Goal: Task Accomplishment & Management: Manage account settings

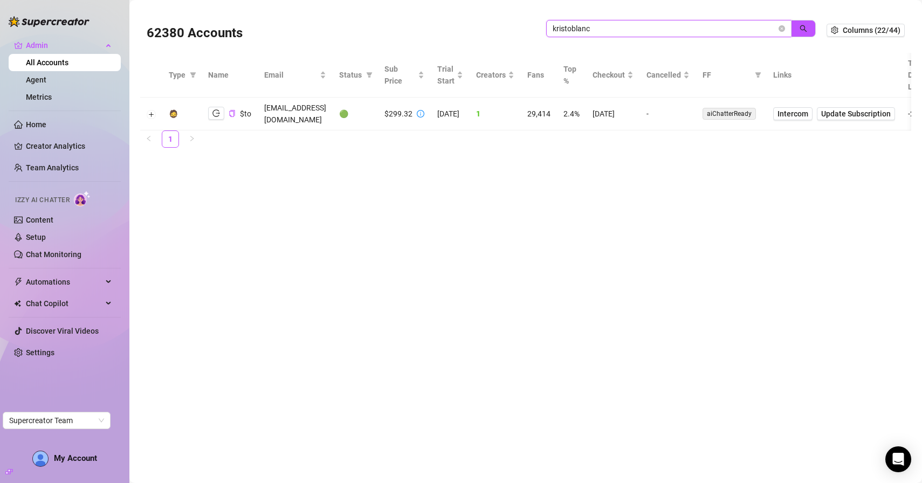
click at [561, 24] on input "kristoblanc" at bounding box center [665, 29] width 224 height 12
type input "galen"
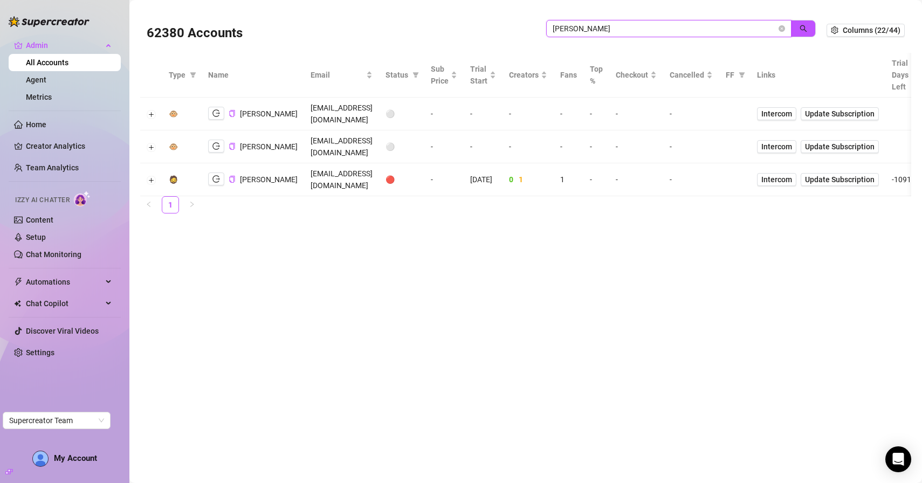
drag, startPoint x: 620, startPoint y: 29, endPoint x: 486, endPoint y: 28, distance: 134.3
click at [486, 29] on div "62380 Accounts galen" at bounding box center [487, 30] width 680 height 37
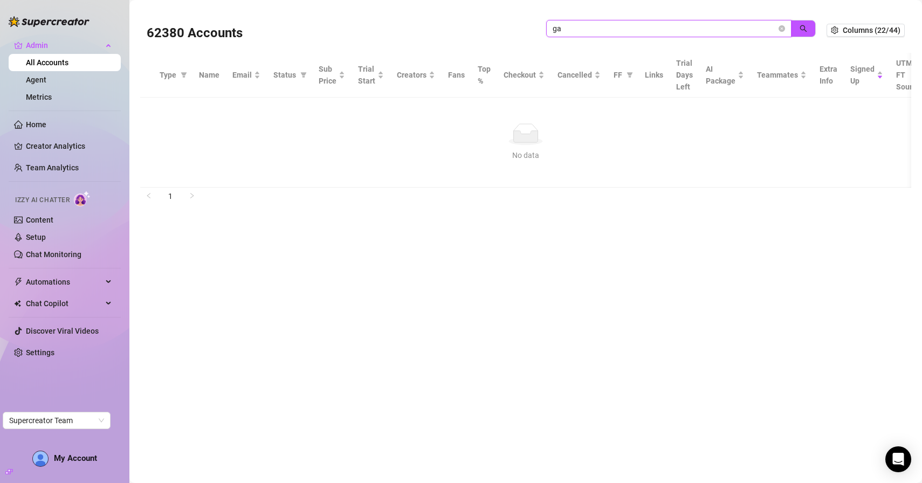
type input "g"
click at [798, 25] on button "button" at bounding box center [803, 28] width 25 height 17
drag, startPoint x: 598, startPoint y: 30, endPoint x: 491, endPoint y: 30, distance: 106.3
click at [493, 30] on div "62380 Accounts holgate" at bounding box center [487, 30] width 680 height 37
type input "galen"
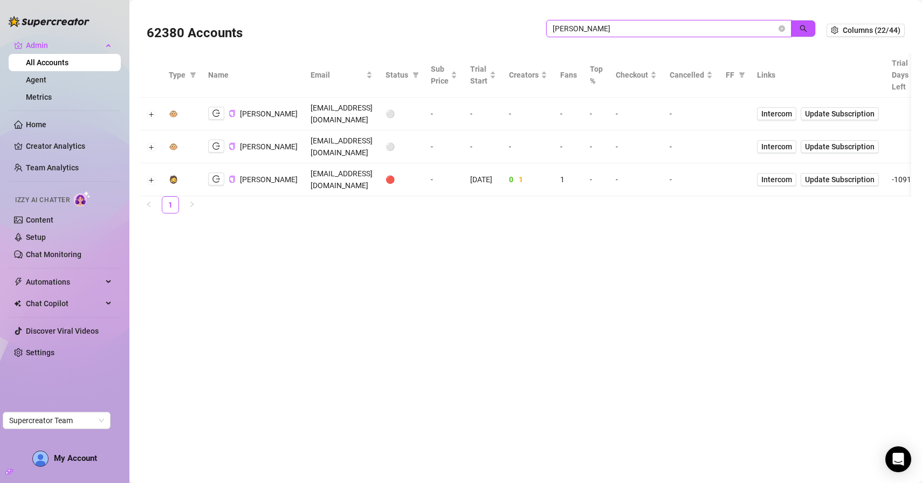
drag, startPoint x: 591, startPoint y: 27, endPoint x: 493, endPoint y: 25, distance: 97.6
click at [493, 25] on div "62380 Accounts galen" at bounding box center [487, 30] width 680 height 37
type input "pierbi"
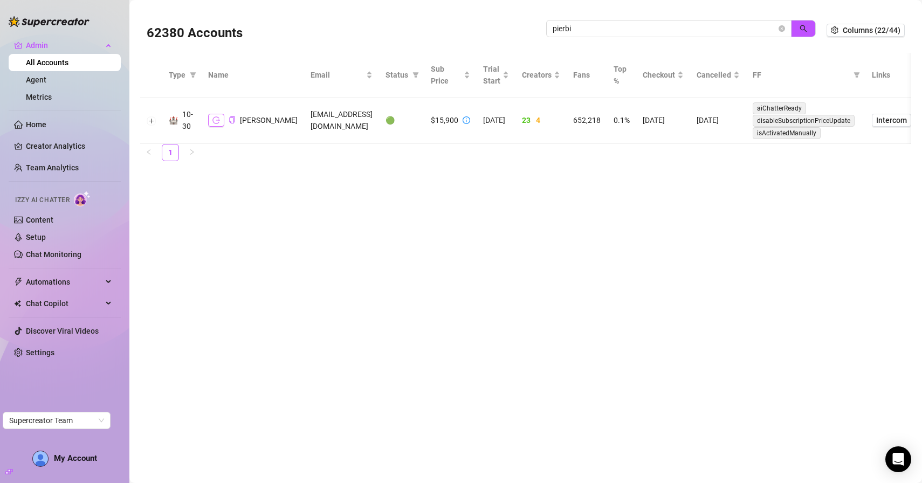
click at [213, 118] on icon "logout" at bounding box center [217, 120] width 8 height 7
click at [477, 202] on main "62380 Accounts pierbi Columns (22/44) Type Name Email Status Sub Price Trial St…" at bounding box center [525, 241] width 793 height 483
click at [586, 223] on main "62380 Accounts pierbi Columns (22/44) Type Name Email Status Sub Price Trial St…" at bounding box center [525, 241] width 793 height 483
click at [215, 118] on icon "logout" at bounding box center [217, 121] width 8 height 8
click at [40, 222] on link "Content" at bounding box center [40, 220] width 28 height 9
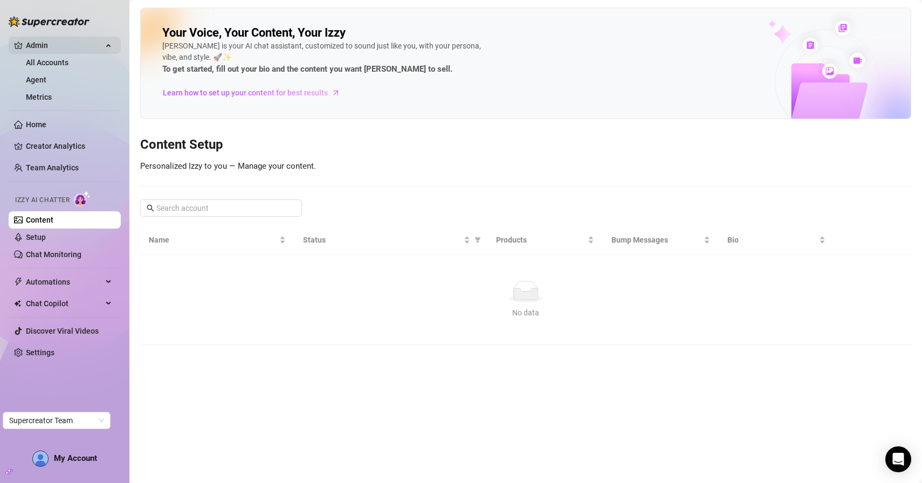
click at [47, 47] on span "Admin" at bounding box center [64, 45] width 77 height 17
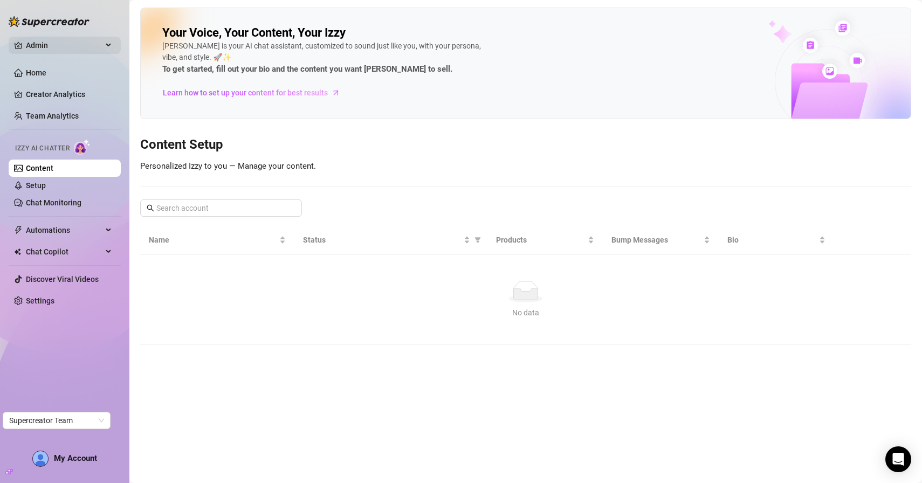
click at [65, 44] on span "Admin" at bounding box center [64, 45] width 77 height 17
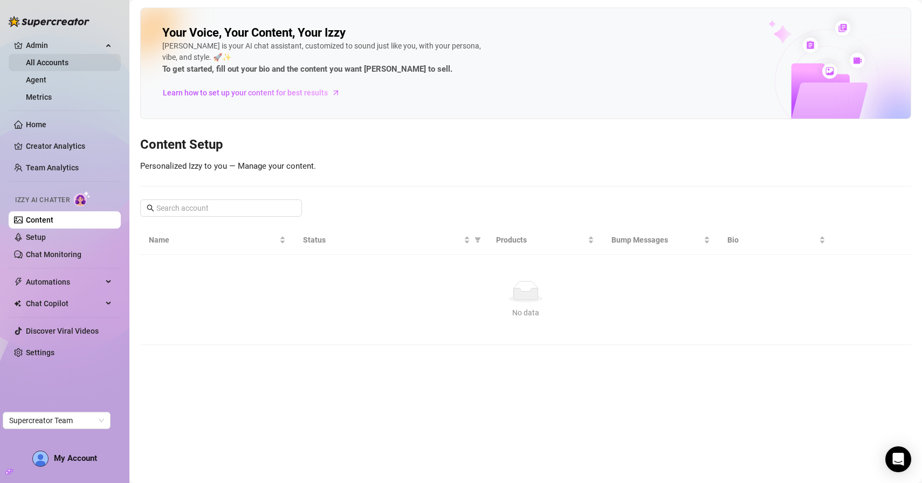
click at [57, 67] on link "All Accounts" at bounding box center [47, 62] width 43 height 9
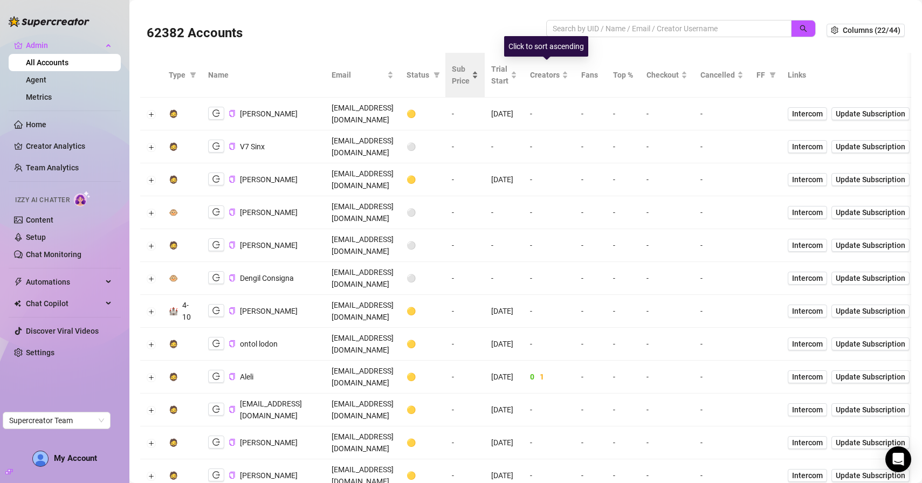
click at [470, 82] on span "Sub Price" at bounding box center [461, 75] width 18 height 24
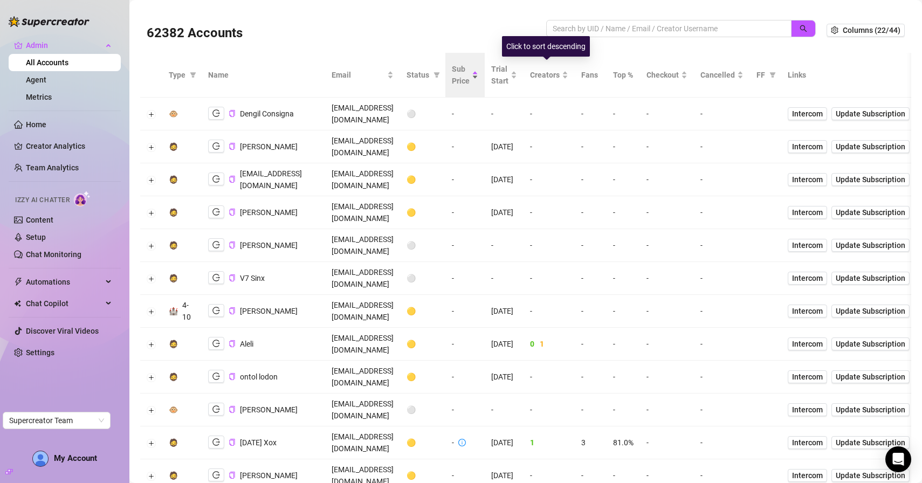
click at [470, 80] on span "Sub Price" at bounding box center [461, 75] width 18 height 24
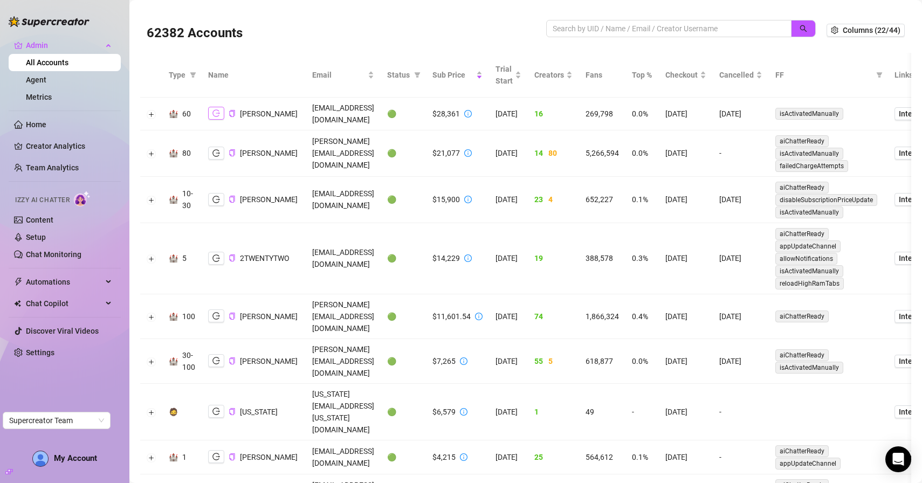
click at [215, 110] on icon "logout" at bounding box center [217, 113] width 8 height 8
click at [218, 149] on icon "logout" at bounding box center [217, 153] width 8 height 8
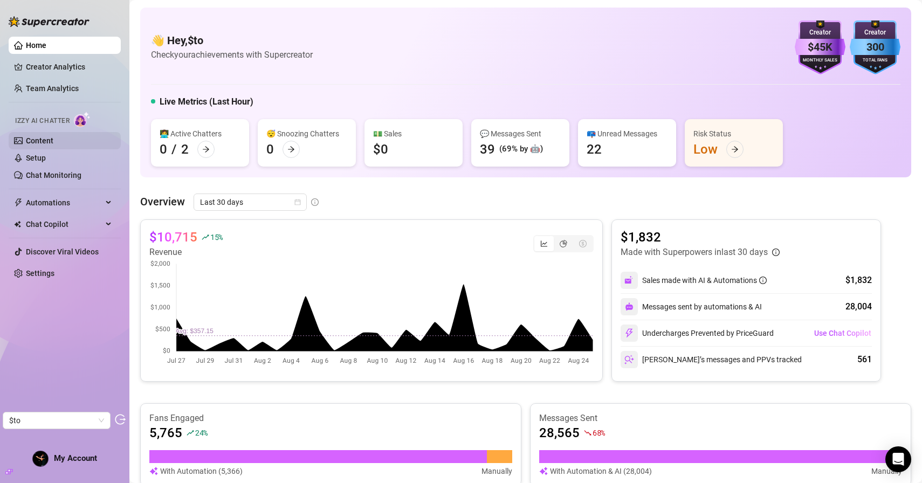
click at [53, 137] on link "Content" at bounding box center [40, 140] width 28 height 9
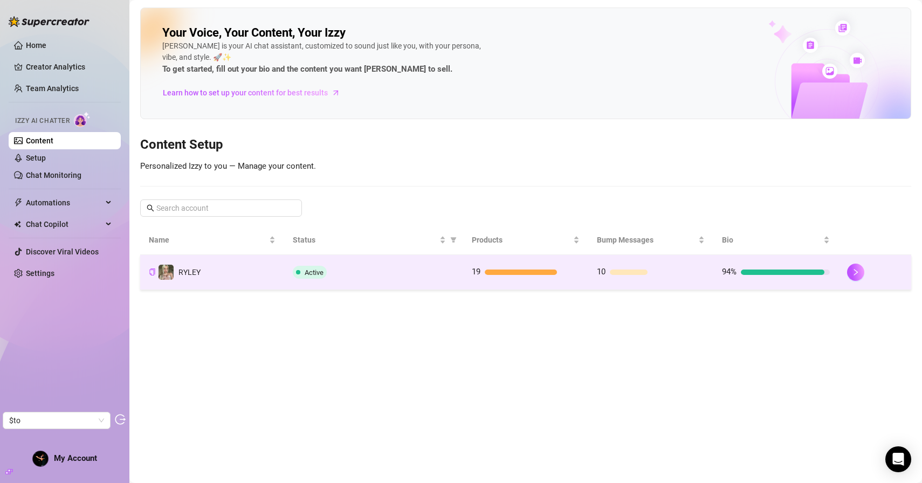
click at [229, 272] on td "RYLEY" at bounding box center [212, 272] width 144 height 35
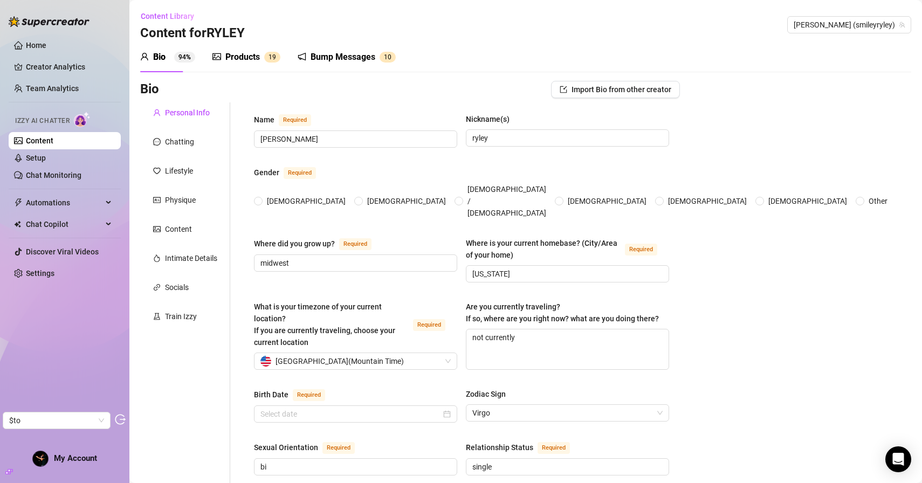
radio input "true"
type input "August 31st, 2003"
click at [245, 60] on div "Products" at bounding box center [242, 57] width 35 height 13
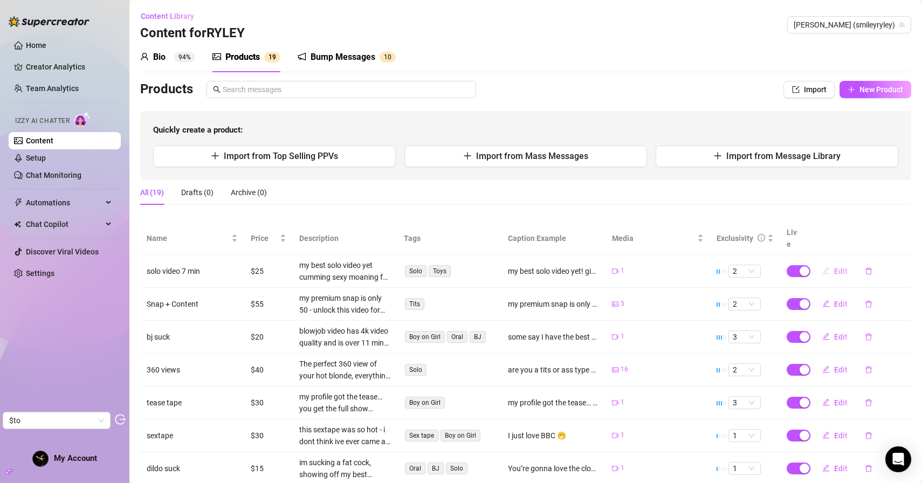
click at [833, 263] on button "Edit" at bounding box center [835, 271] width 43 height 17
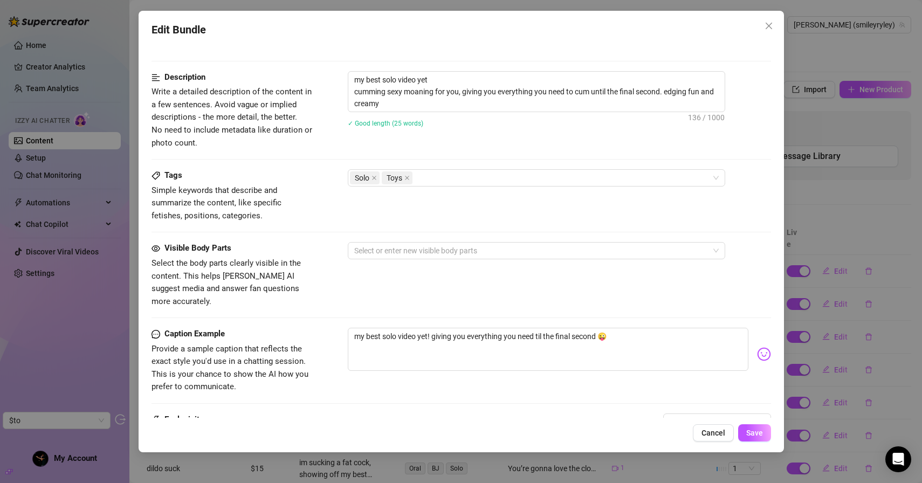
scroll to position [409, 0]
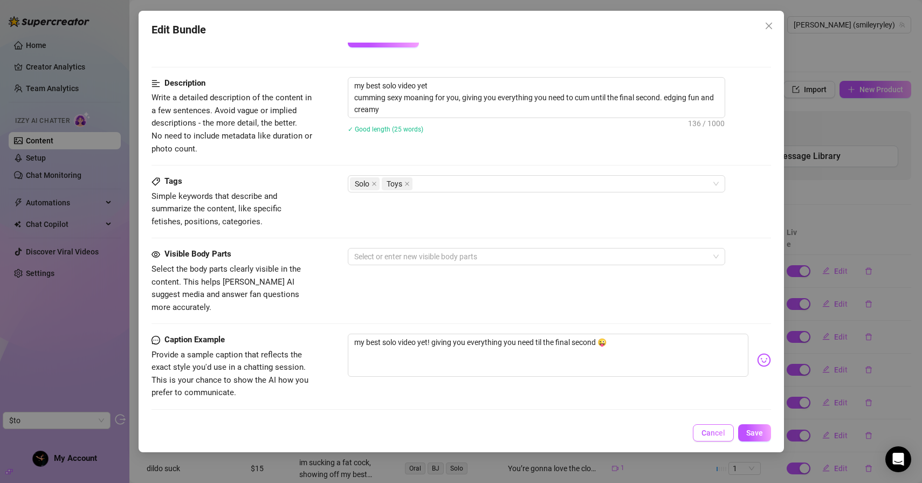
click at [713, 430] on span "Cancel" at bounding box center [714, 433] width 24 height 9
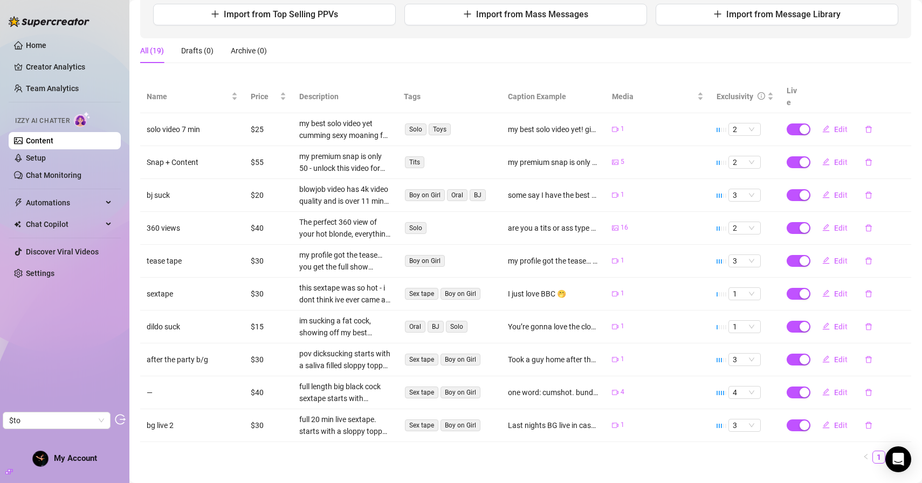
scroll to position [151, 0]
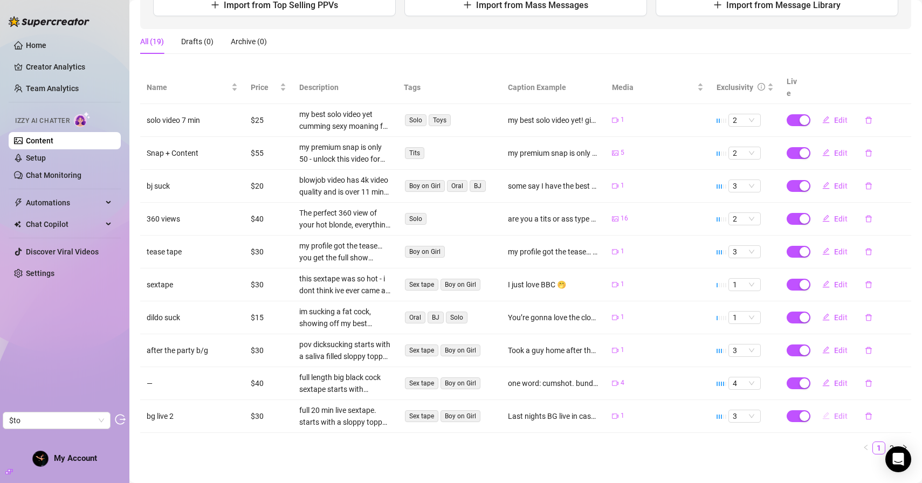
click at [832, 408] on button "Edit" at bounding box center [835, 416] width 43 height 17
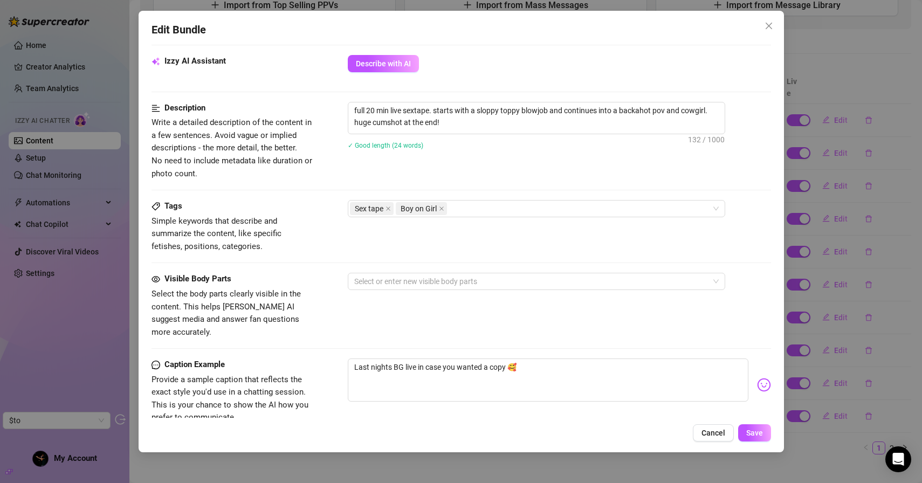
scroll to position [385, 0]
click at [770, 26] on icon "close" at bounding box center [769, 26] width 9 height 9
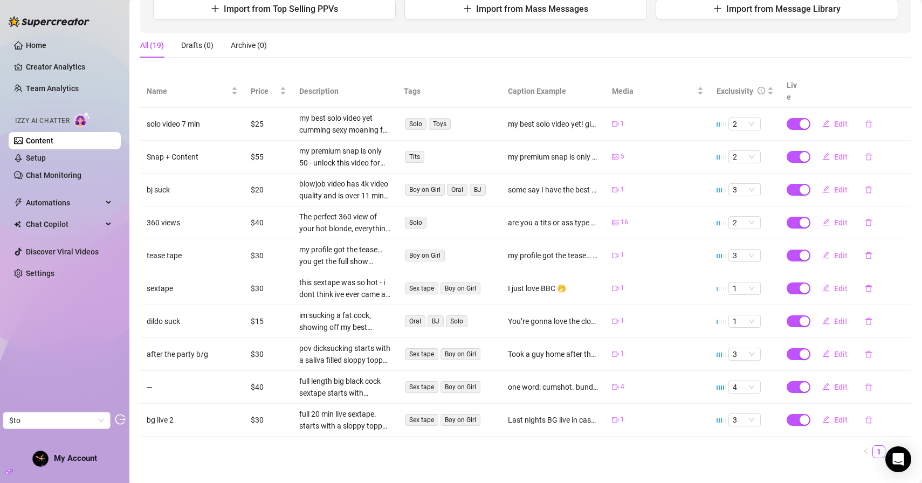
scroll to position [151, 0]
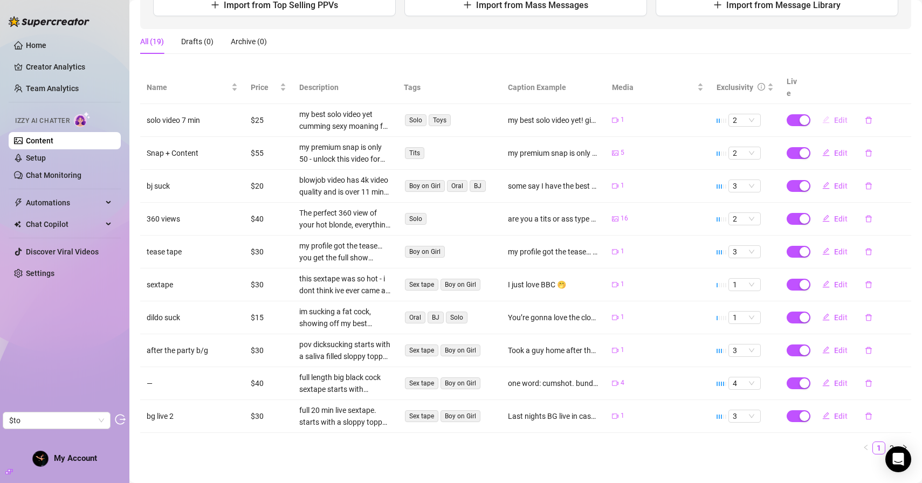
click at [845, 116] on span "Edit" at bounding box center [840, 120] width 13 height 9
type textarea "my best solo video yet! giving you everything you need til the final second 😜"
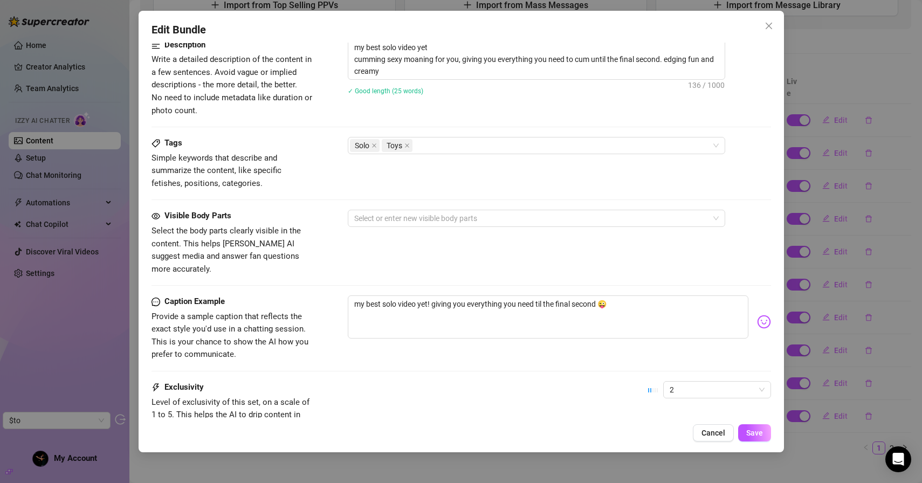
scroll to position [451, 0]
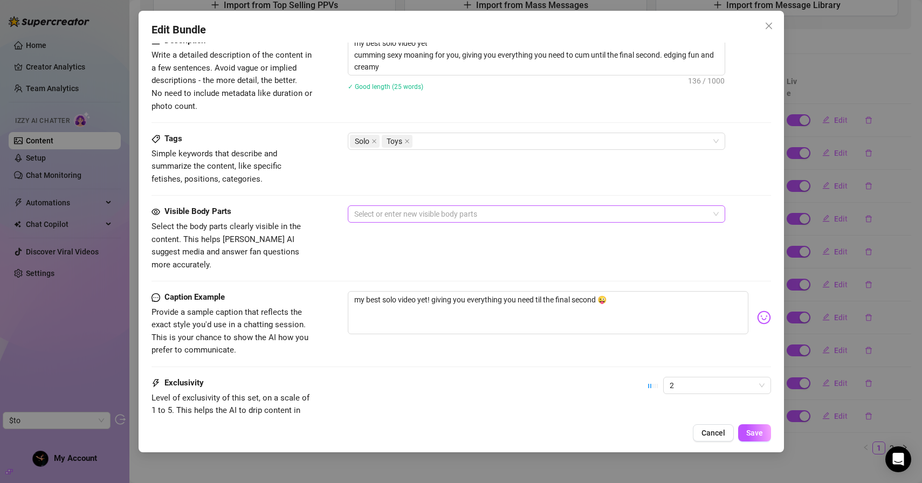
click at [453, 220] on div at bounding box center [531, 214] width 362 height 15
click at [454, 215] on div at bounding box center [531, 214] width 362 height 15
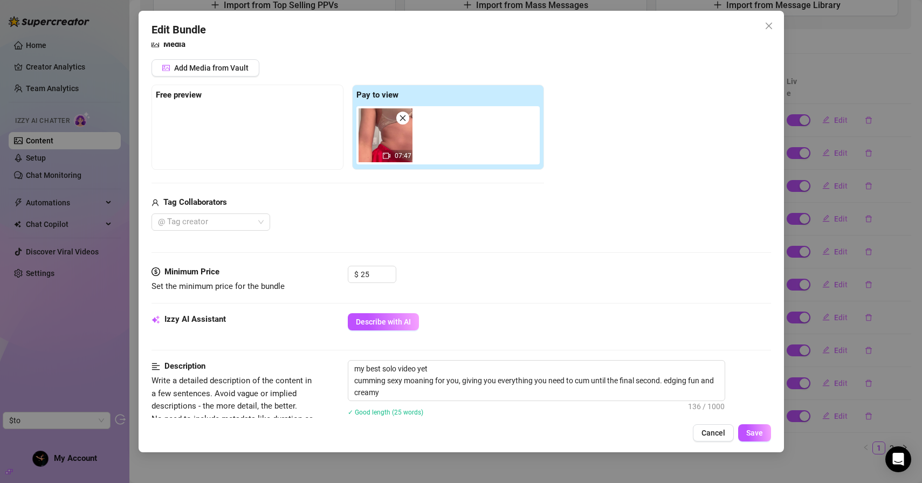
scroll to position [154, 0]
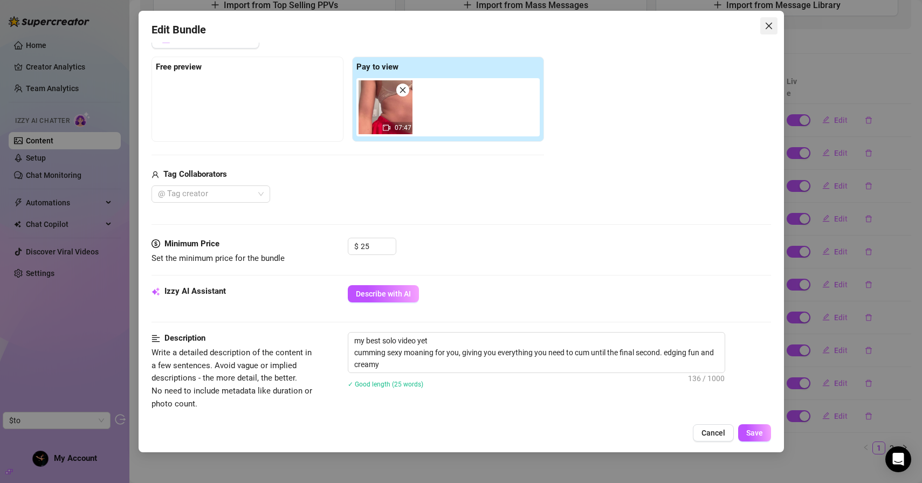
click at [769, 24] on icon "close" at bounding box center [769, 26] width 9 height 9
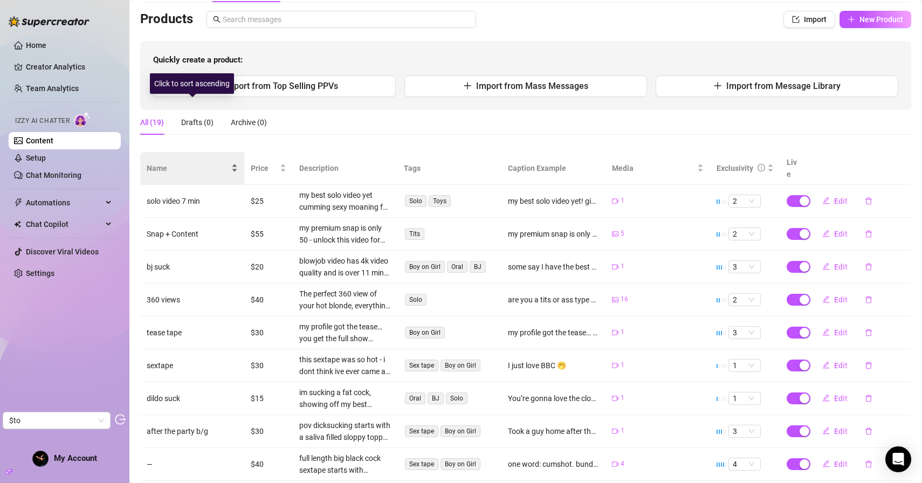
scroll to position [0, 0]
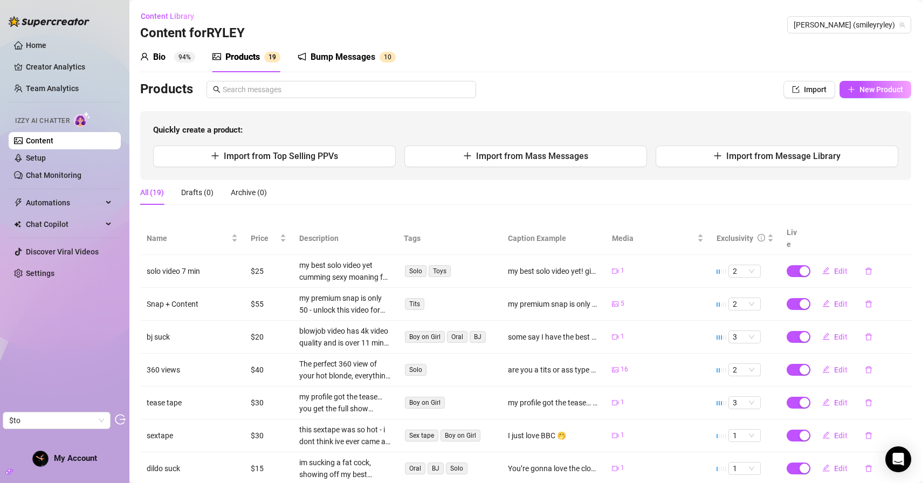
click at [316, 53] on div "Bump Messages" at bounding box center [343, 57] width 65 height 13
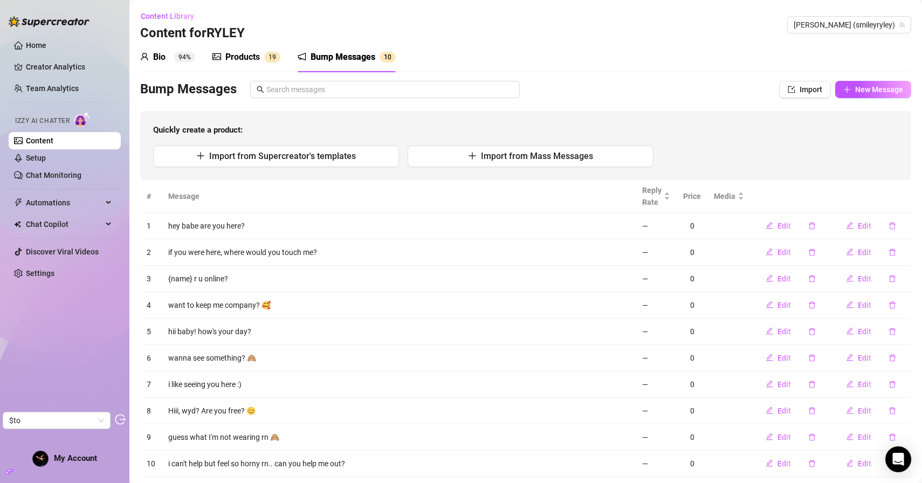
scroll to position [26, 0]
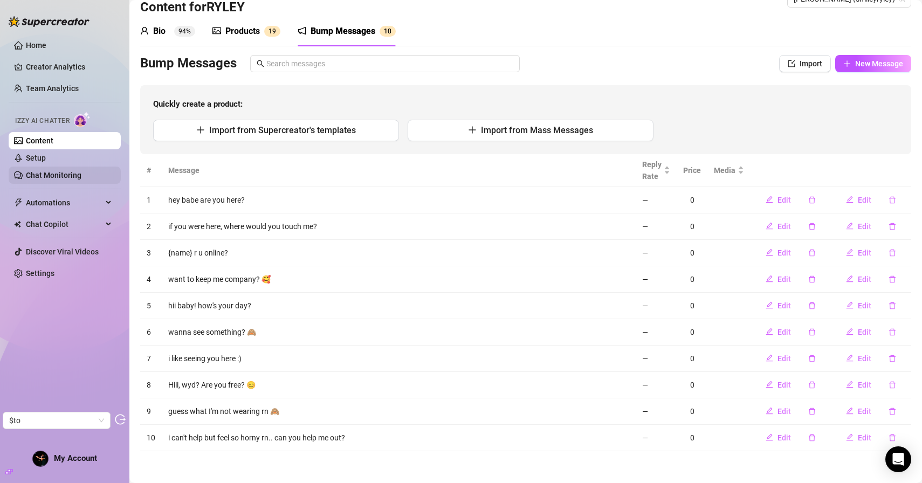
click at [81, 171] on link "Chat Monitoring" at bounding box center [54, 175] width 56 height 9
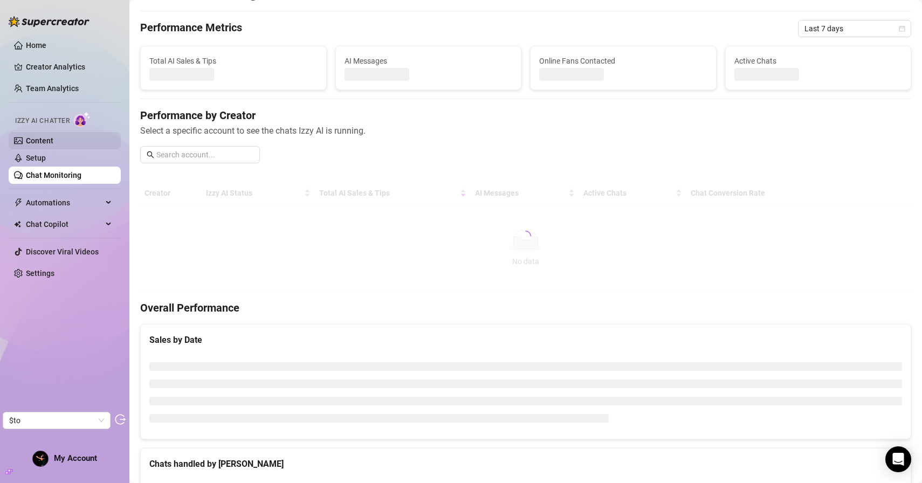
click at [53, 136] on link "Content" at bounding box center [40, 140] width 28 height 9
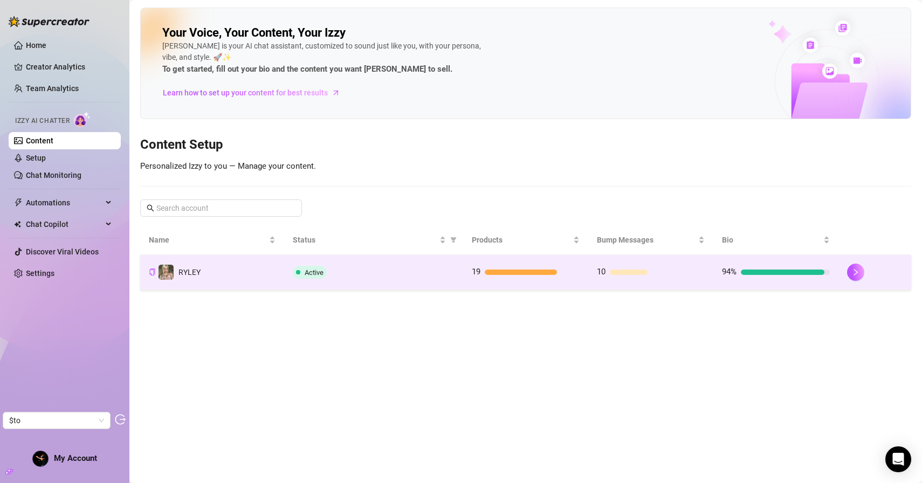
click at [197, 272] on span "RYLEY" at bounding box center [190, 272] width 22 height 9
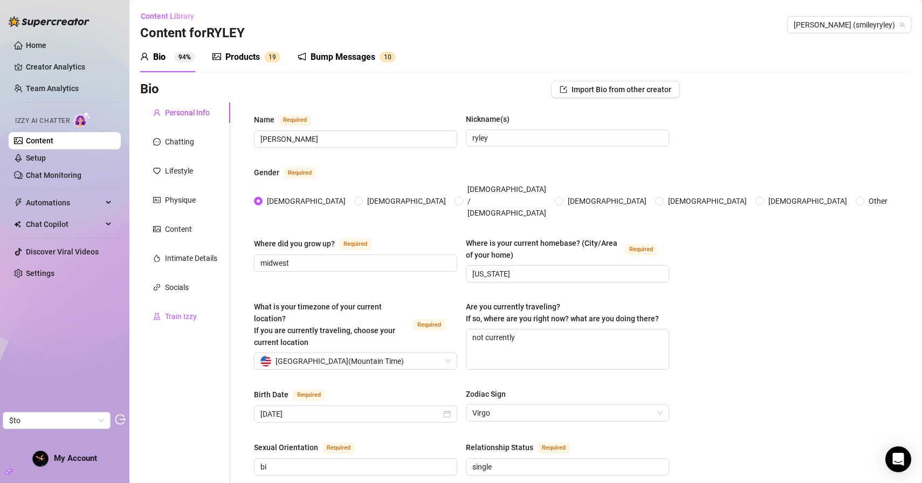
click at [174, 319] on div "Train Izzy" at bounding box center [181, 317] width 32 height 12
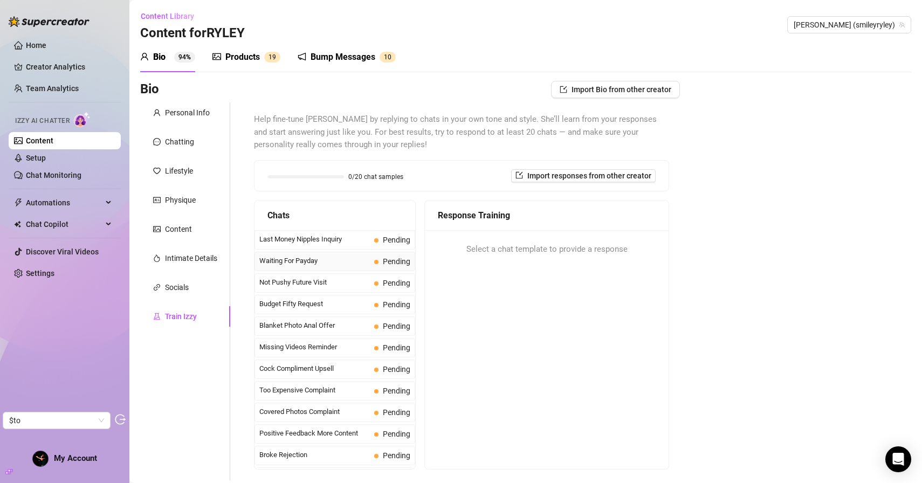
click at [350, 263] on span "Waiting For Payday" at bounding box center [314, 261] width 111 height 11
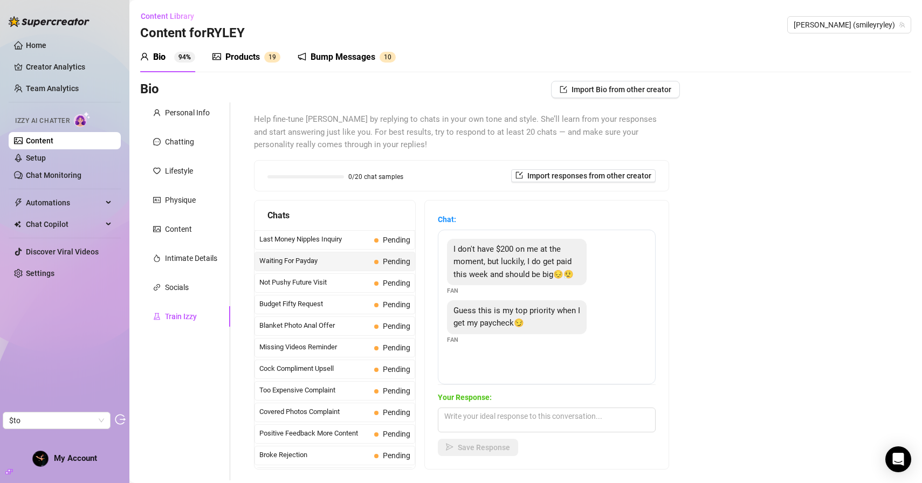
click at [321, 66] on div "Bump Messages 1 0" at bounding box center [347, 57] width 98 height 30
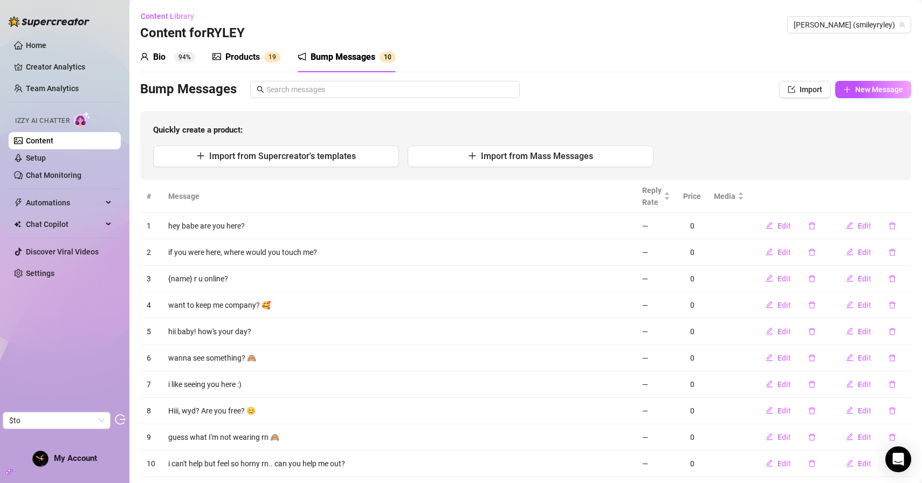
click at [277, 59] on sup "1 9" at bounding box center [272, 57] width 16 height 11
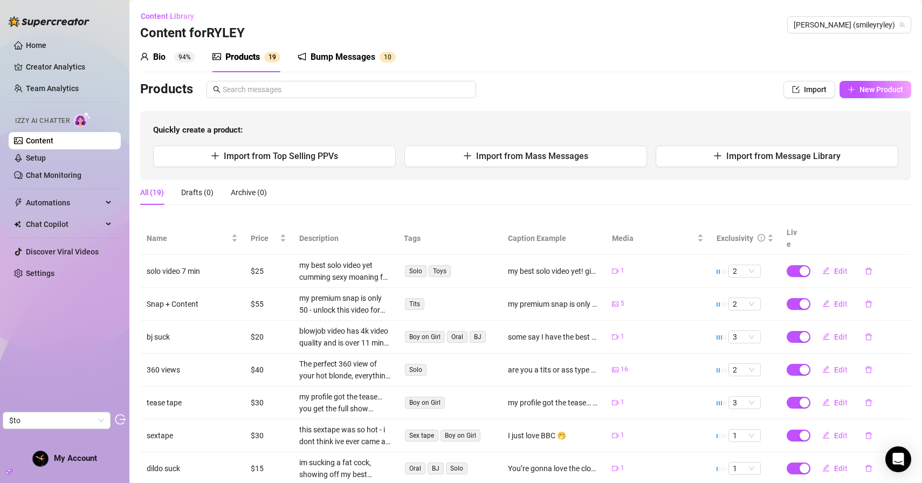
click at [157, 54] on div "Bio" at bounding box center [159, 57] width 12 height 13
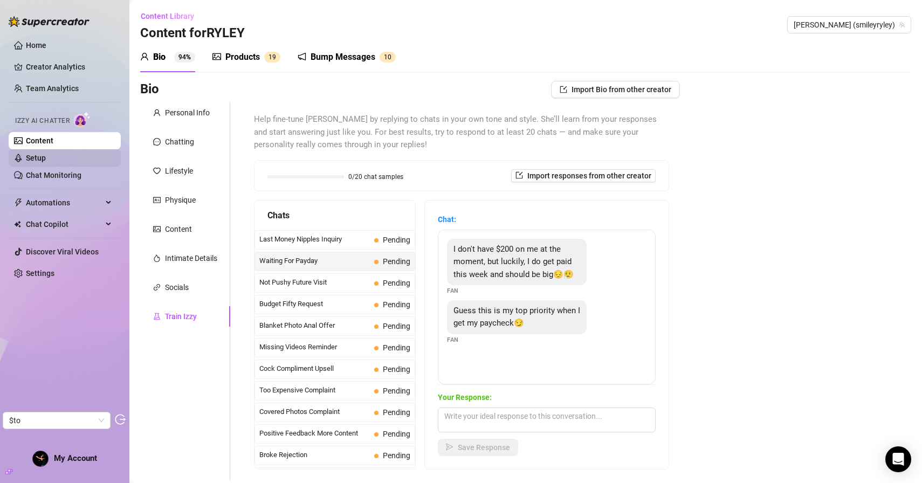
click at [46, 154] on link "Setup" at bounding box center [36, 158] width 20 height 9
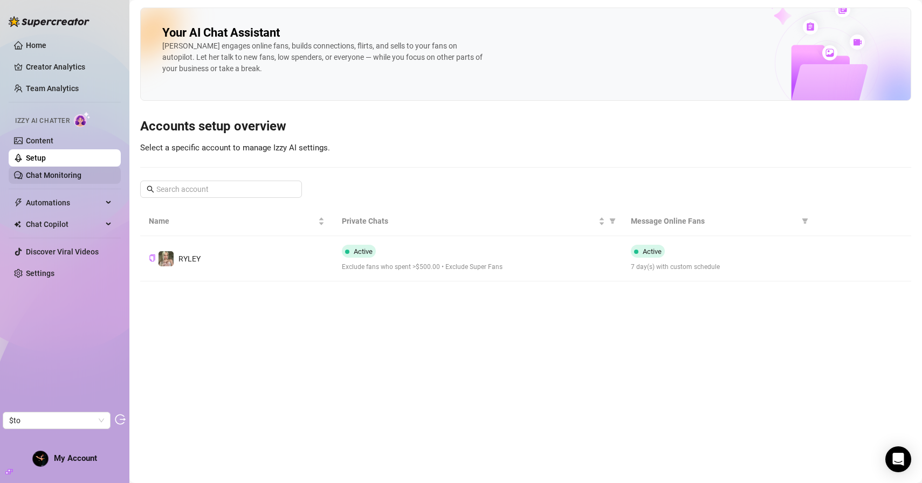
click at [77, 180] on link "Chat Monitoring" at bounding box center [54, 175] width 56 height 9
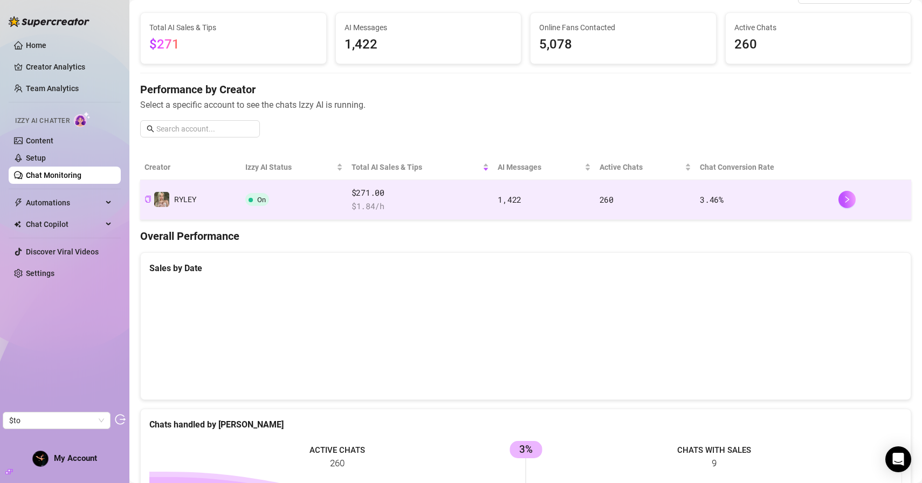
scroll to position [61, 0]
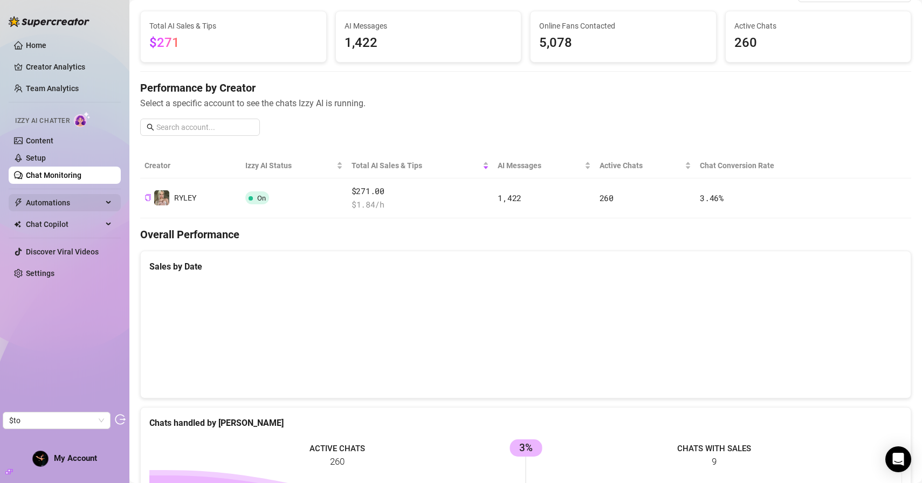
click at [71, 209] on span "Automations" at bounding box center [64, 202] width 77 height 17
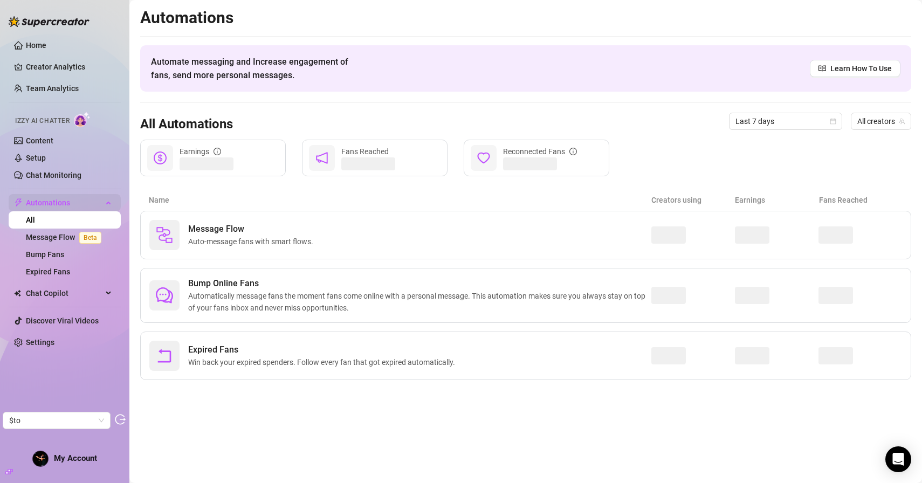
click at [84, 205] on span "Automations" at bounding box center [64, 202] width 77 height 17
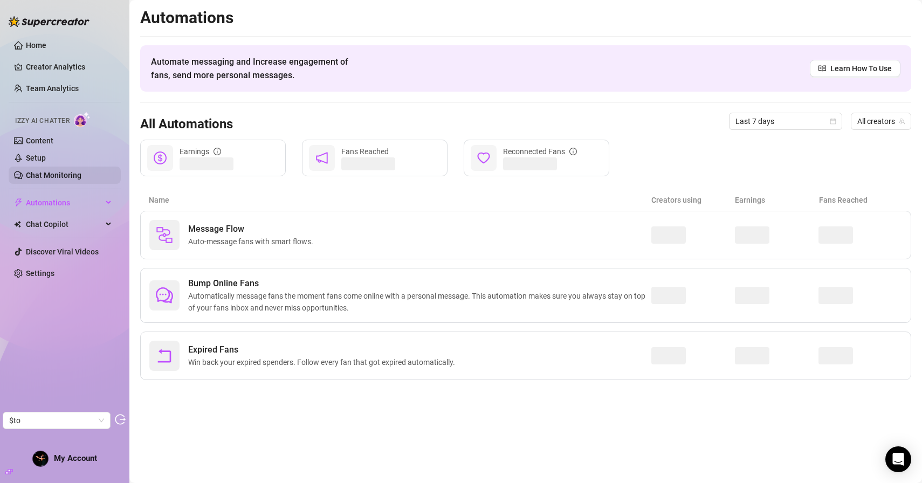
click at [81, 173] on link "Chat Monitoring" at bounding box center [54, 175] width 56 height 9
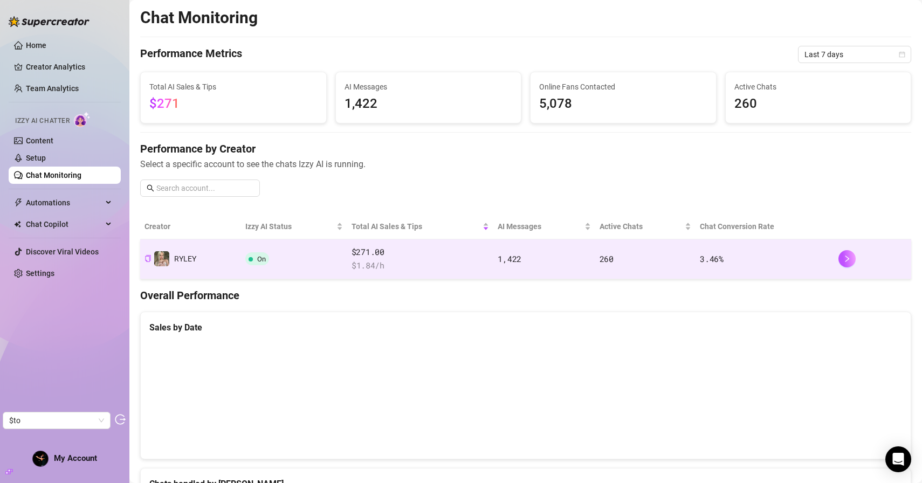
click at [232, 248] on td "RYLEY" at bounding box center [190, 259] width 101 height 40
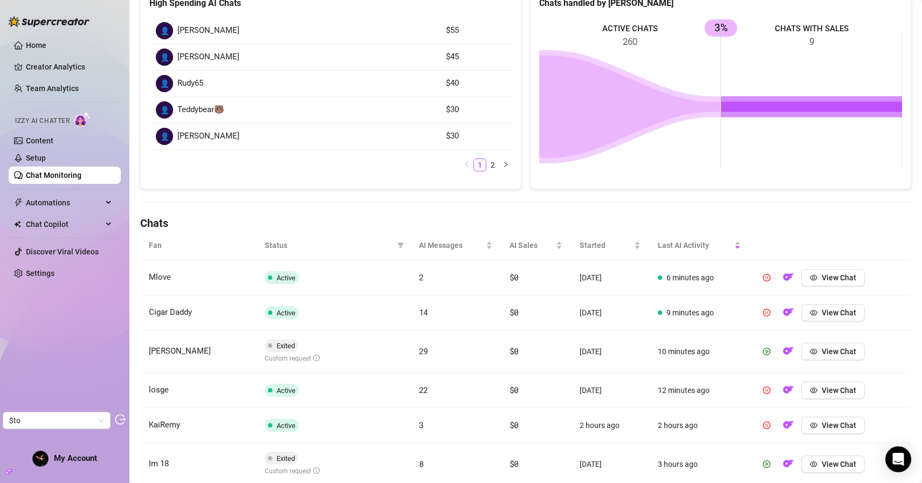
scroll to position [222, 0]
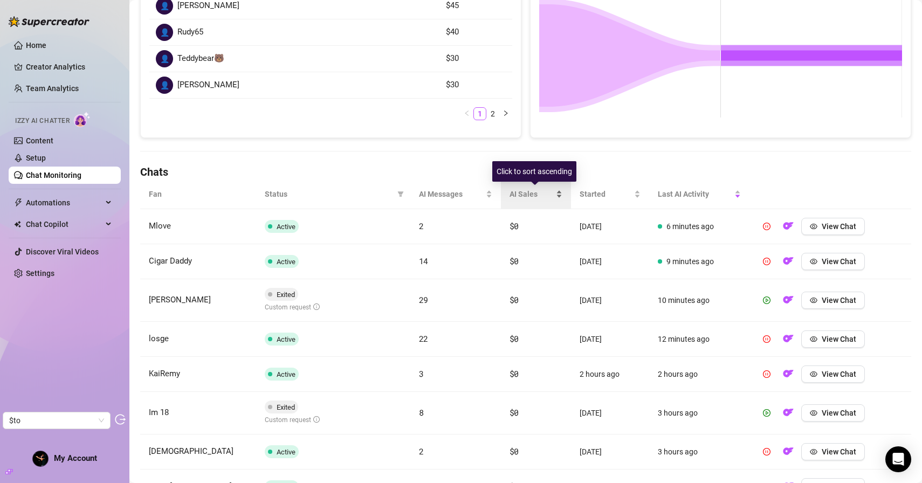
click at [510, 188] on div "AI Sales" at bounding box center [536, 194] width 53 height 12
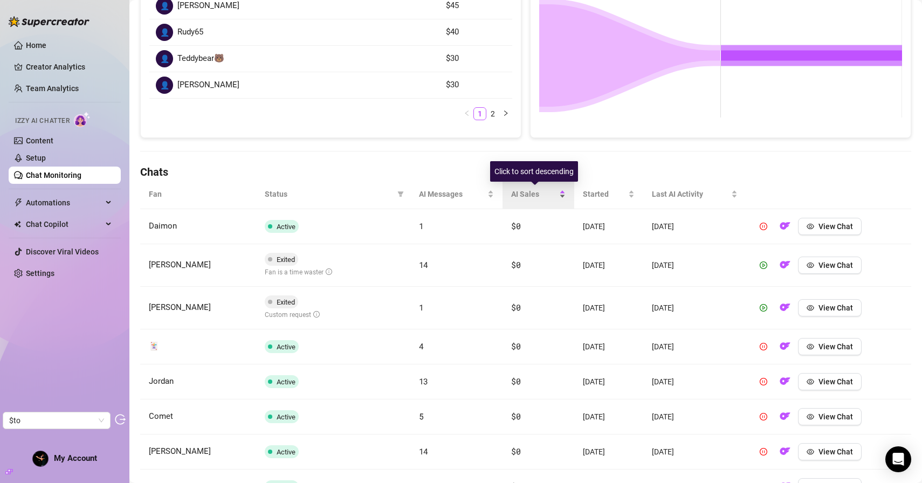
click at [525, 192] on span "AI Sales" at bounding box center [534, 194] width 46 height 12
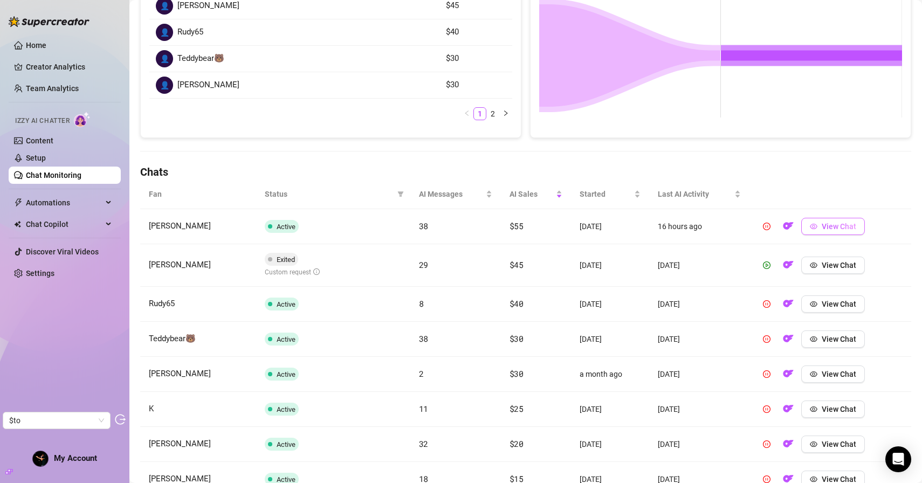
click at [822, 228] on button "View Chat" at bounding box center [833, 226] width 64 height 17
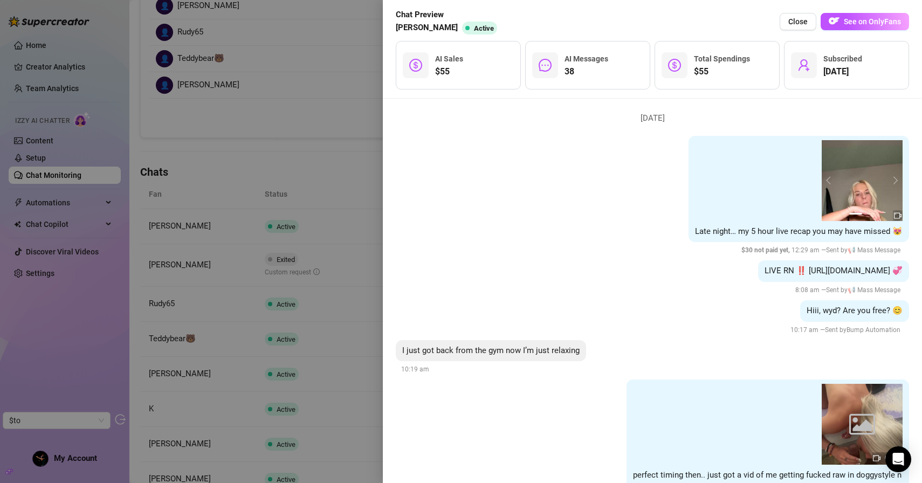
scroll to position [3639, 0]
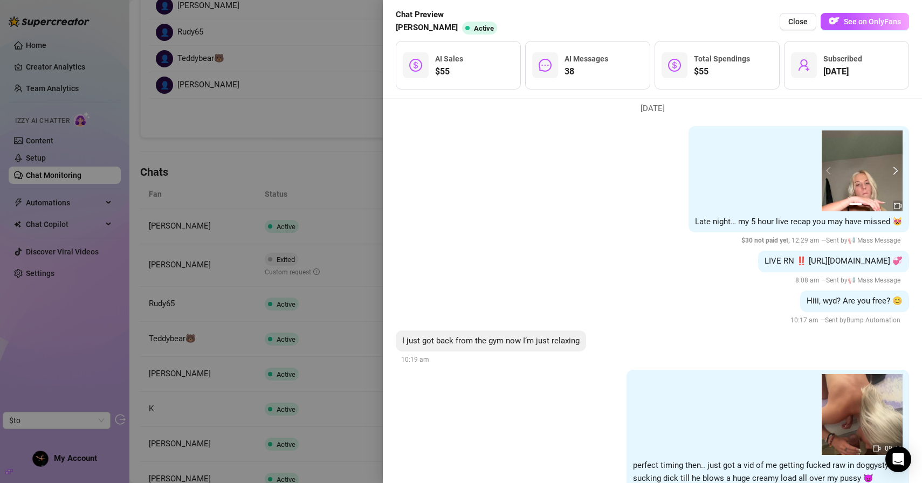
click at [897, 167] on button "next" at bounding box center [894, 171] width 9 height 9
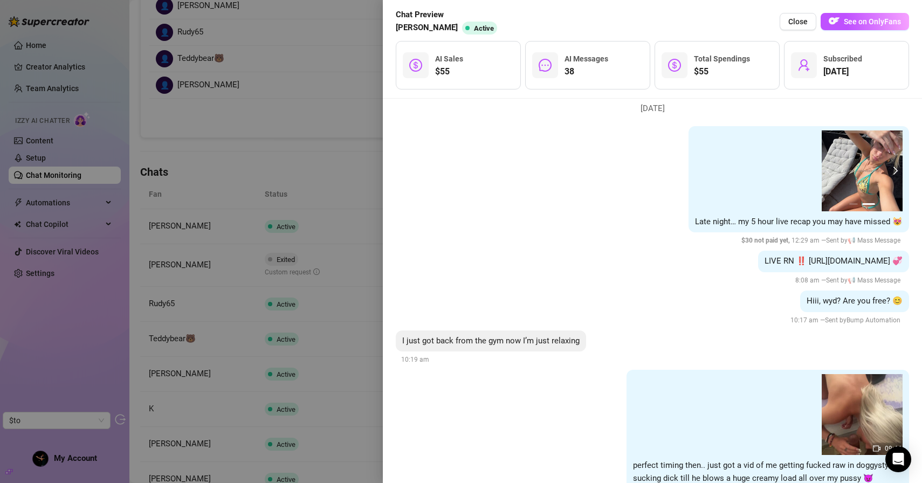
click at [894, 167] on button "next" at bounding box center [894, 171] width 9 height 9
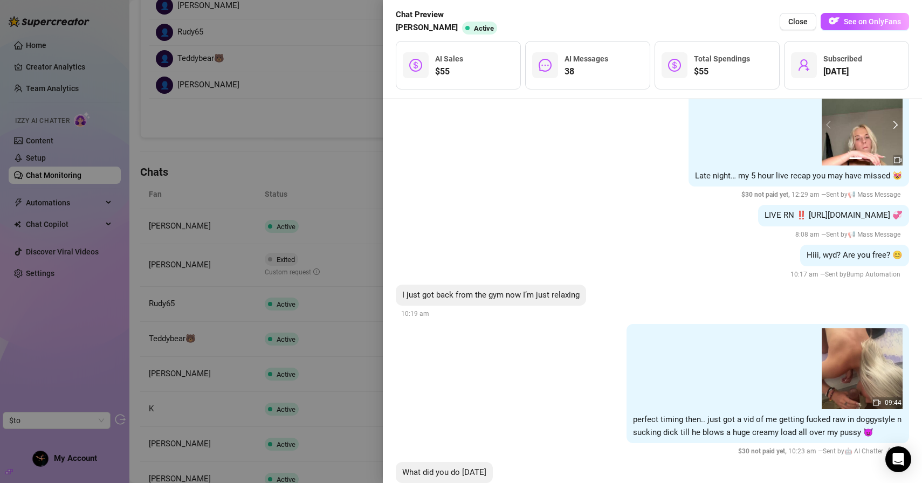
scroll to position [3691, 0]
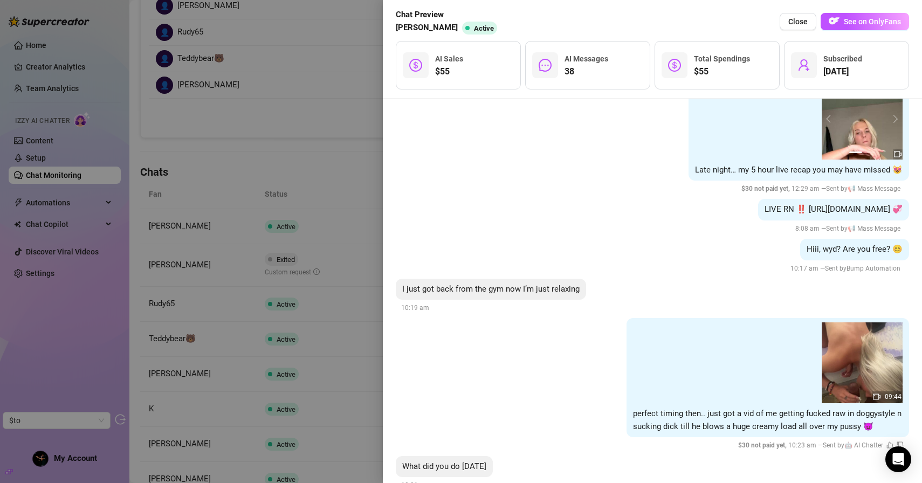
click at [286, 195] on div at bounding box center [461, 241] width 922 height 483
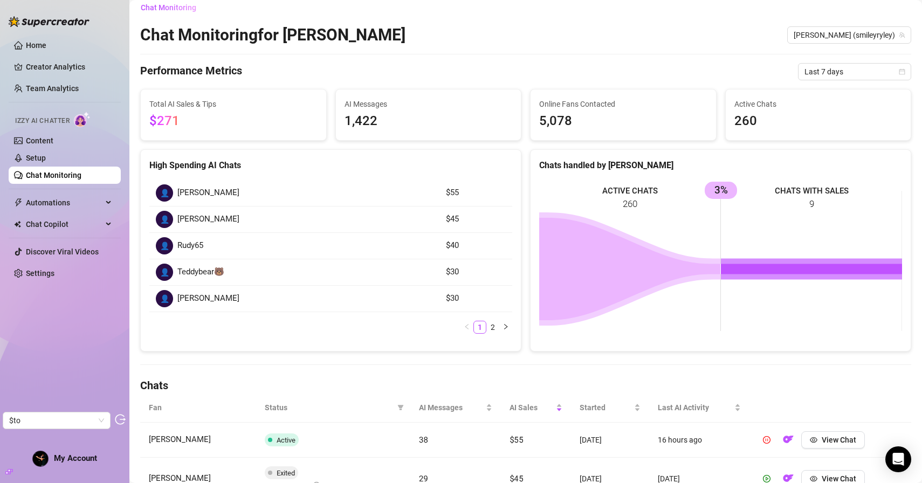
scroll to position [0, 0]
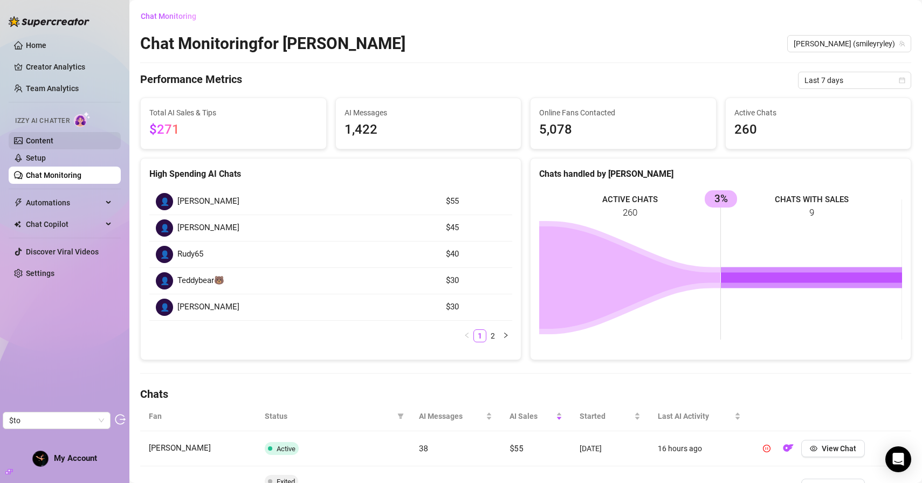
click at [53, 143] on link "Content" at bounding box center [40, 140] width 28 height 9
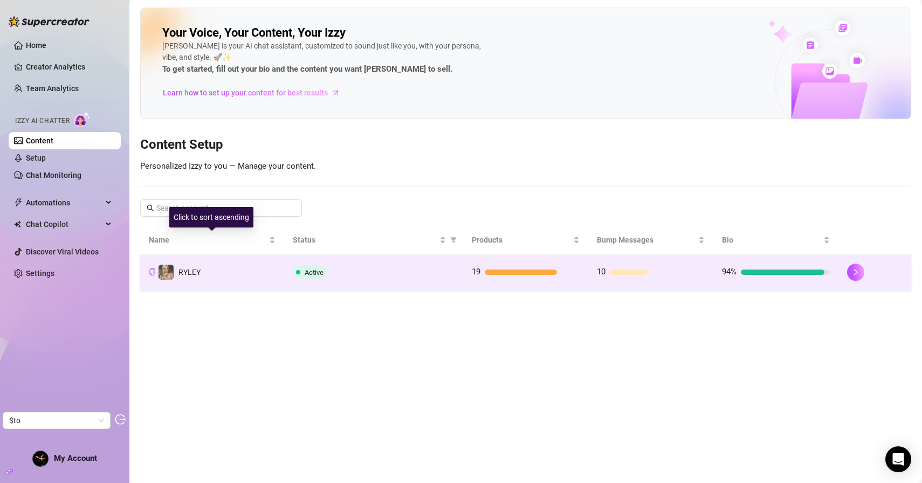
click at [220, 265] on td "RYLEY" at bounding box center [212, 272] width 144 height 35
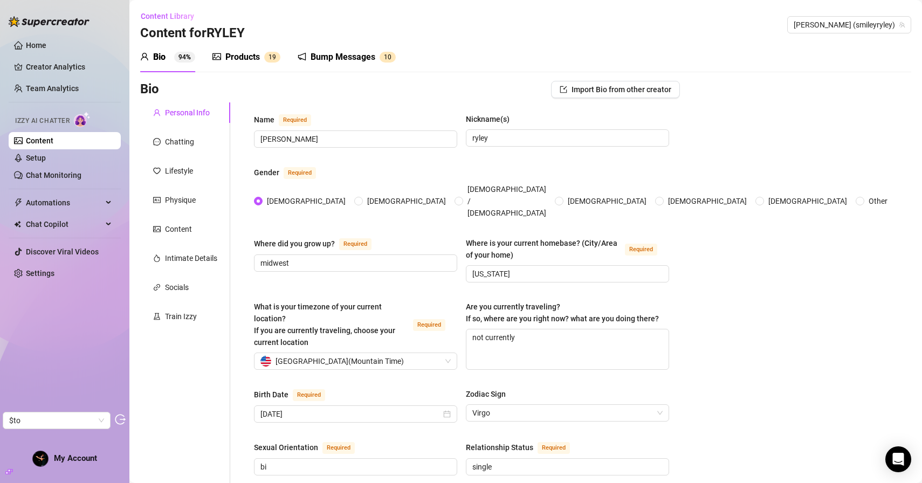
click at [251, 60] on div "Products" at bounding box center [242, 57] width 35 height 13
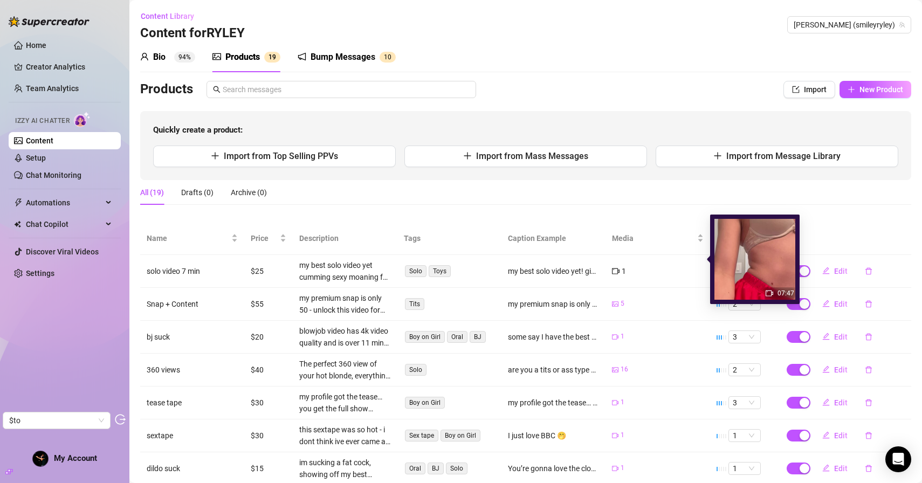
click at [619, 268] on icon "video-camera" at bounding box center [616, 272] width 8 height 8
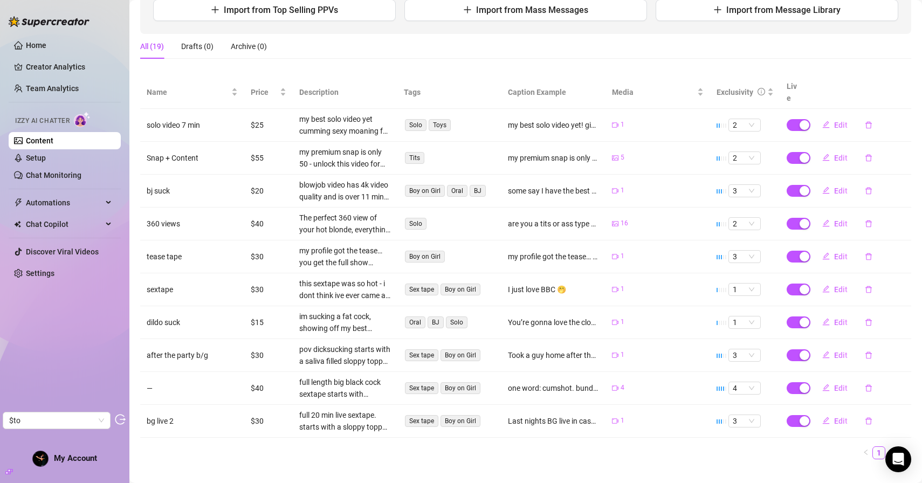
scroll to position [148, 0]
click at [839, 350] on span "Edit" at bounding box center [840, 354] width 13 height 9
type textarea "Took a guy home after the party and he had the biggest dick I’ve ever seen 🥵 so…"
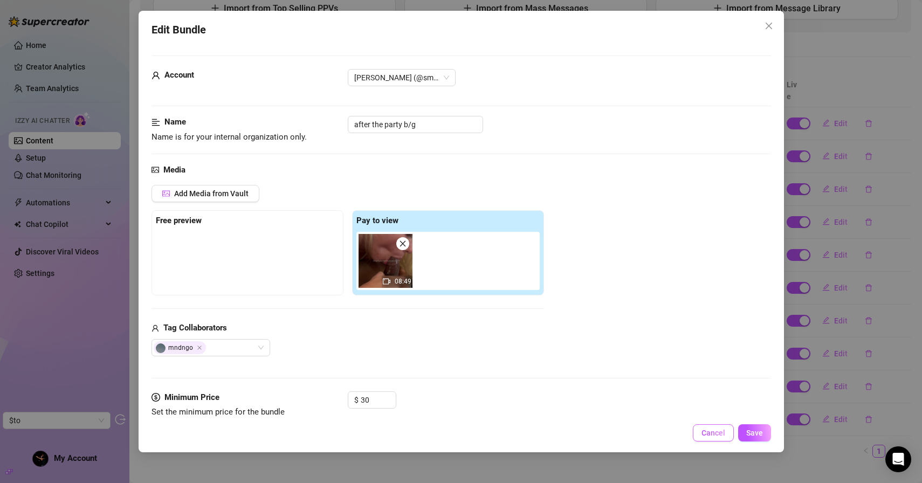
click at [709, 430] on span "Cancel" at bounding box center [714, 433] width 24 height 9
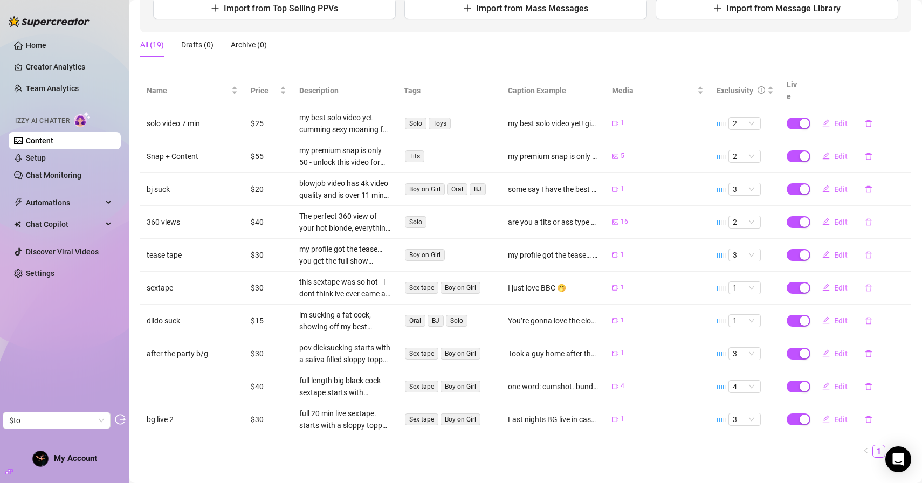
scroll to position [0, 0]
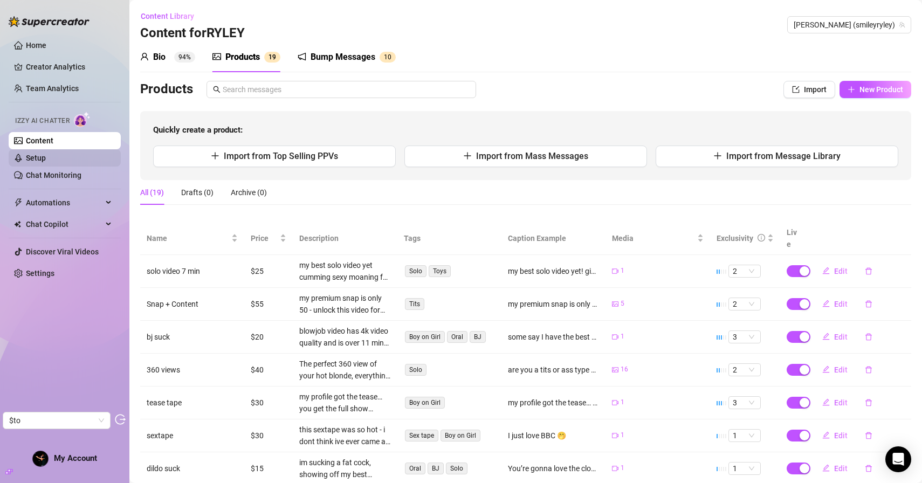
click at [46, 160] on link "Setup" at bounding box center [36, 158] width 20 height 9
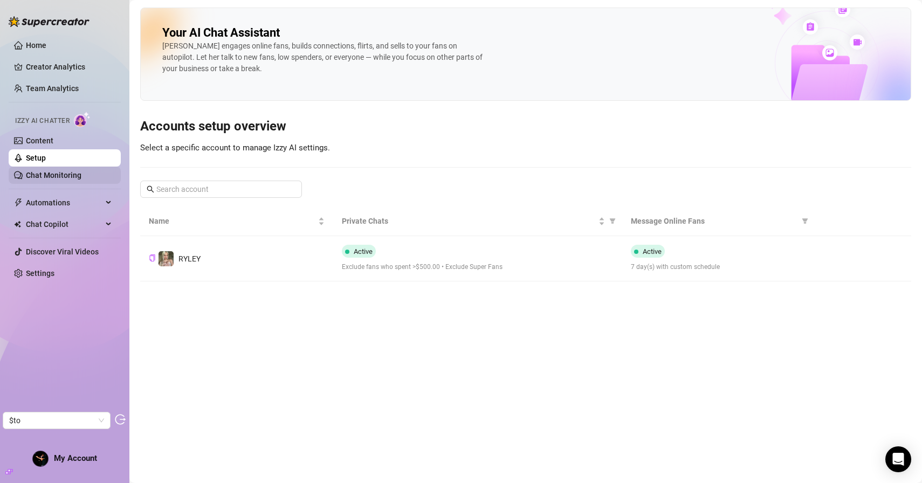
click at [76, 176] on link "Chat Monitoring" at bounding box center [54, 175] width 56 height 9
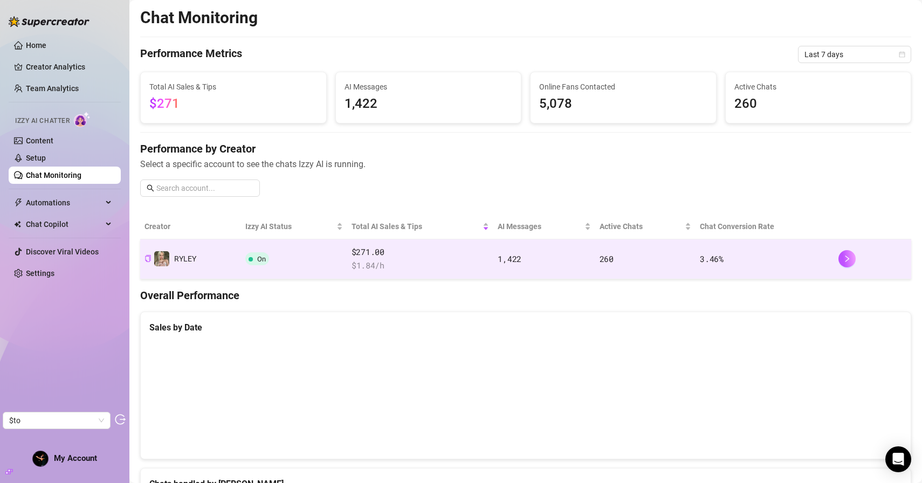
click at [304, 274] on td "On" at bounding box center [294, 259] width 106 height 40
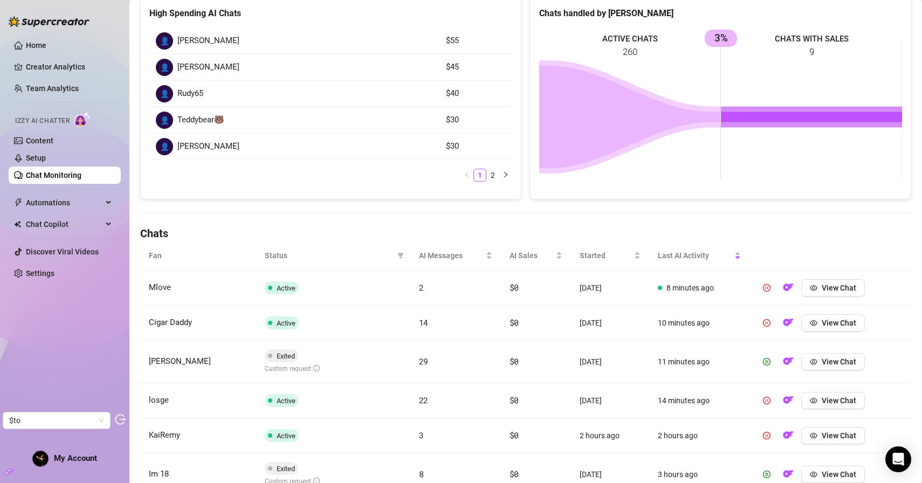
scroll to position [186, 0]
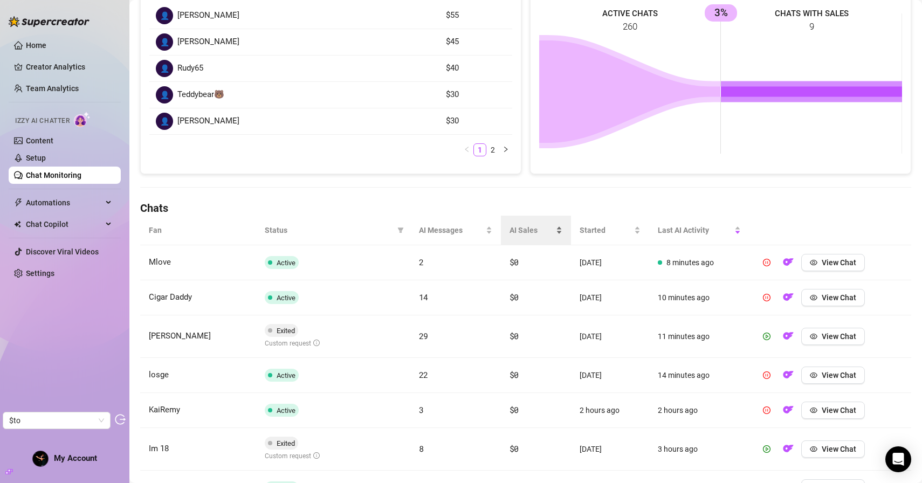
click at [542, 226] on span "AI Sales" at bounding box center [532, 230] width 44 height 12
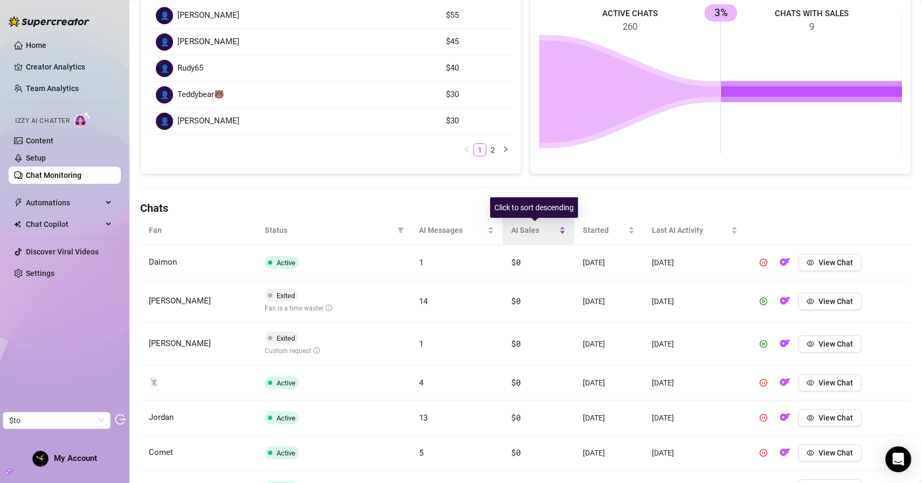
click at [535, 230] on span "AI Sales" at bounding box center [534, 230] width 46 height 12
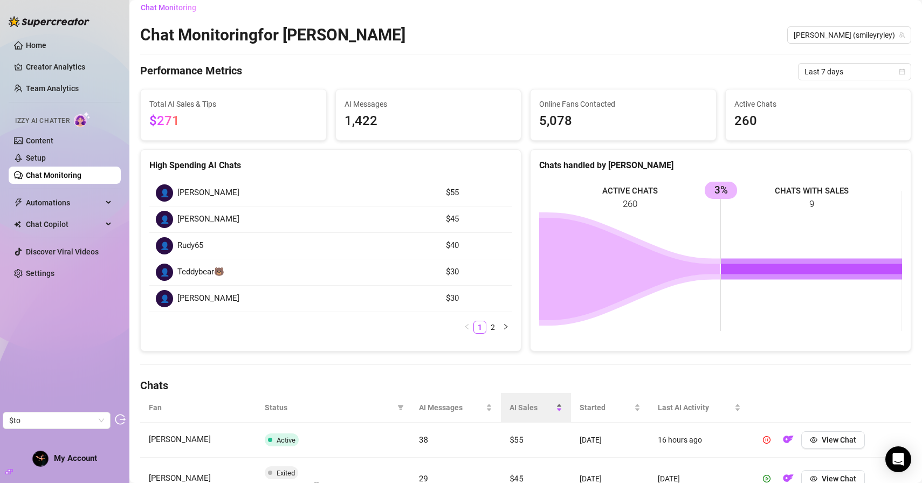
scroll to position [0, 0]
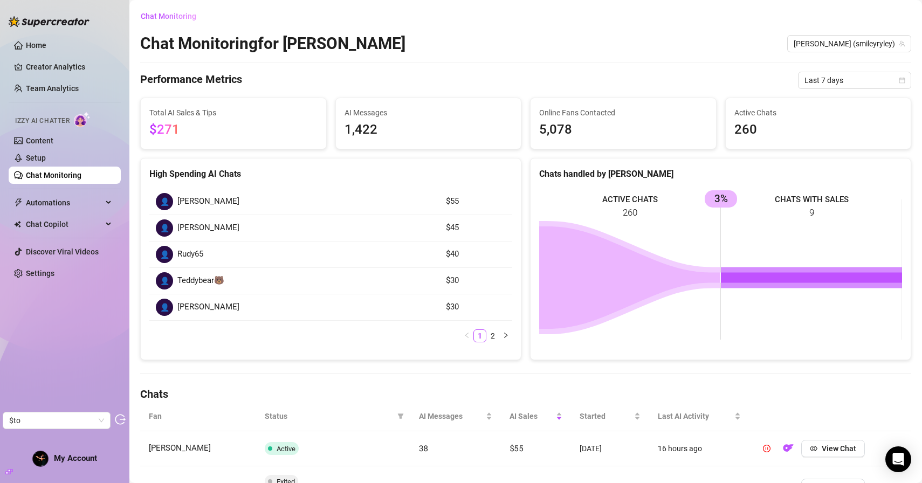
click at [854, 65] on div "Chat Monitoring Chat Monitoring for RYLEY RYLEY (smileyryley) Performance Metri…" at bounding box center [525, 420] width 771 height 824
click at [845, 78] on span "Last 7 days" at bounding box center [855, 80] width 100 height 16
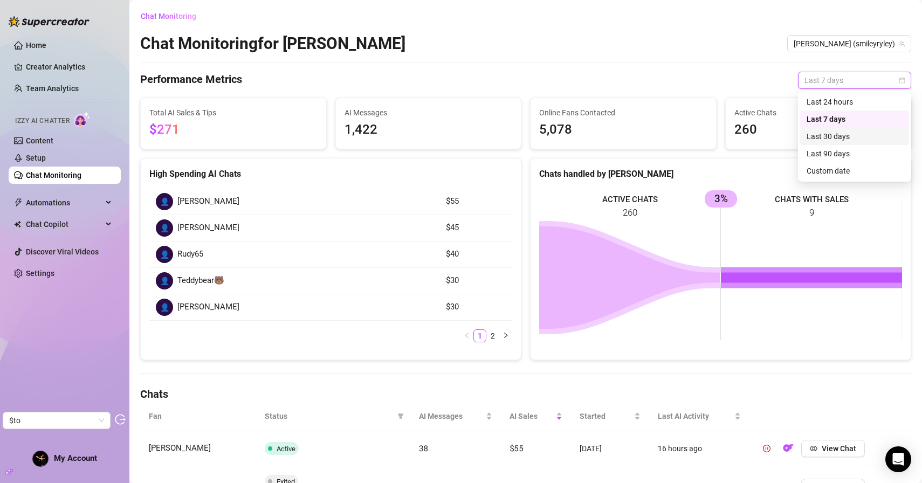
click at [838, 135] on div "Last 30 days" at bounding box center [855, 137] width 96 height 12
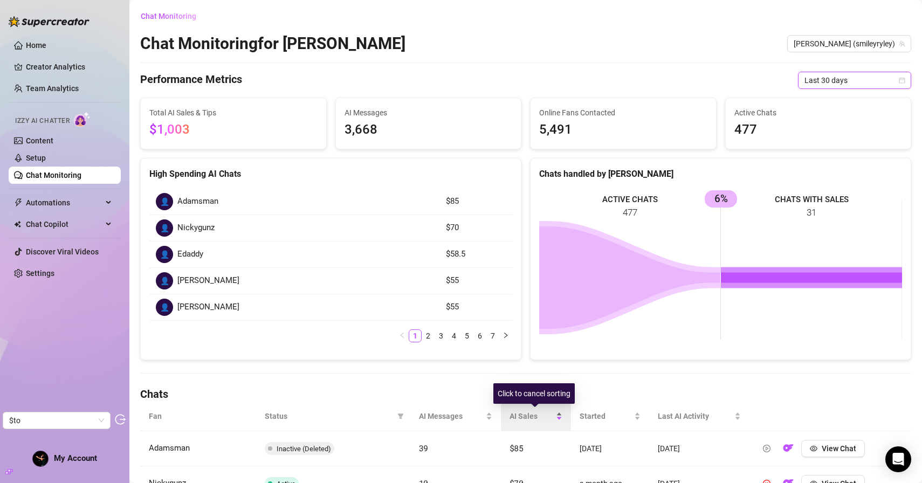
click at [530, 410] on div "AI Sales" at bounding box center [536, 416] width 53 height 12
click at [525, 419] on span "AI Sales" at bounding box center [532, 416] width 44 height 12
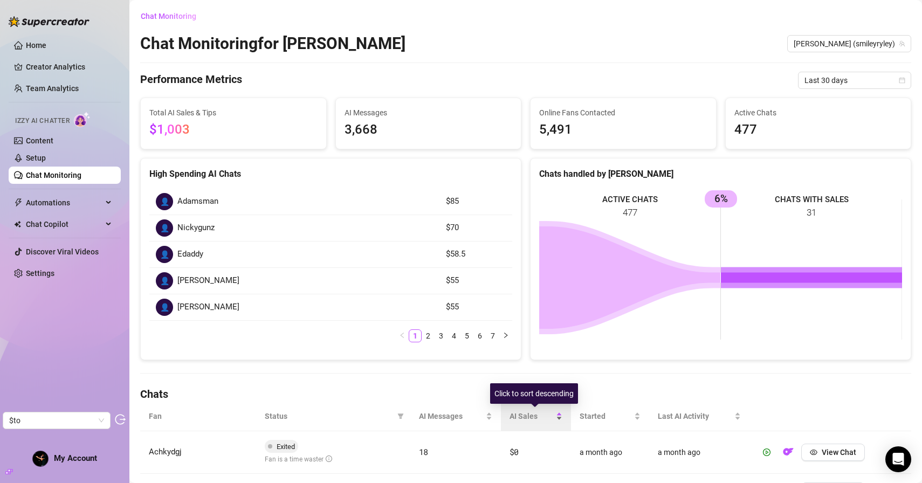
click at [525, 419] on span "AI Sales" at bounding box center [532, 416] width 44 height 12
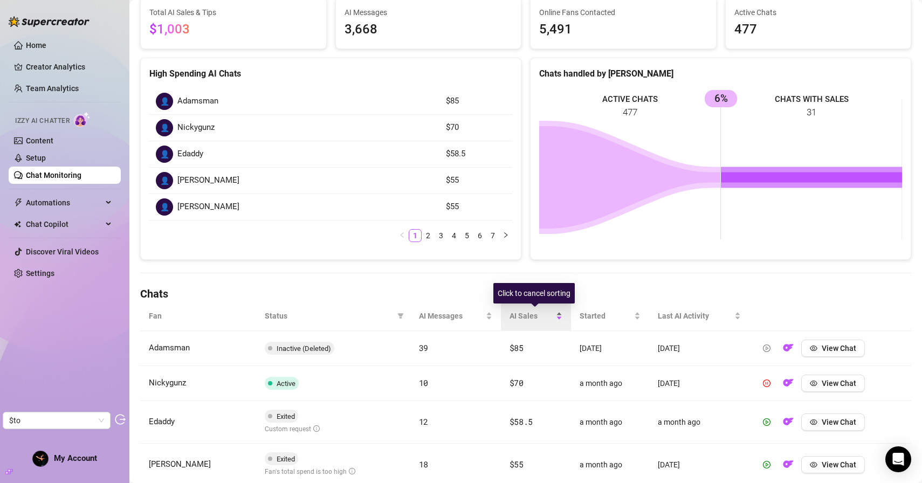
scroll to position [127, 0]
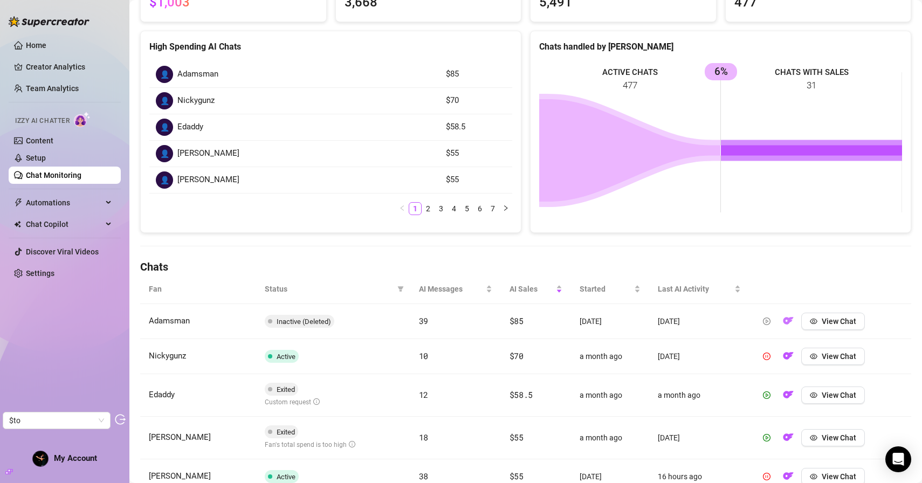
click at [794, 324] on img "button" at bounding box center [788, 321] width 11 height 11
click at [861, 324] on button "View Chat" at bounding box center [833, 321] width 64 height 17
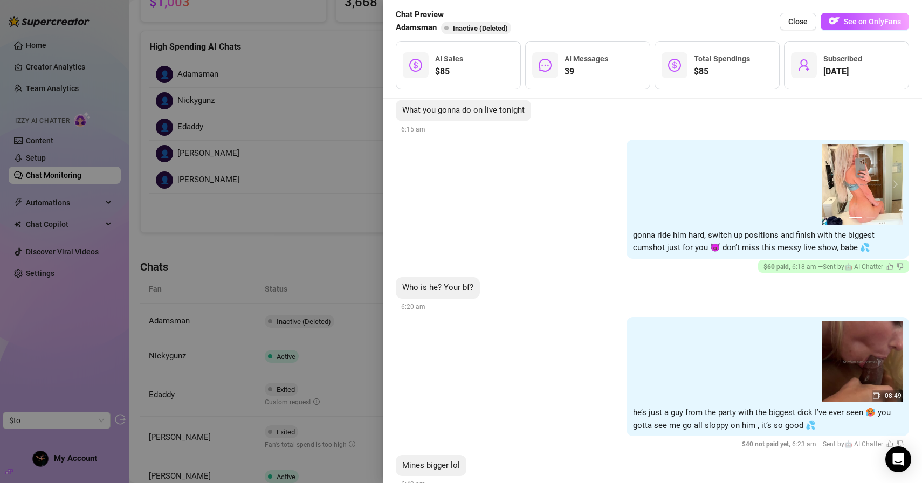
scroll to position [1677, 0]
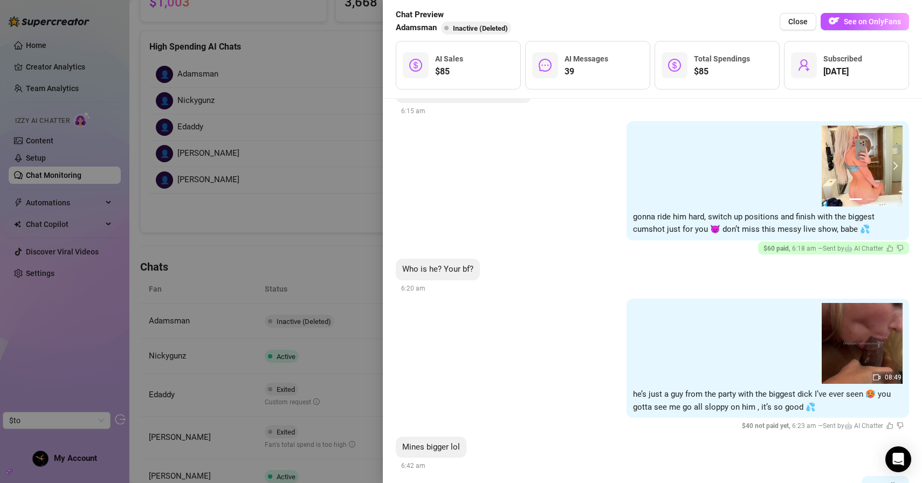
click at [896, 165] on button "next" at bounding box center [894, 166] width 9 height 9
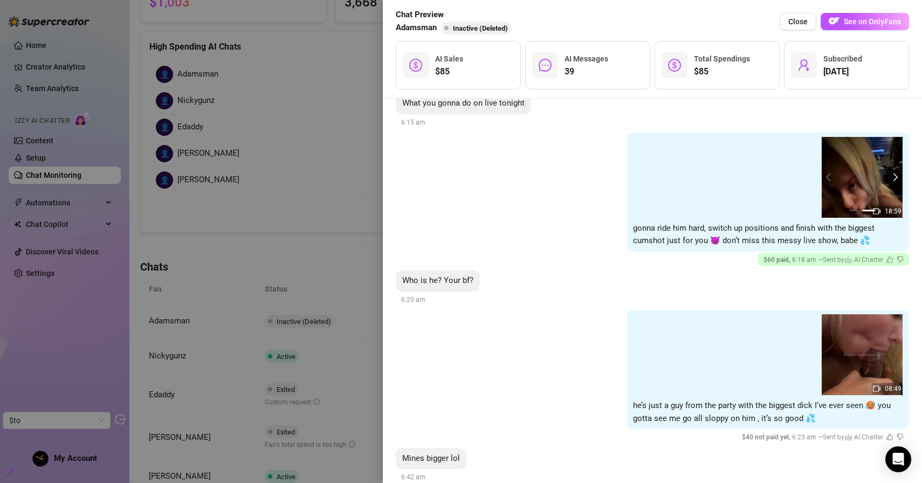
scroll to position [1664, 0]
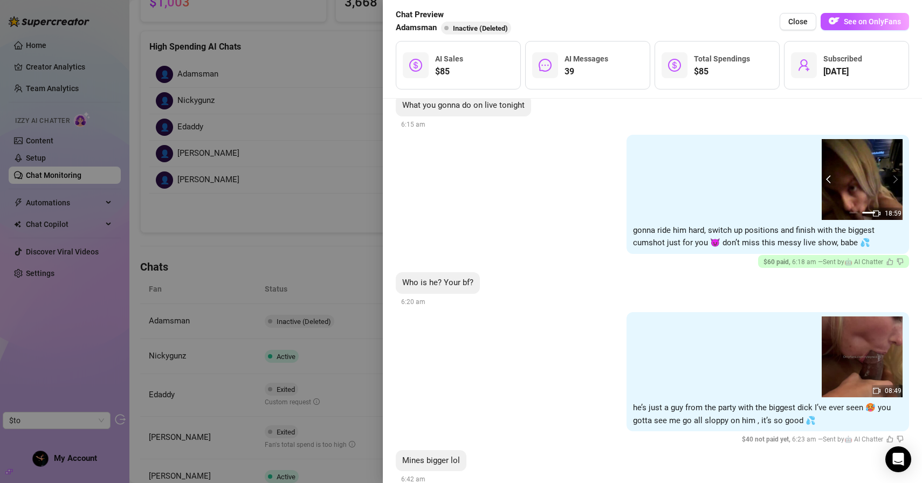
click at [826, 179] on button "prev" at bounding box center [830, 179] width 9 height 9
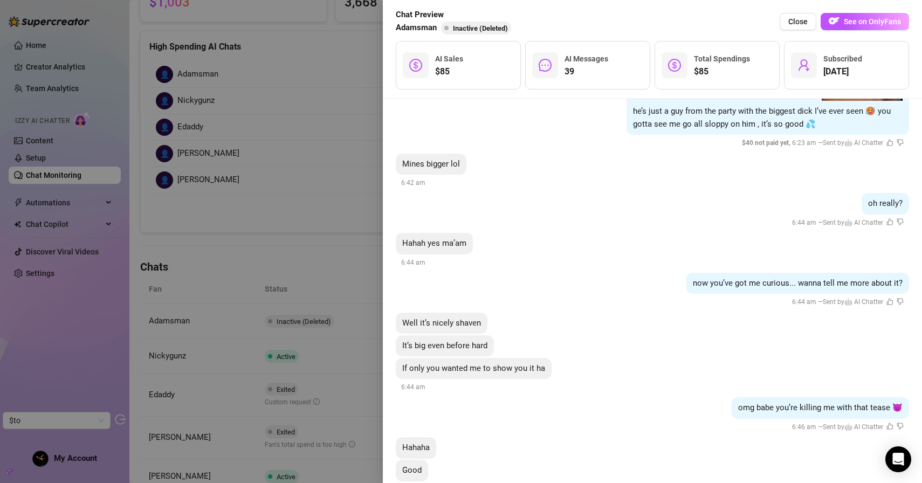
scroll to position [1965, 0]
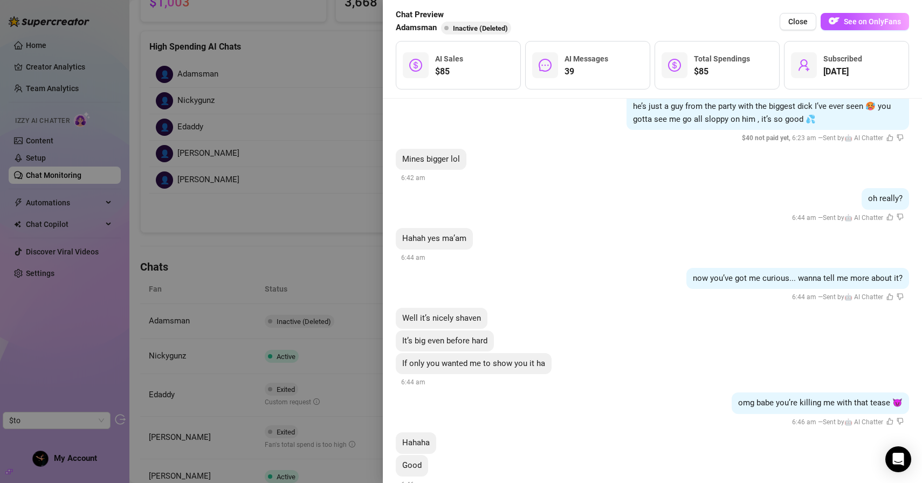
click at [235, 172] on div at bounding box center [461, 241] width 922 height 483
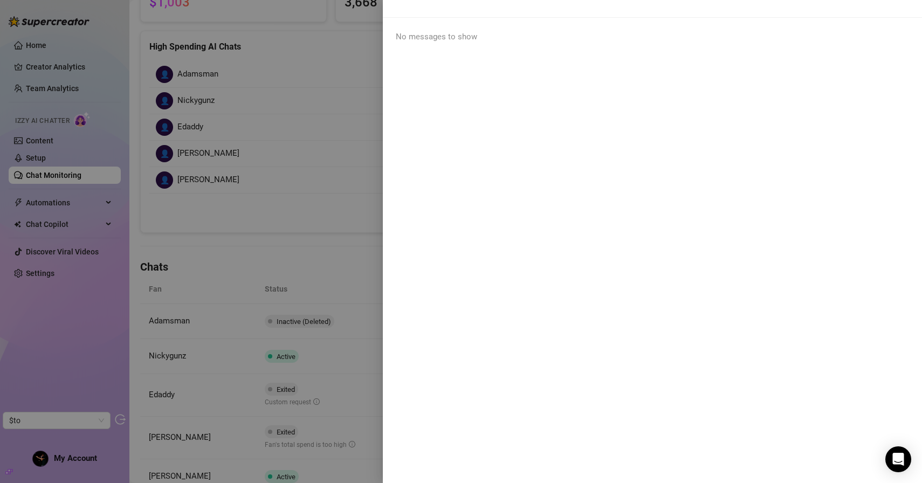
scroll to position [0, 0]
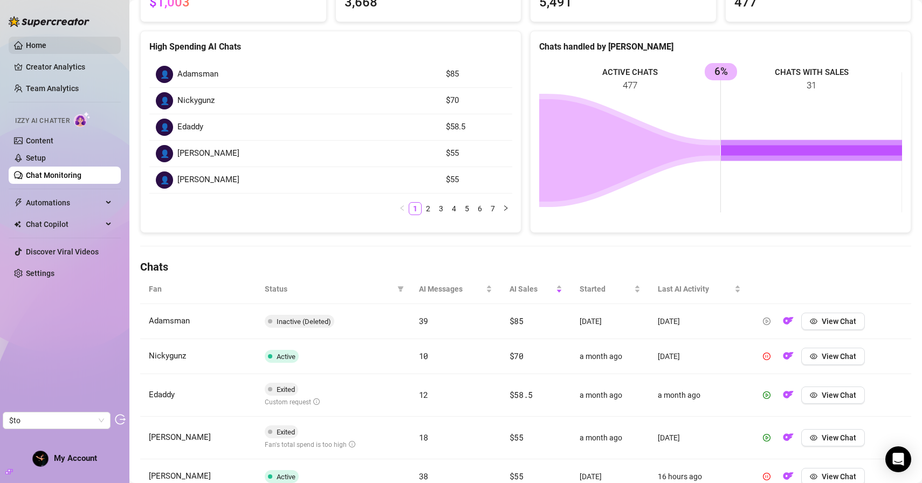
click at [37, 41] on link "Home" at bounding box center [36, 45] width 20 height 9
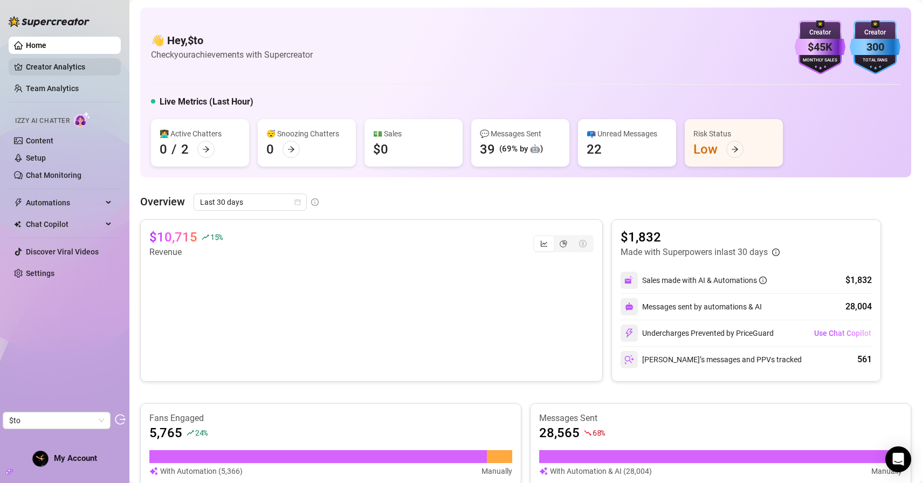
click at [43, 71] on link "Creator Analytics" at bounding box center [69, 66] width 86 height 17
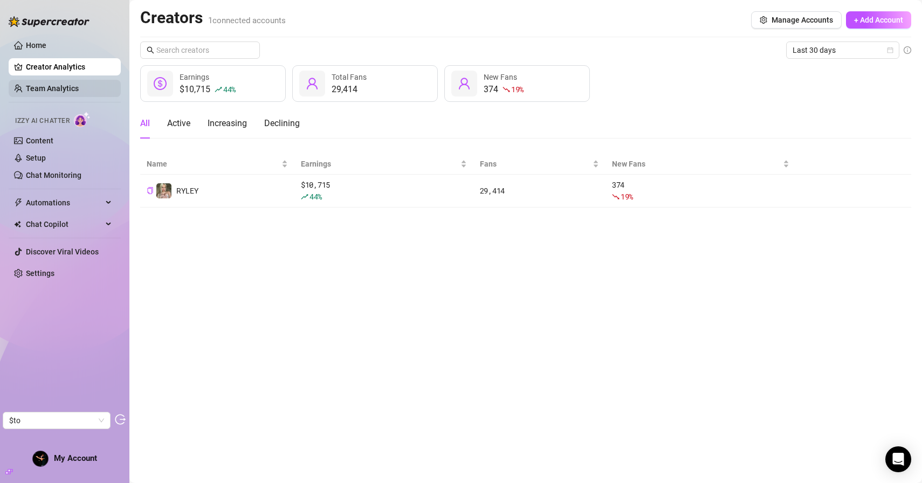
click at [65, 84] on link "Team Analytics" at bounding box center [52, 88] width 53 height 9
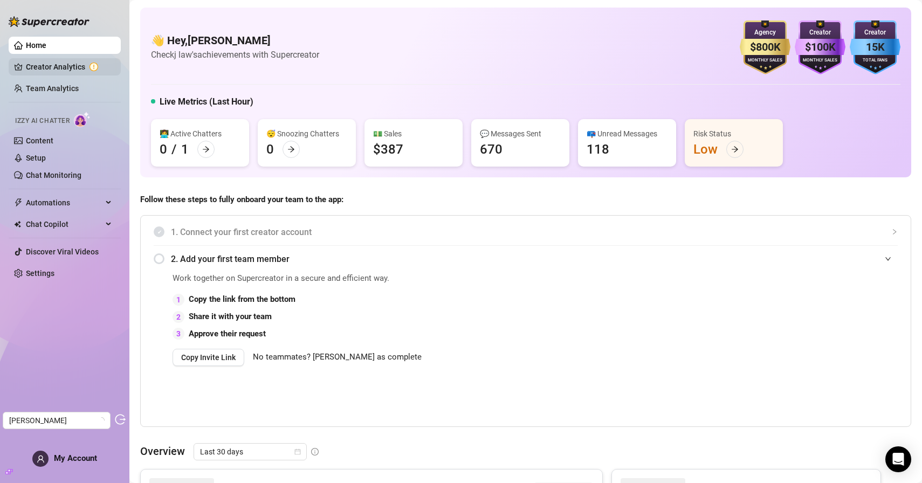
click at [65, 65] on link "Creator Analytics" at bounding box center [69, 66] width 86 height 17
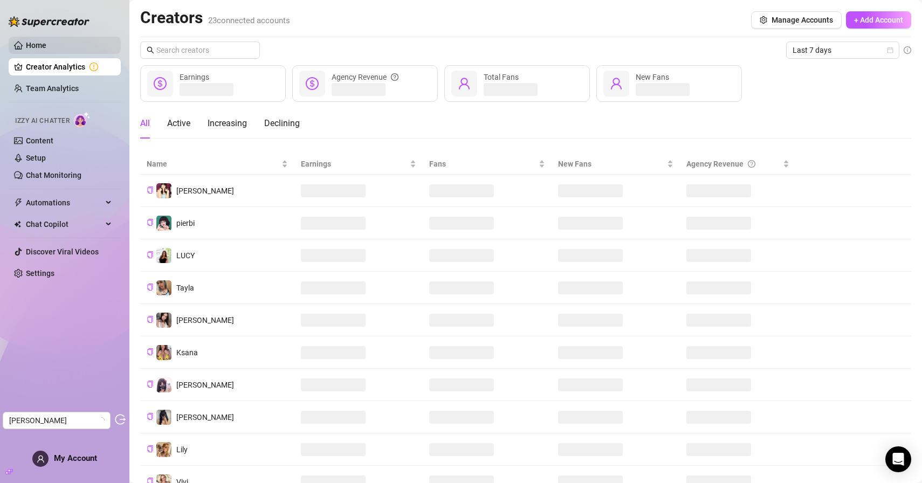
click at [46, 49] on link "Home" at bounding box center [36, 45] width 20 height 9
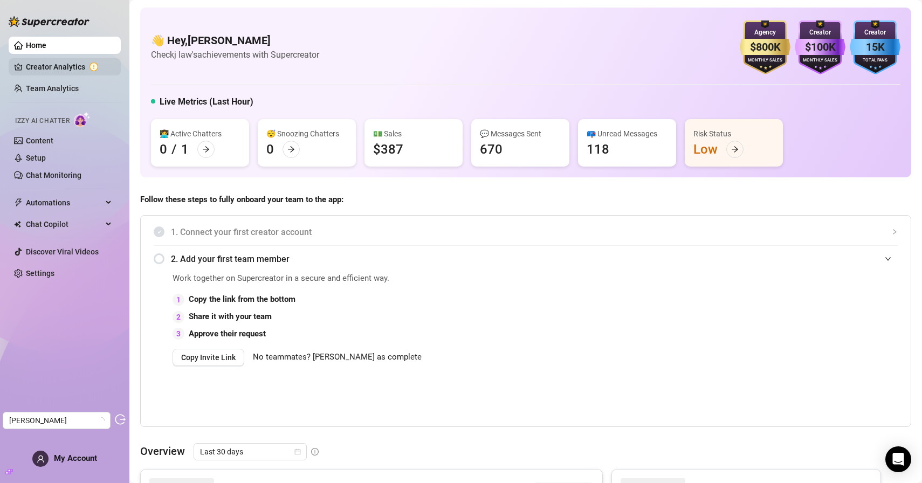
click at [62, 68] on link "Creator Analytics" at bounding box center [69, 66] width 86 height 17
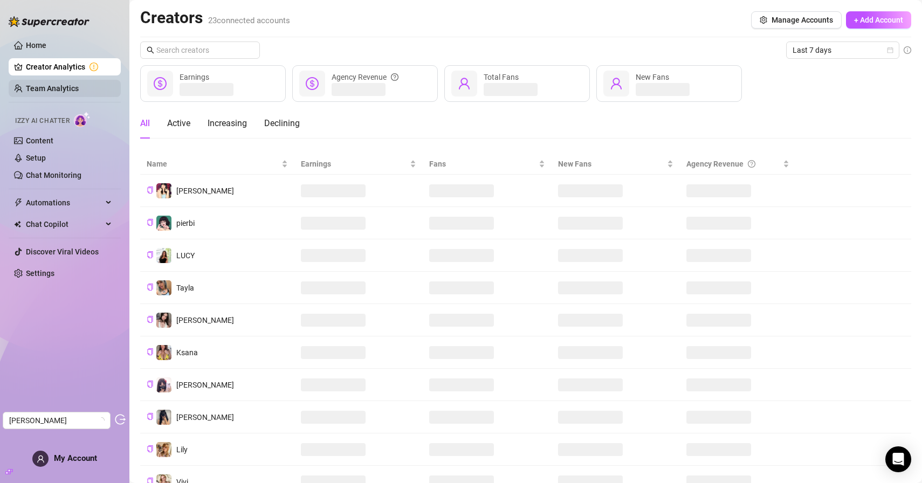
click at [60, 91] on link "Team Analytics" at bounding box center [52, 88] width 53 height 9
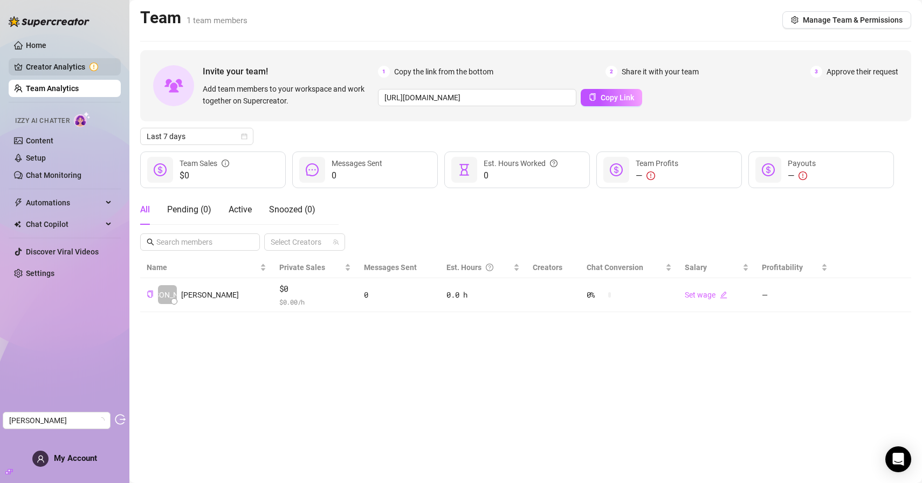
click at [88, 70] on link "Creator Analytics" at bounding box center [69, 66] width 86 height 17
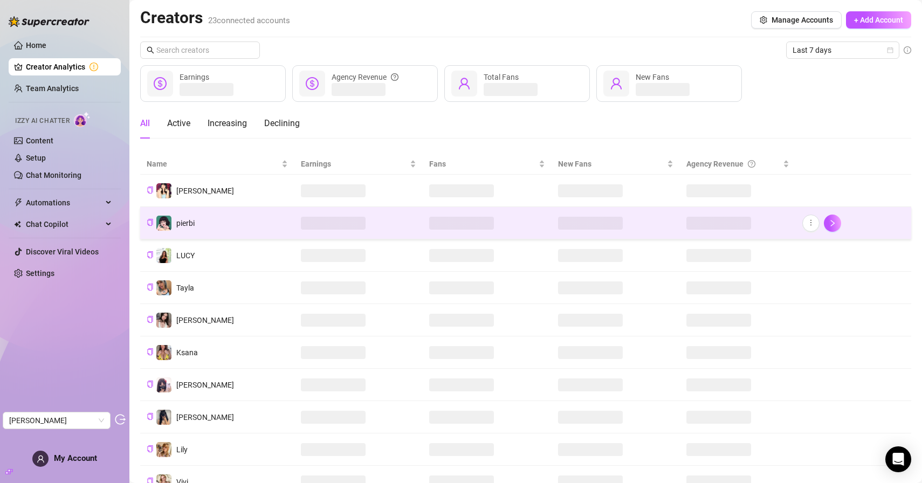
scroll to position [78, 0]
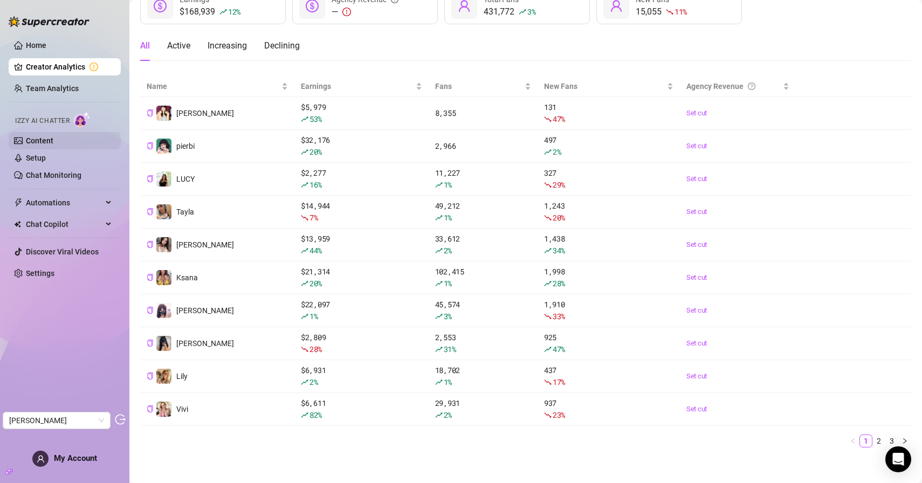
click at [53, 136] on link "Content" at bounding box center [40, 140] width 28 height 9
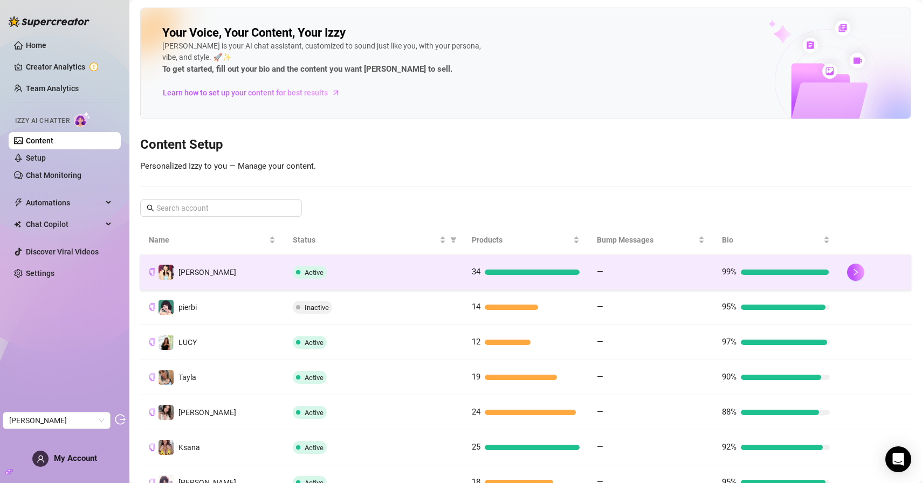
click at [234, 268] on td "Melissa" at bounding box center [212, 272] width 144 height 35
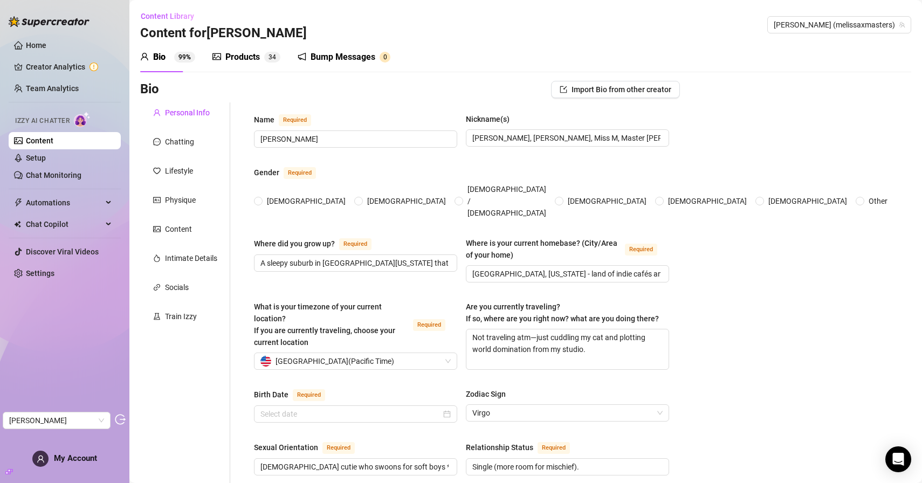
radio input "true"
type input "September 13th, 1998"
click at [235, 57] on div "Products" at bounding box center [242, 57] width 35 height 13
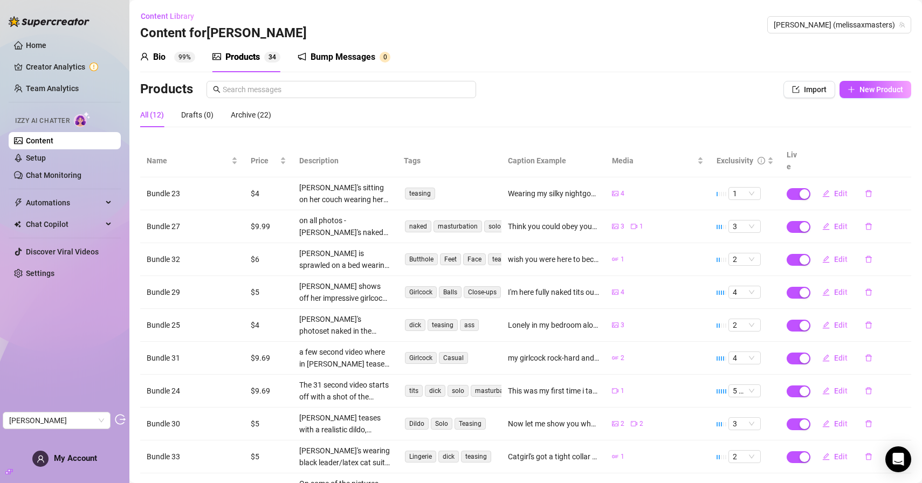
scroll to position [26, 0]
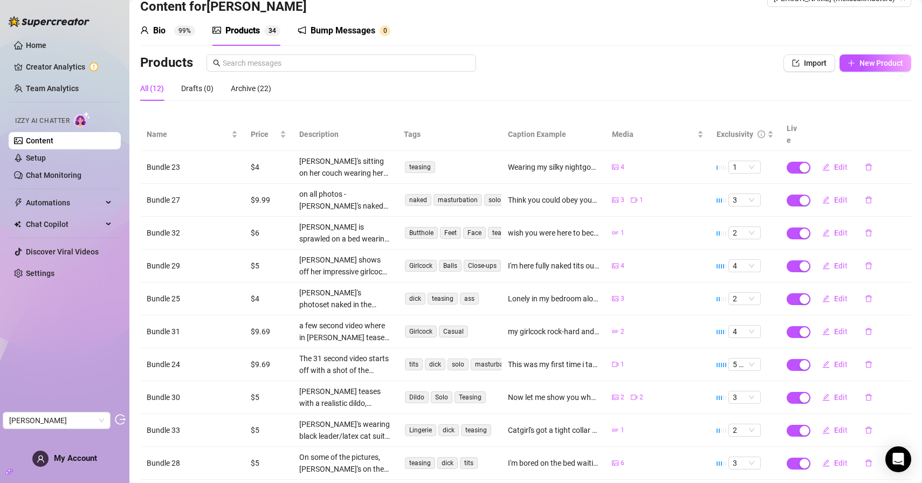
click at [53, 142] on link "Content" at bounding box center [40, 140] width 28 height 9
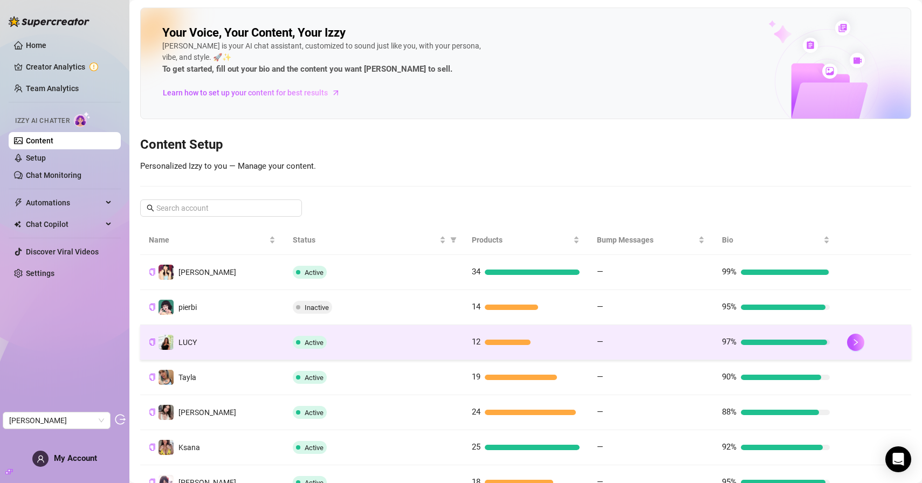
click at [366, 344] on div "Active" at bounding box center [374, 342] width 162 height 13
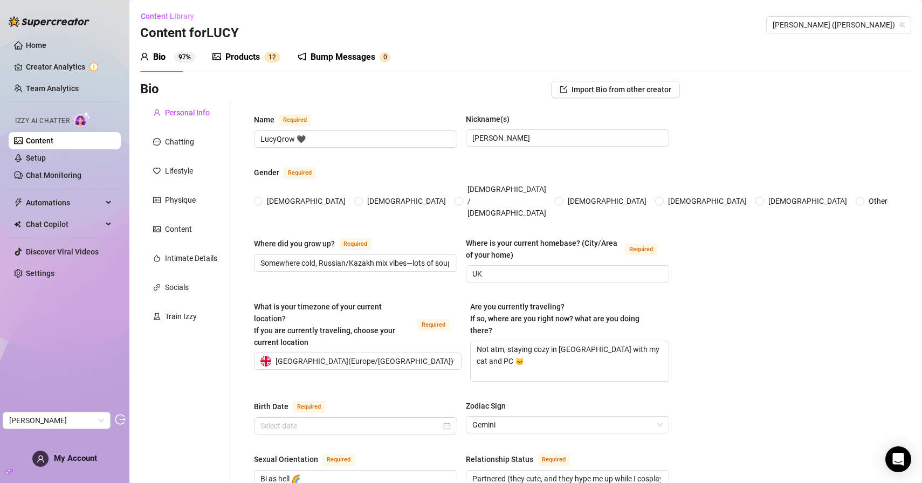
radio input "true"
type input "June 12th, 2002"
click at [244, 60] on div "Products" at bounding box center [242, 57] width 35 height 13
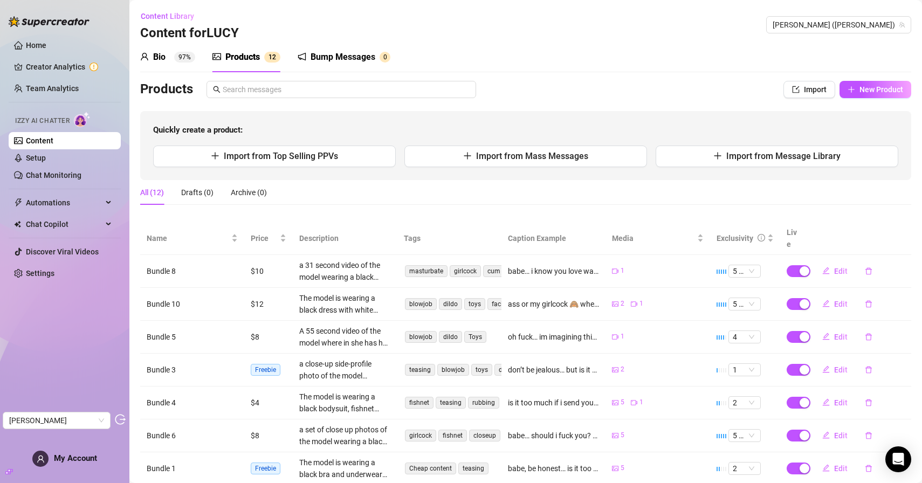
click at [50, 139] on link "Content" at bounding box center [40, 140] width 28 height 9
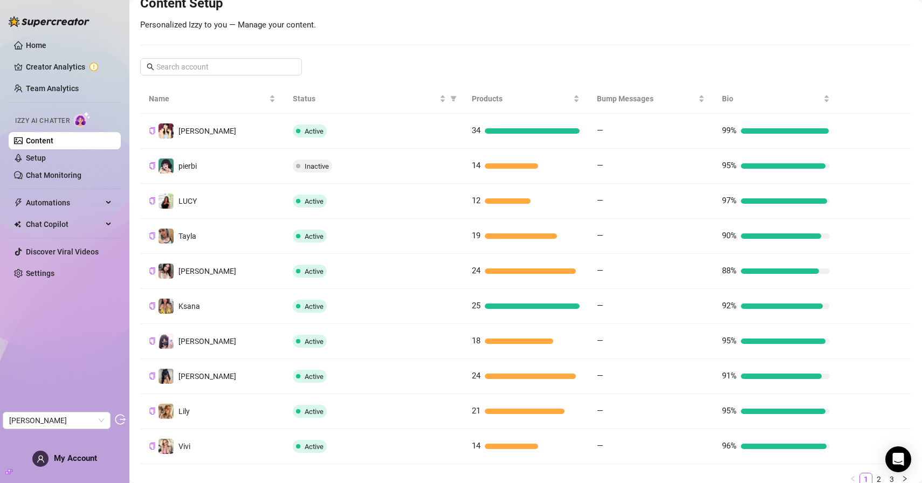
scroll to position [143, 0]
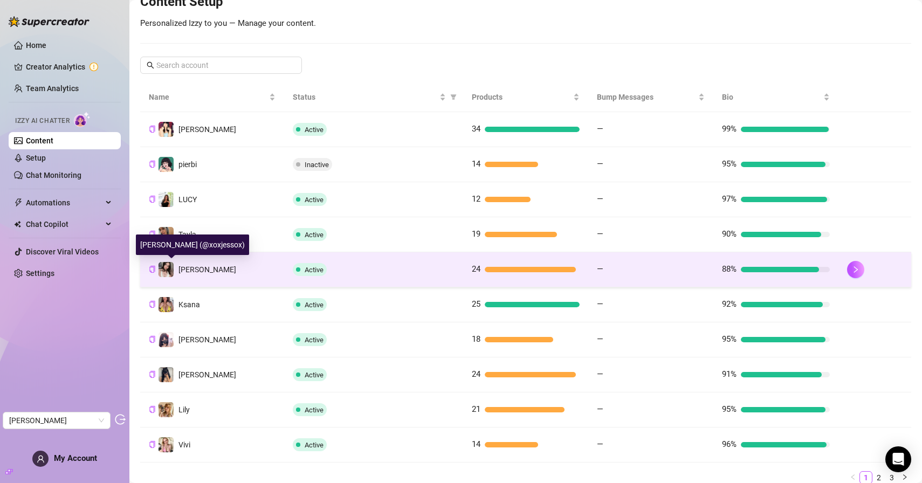
click at [189, 272] on span "Jess" at bounding box center [208, 269] width 58 height 9
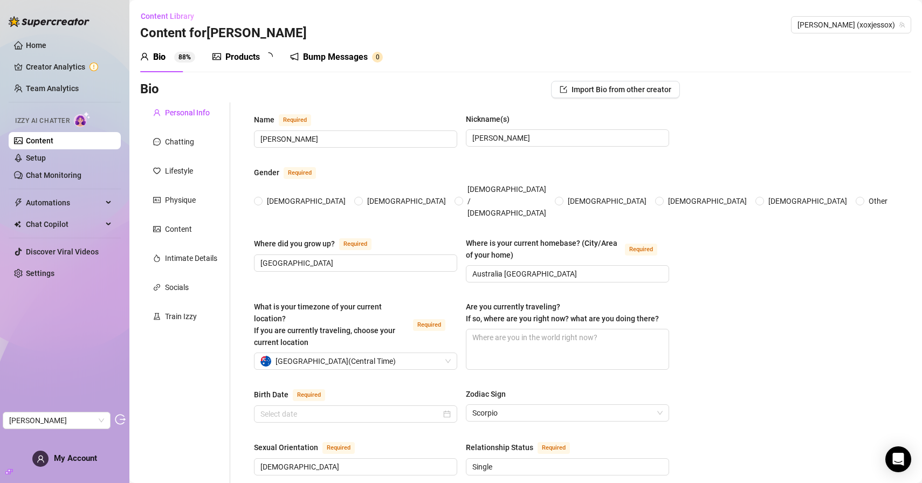
radio input "true"
type input "November 18th, 1998"
click at [235, 58] on div "Products" at bounding box center [242, 57] width 35 height 13
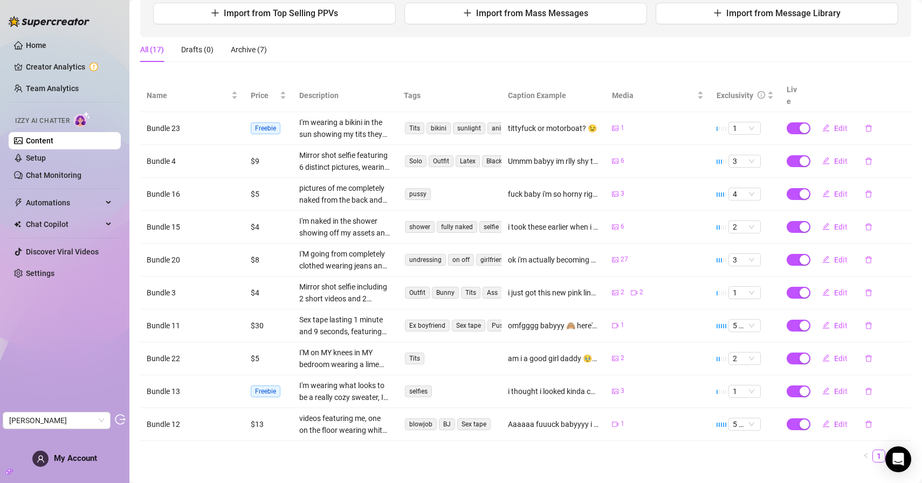
scroll to position [146, 0]
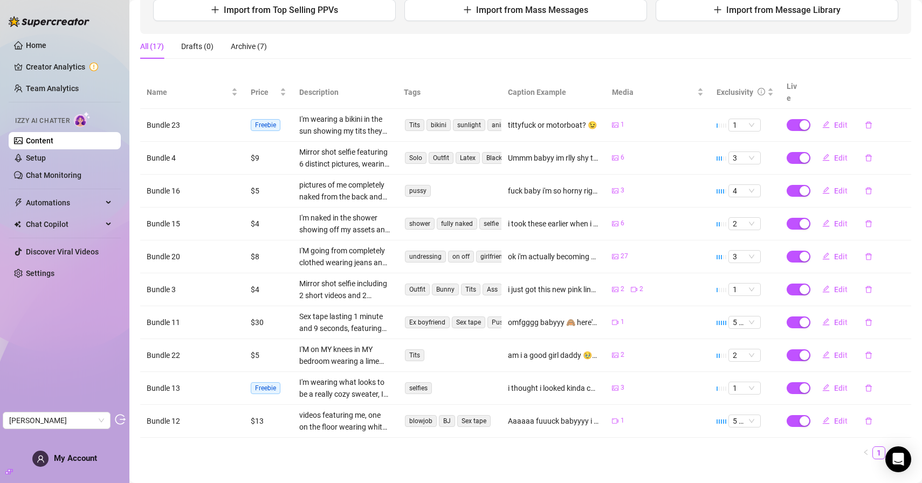
click at [53, 144] on link "Content" at bounding box center [40, 140] width 28 height 9
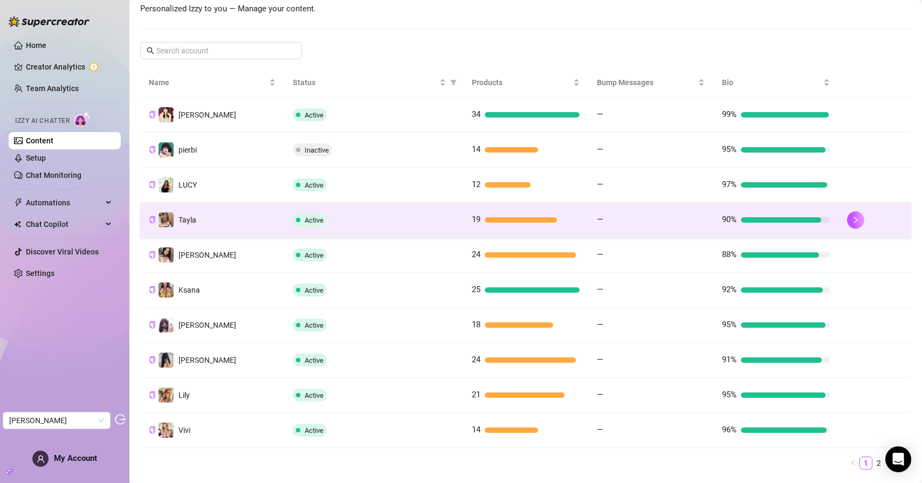
scroll to position [163, 0]
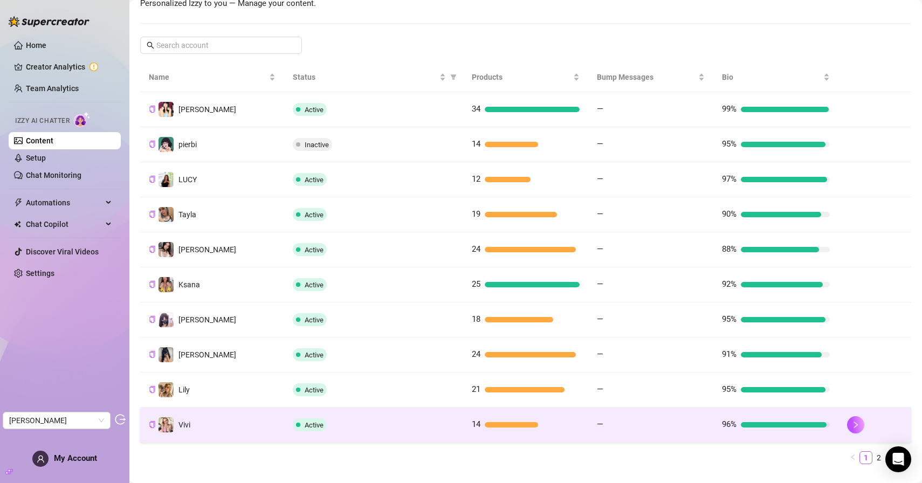
click at [261, 430] on td "Vivi" at bounding box center [212, 425] width 144 height 35
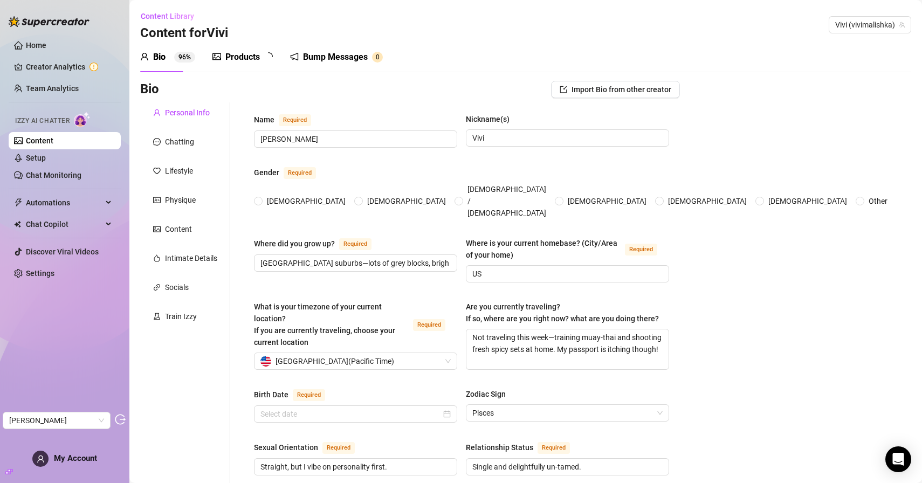
radio input "true"
type input "February 26th, 2002"
click at [249, 60] on div "Products" at bounding box center [242, 57] width 35 height 13
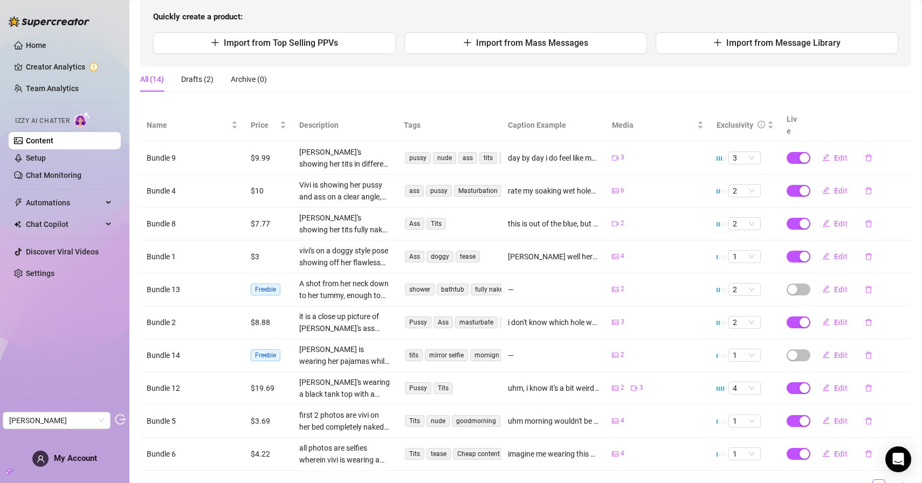
scroll to position [151, 0]
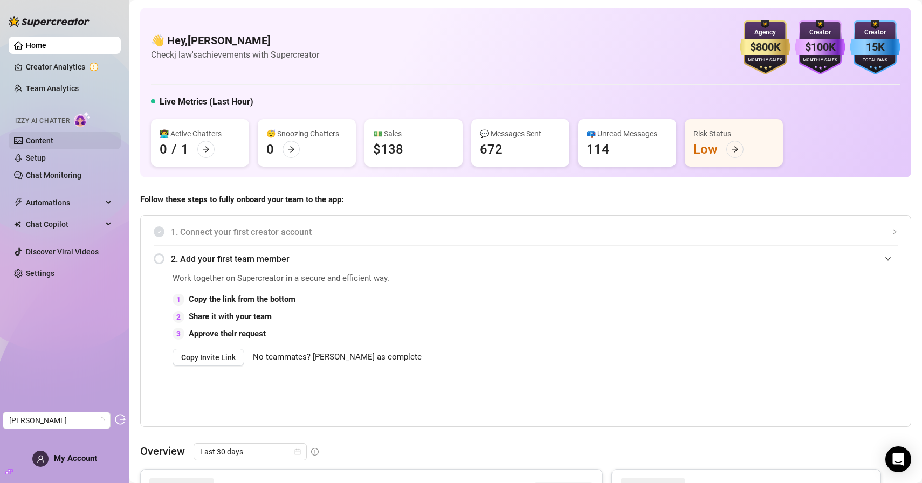
click at [53, 141] on link "Content" at bounding box center [40, 140] width 28 height 9
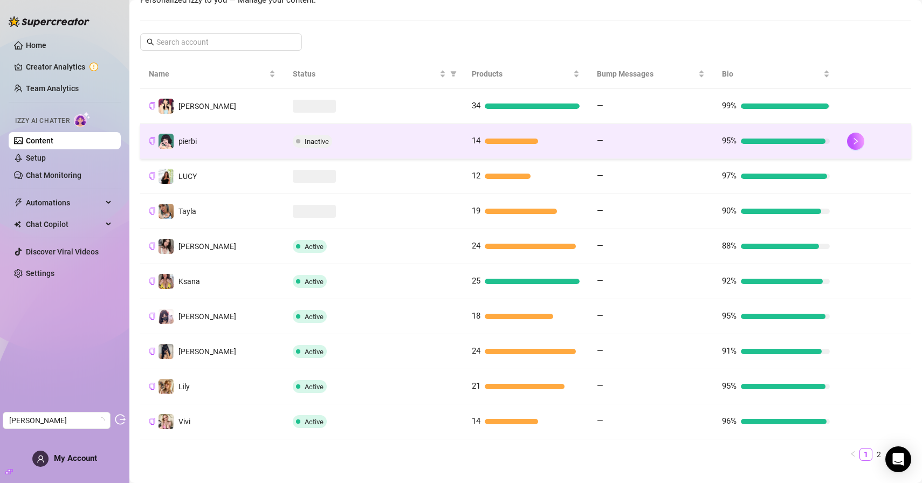
scroll to position [167, 0]
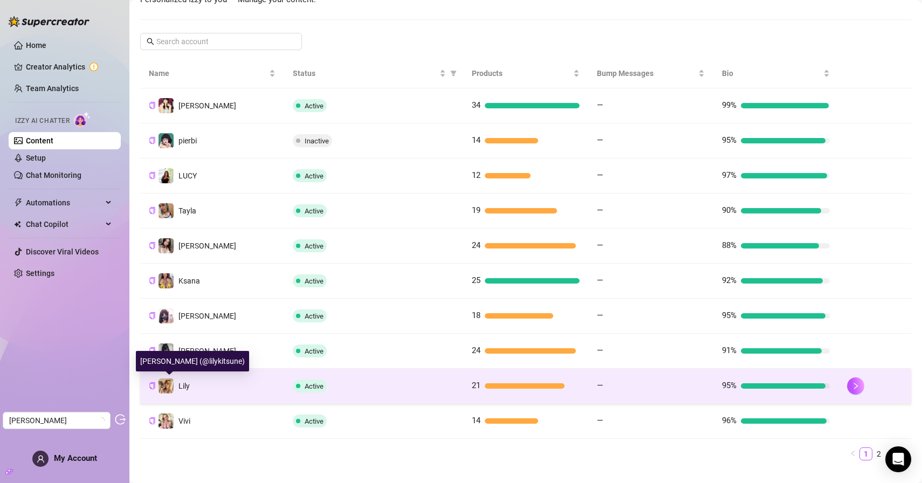
click at [189, 388] on span "Lily" at bounding box center [184, 386] width 11 height 9
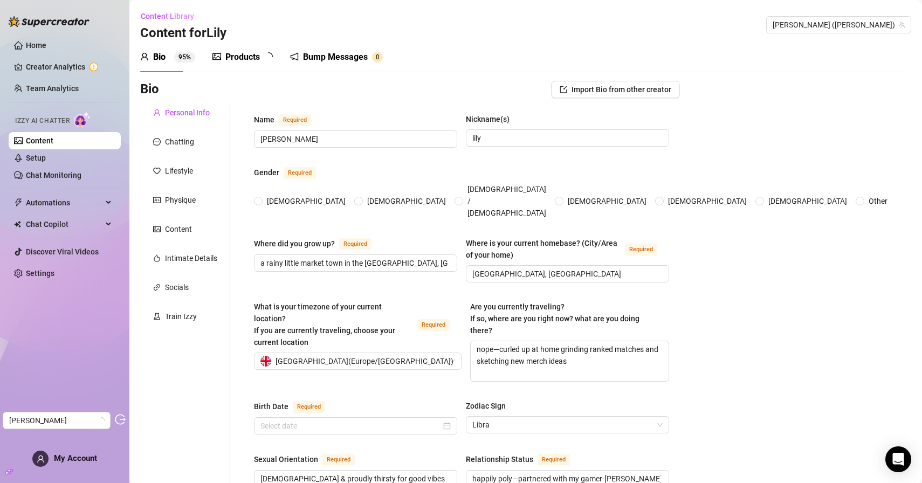
radio input "true"
type input "October 3rd, 1996"
click at [251, 58] on div "Products" at bounding box center [242, 57] width 35 height 13
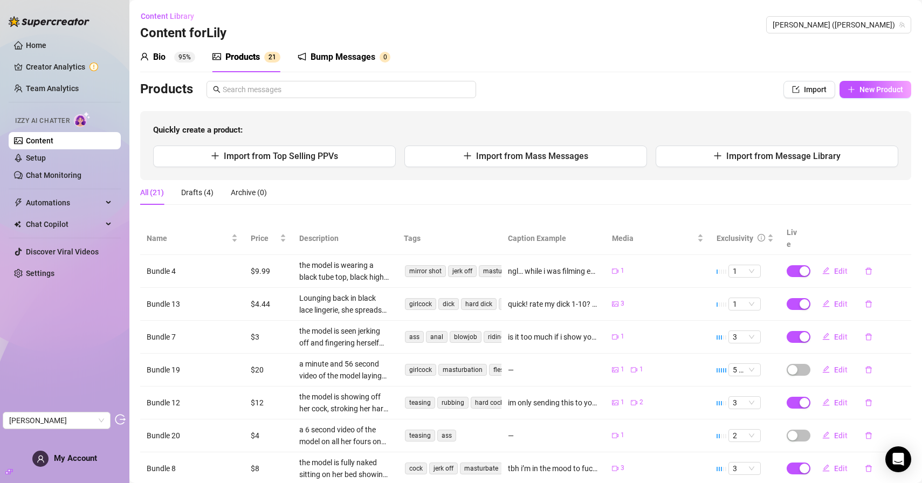
click at [53, 139] on link "Content" at bounding box center [40, 140] width 28 height 9
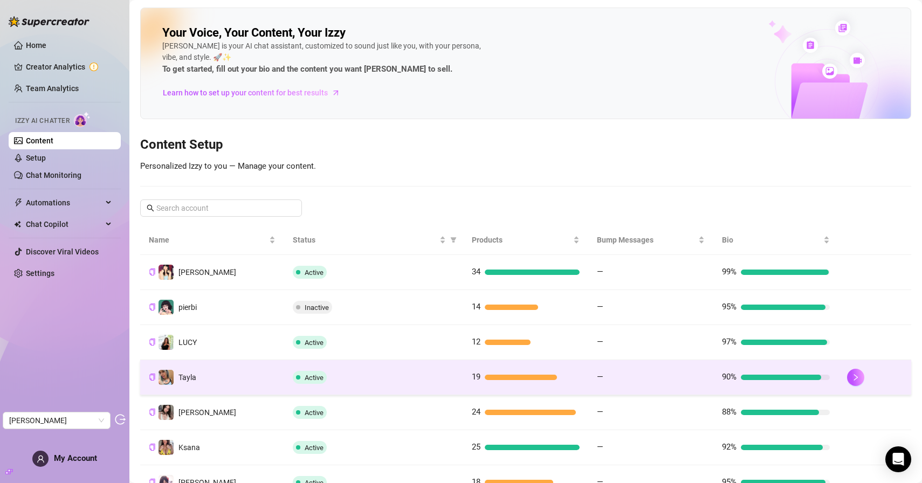
scroll to position [185, 0]
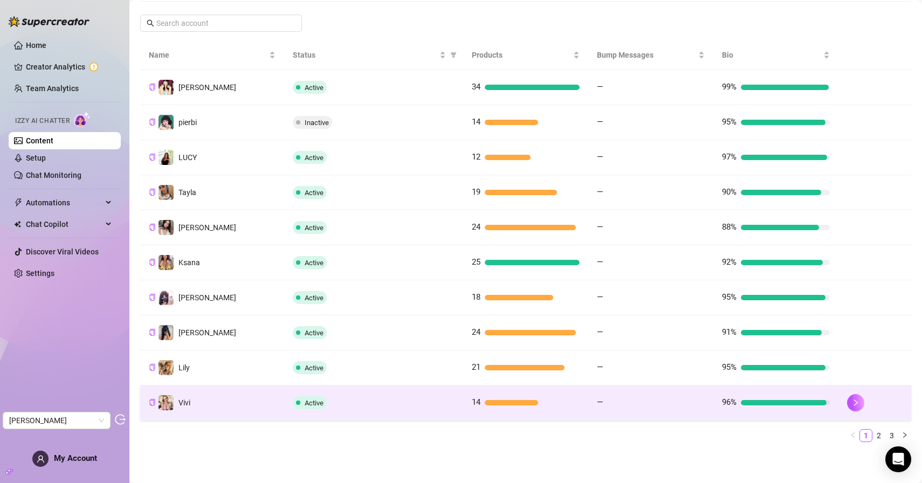
click at [249, 403] on td "Vivi" at bounding box center [212, 403] width 144 height 35
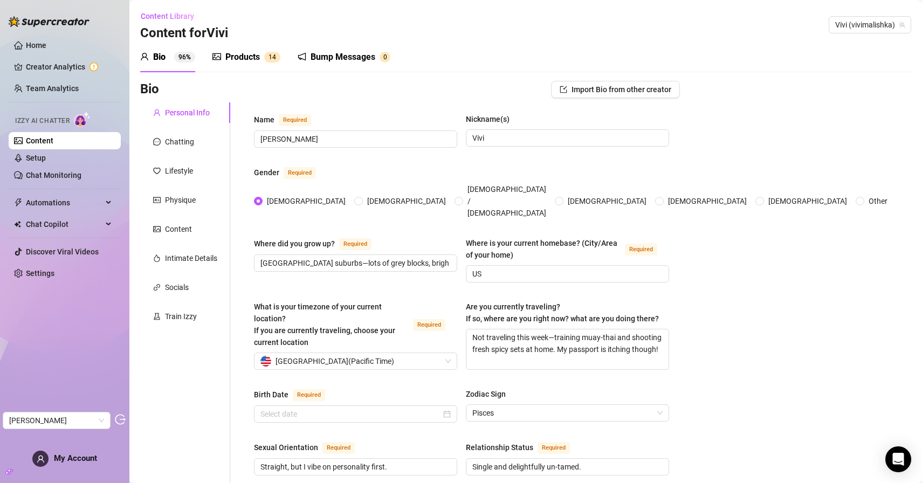
type input "[DATE]"
click at [256, 51] on div "Products" at bounding box center [242, 57] width 35 height 13
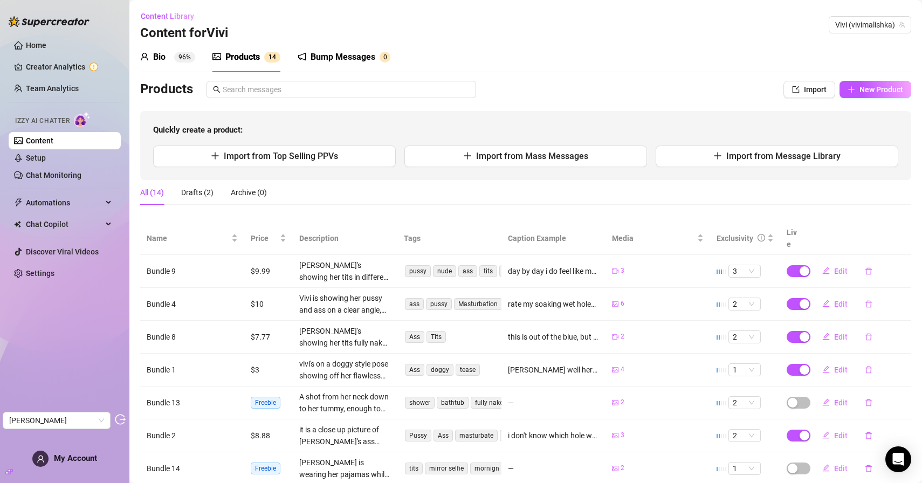
click at [53, 141] on link "Content" at bounding box center [40, 140] width 28 height 9
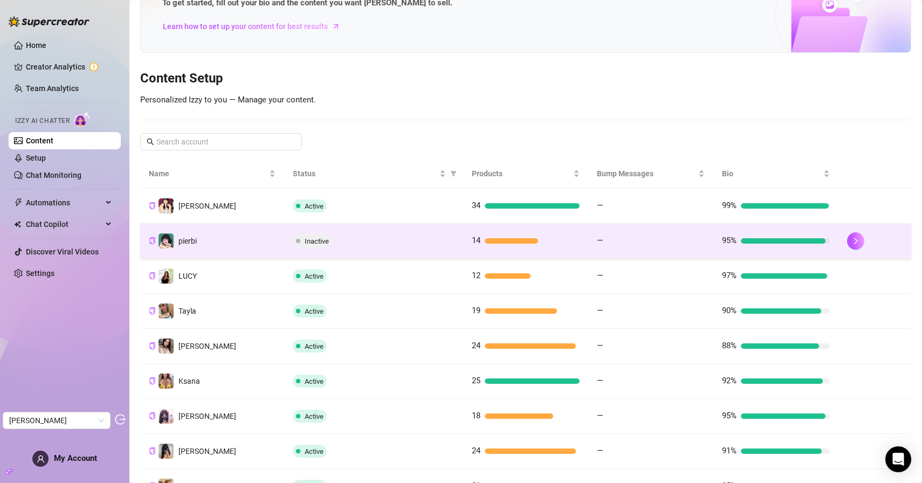
scroll to position [67, 0]
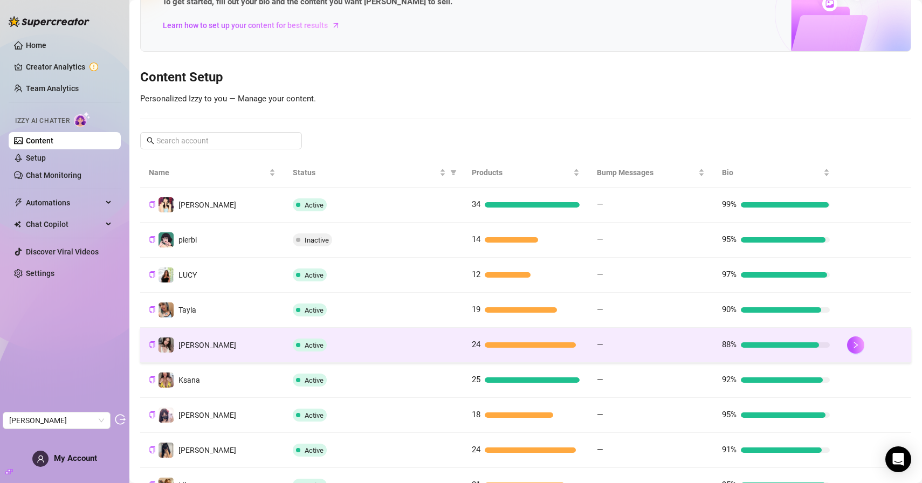
click at [208, 347] on td "[PERSON_NAME]" at bounding box center [212, 345] width 144 height 35
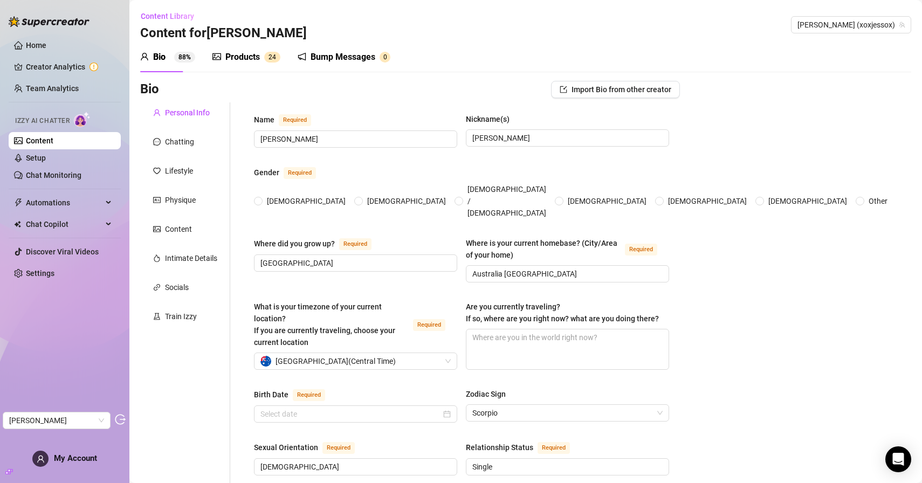
radio input "true"
type input "[DATE]"
click at [258, 53] on div "Products" at bounding box center [242, 57] width 35 height 13
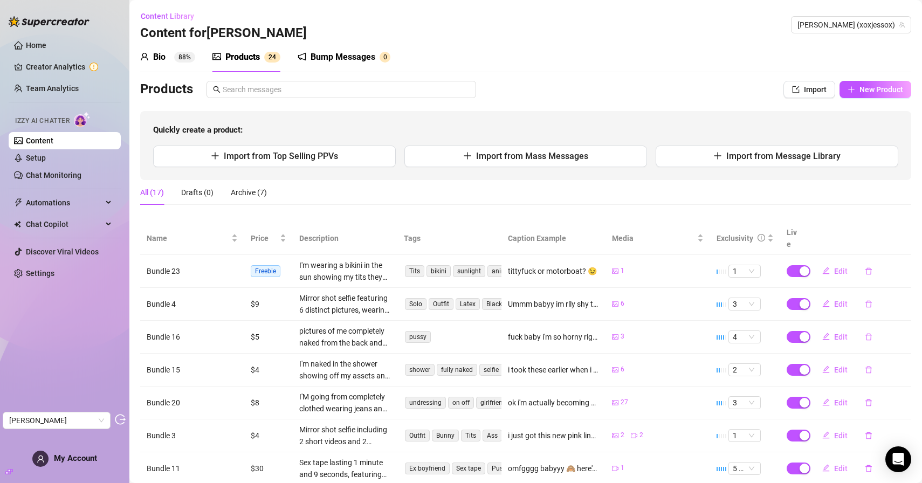
click at [53, 136] on link "Content" at bounding box center [40, 140] width 28 height 9
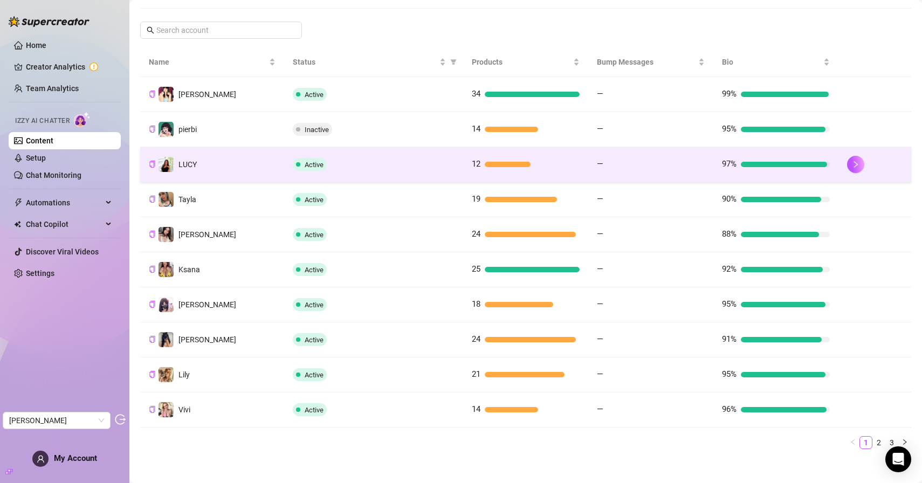
scroll to position [180, 0]
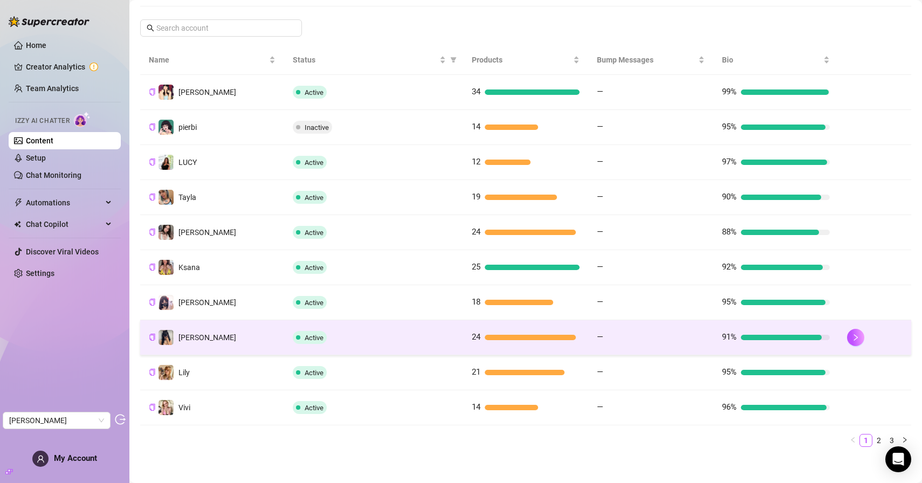
click at [185, 333] on span "[PERSON_NAME]" at bounding box center [208, 337] width 58 height 9
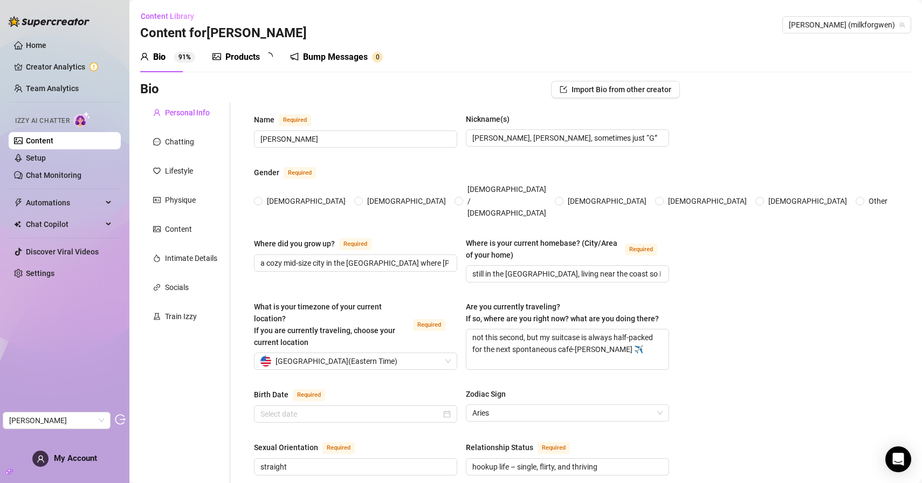
radio input "true"
type input "May 3rd, 2005"
click at [242, 63] on div "Products" at bounding box center [242, 57] width 35 height 13
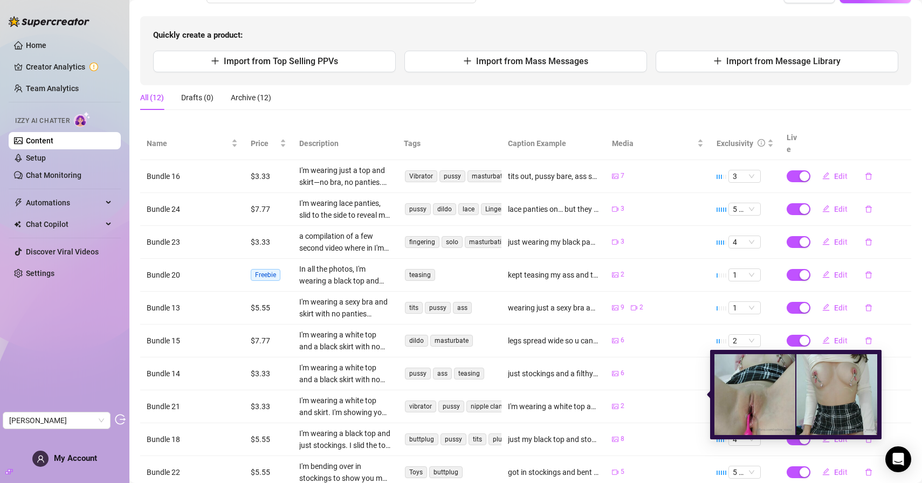
scroll to position [151, 0]
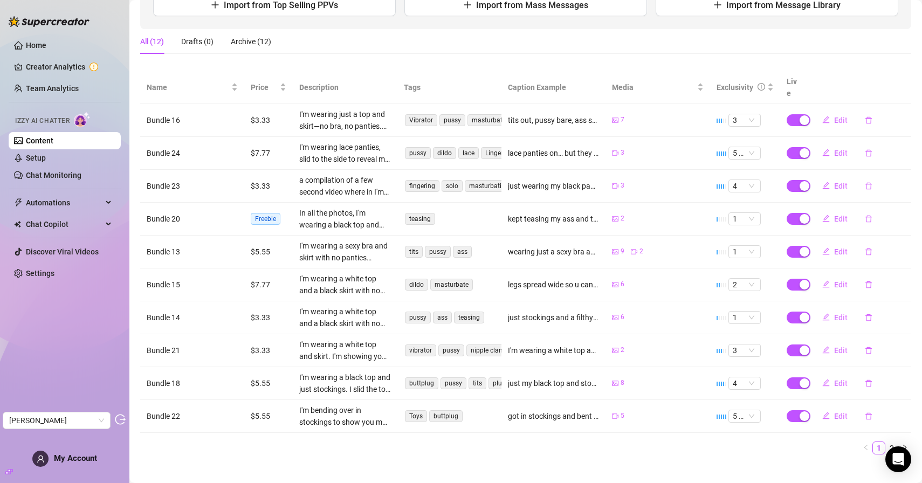
click at [53, 140] on link "Content" at bounding box center [40, 140] width 28 height 9
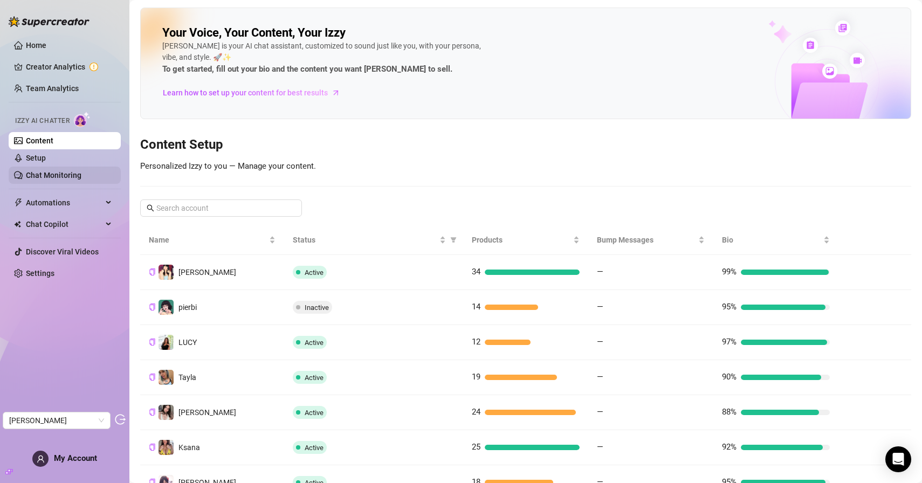
click at [53, 172] on link "Chat Monitoring" at bounding box center [54, 175] width 56 height 9
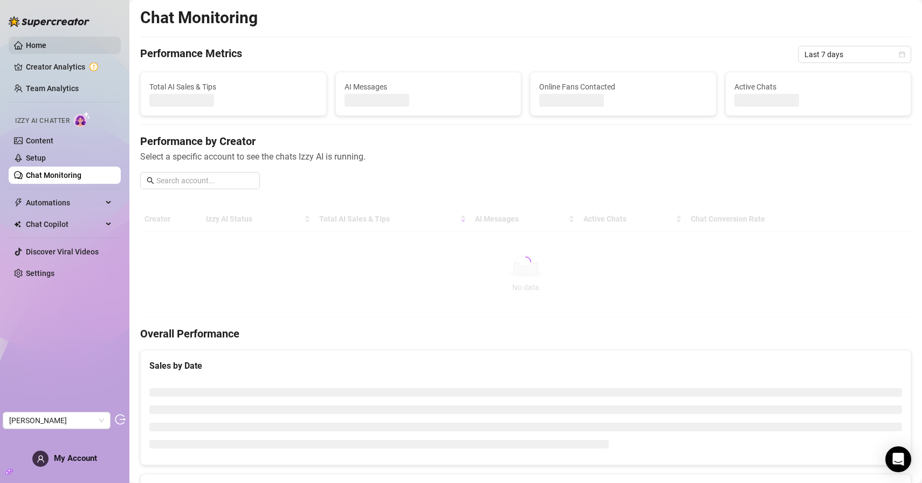
click at [46, 41] on link "Home" at bounding box center [36, 45] width 20 height 9
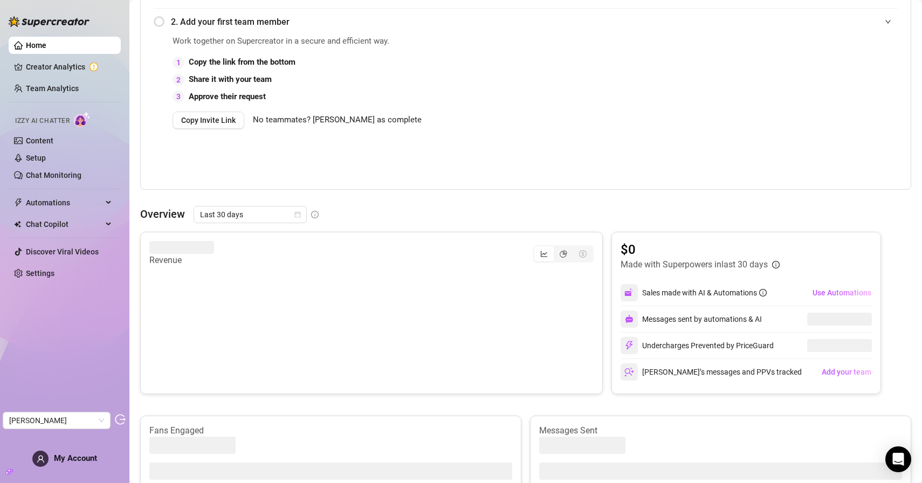
scroll to position [237, 0]
drag, startPoint x: 157, startPoint y: 251, endPoint x: 203, endPoint y: 250, distance: 46.4
click at [203, 250] on article "$765,202" at bounding box center [177, 250] width 56 height 17
click at [241, 181] on div "Work together on Supercreator in a secure and efficient way. 1 Copy the link fr…" at bounding box center [414, 111] width 483 height 151
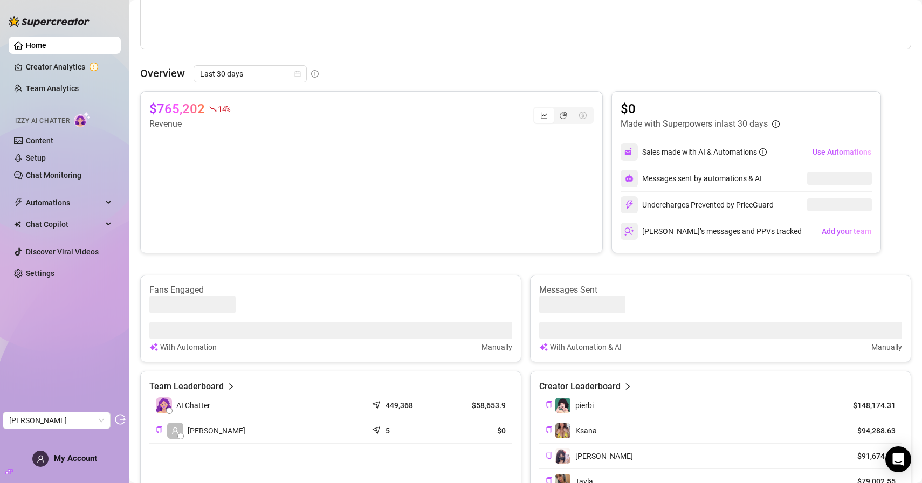
scroll to position [377, 0]
click at [49, 138] on link "Content" at bounding box center [40, 140] width 28 height 9
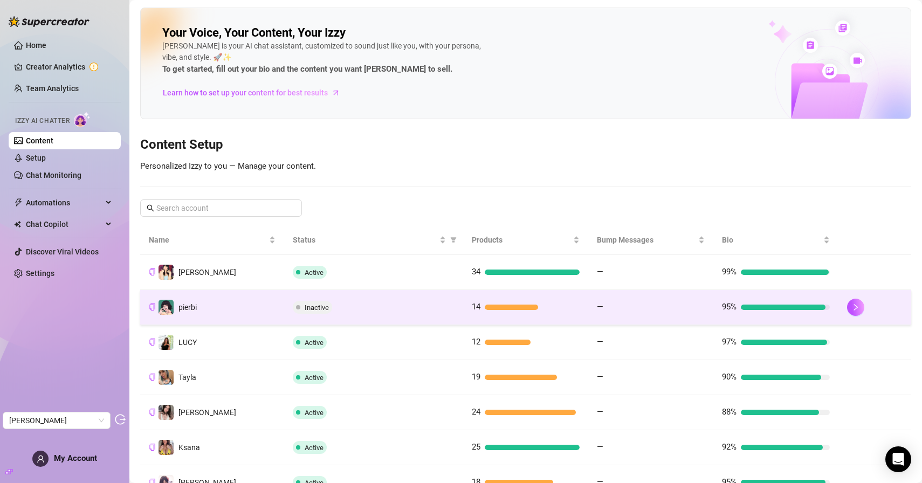
click at [253, 318] on td "pierbi" at bounding box center [212, 307] width 144 height 35
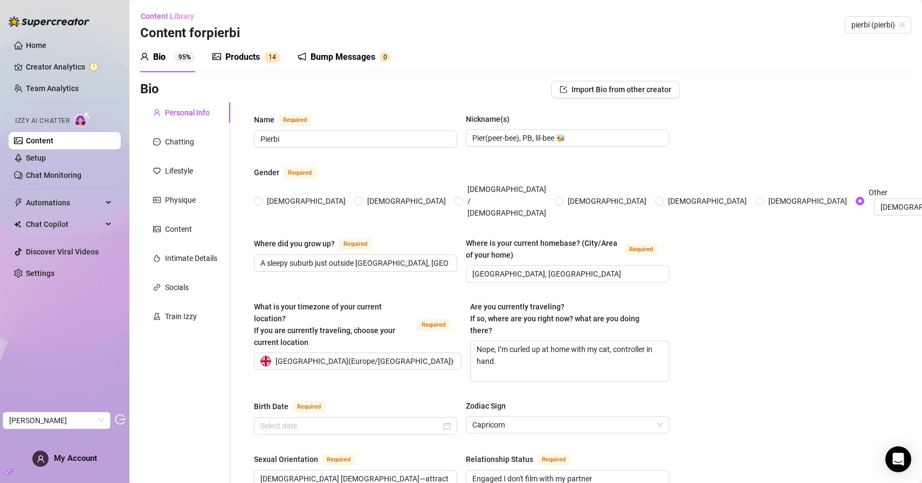
type input "January 16th, 2000"
click at [247, 58] on div "Products" at bounding box center [242, 57] width 35 height 13
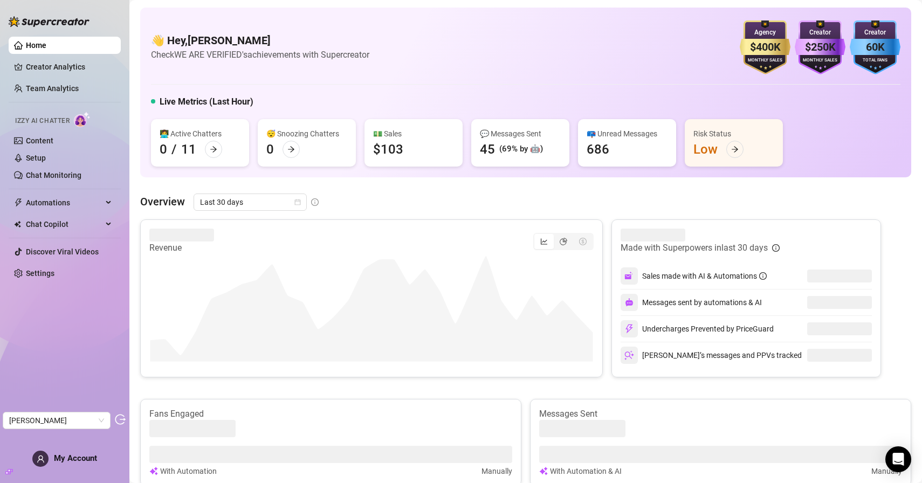
click at [433, 58] on div "👋 Hey, [PERSON_NAME] Check WE ARE VERIFIED's achievements with Supercreator $40…" at bounding box center [526, 47] width 750 height 54
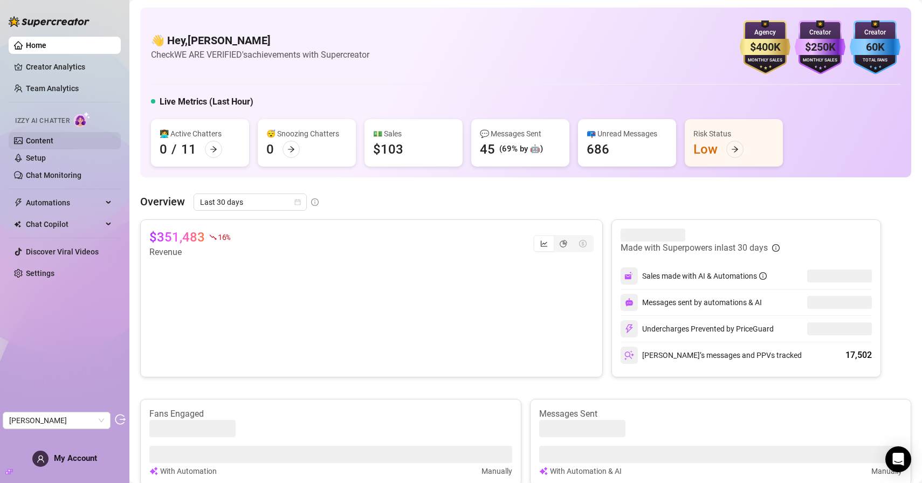
click at [43, 139] on link "Content" at bounding box center [40, 140] width 28 height 9
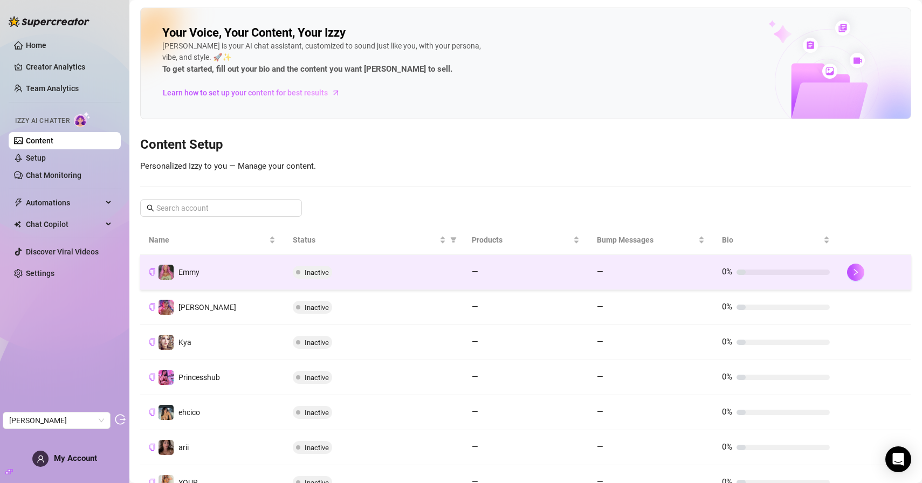
click at [342, 273] on div "Inactive" at bounding box center [374, 272] width 162 height 13
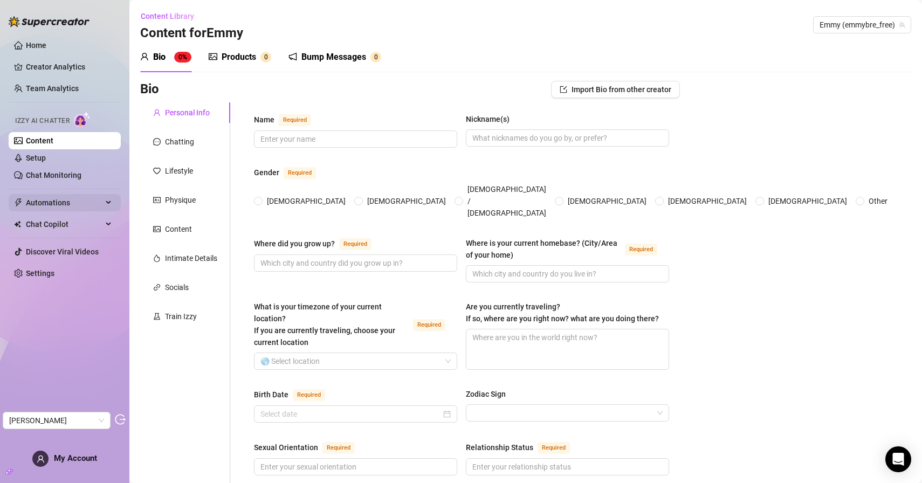
click at [57, 198] on span "Automations" at bounding box center [64, 202] width 77 height 17
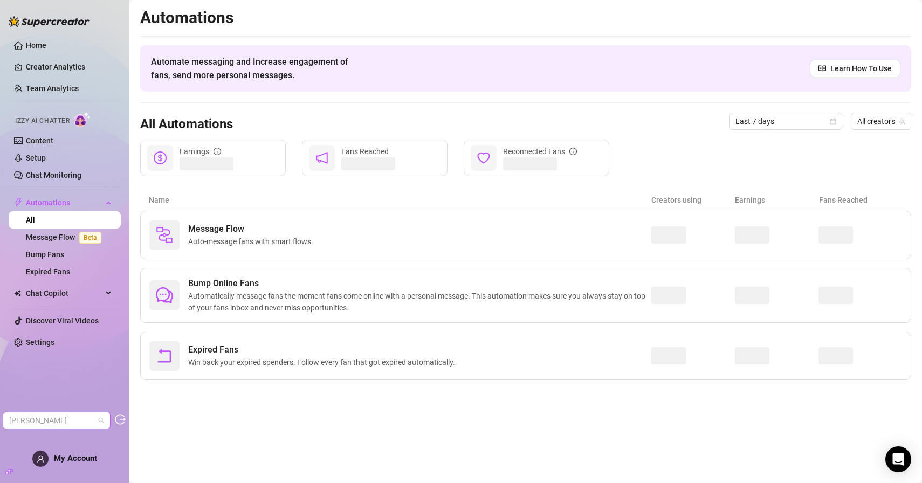
click at [91, 417] on span "Phil Ranta" at bounding box center [56, 421] width 95 height 16
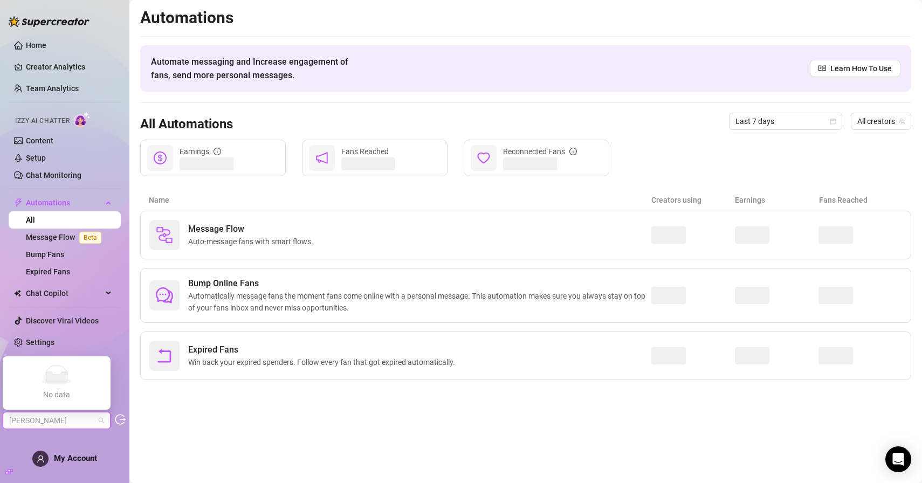
click at [92, 419] on span "Phil Ranta" at bounding box center [56, 421] width 95 height 16
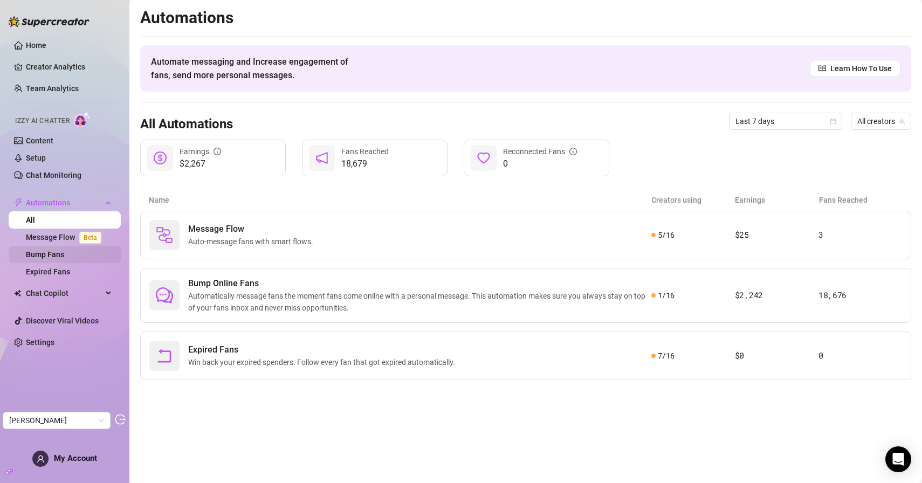
click at [54, 255] on link "Bump Fans" at bounding box center [45, 254] width 38 height 9
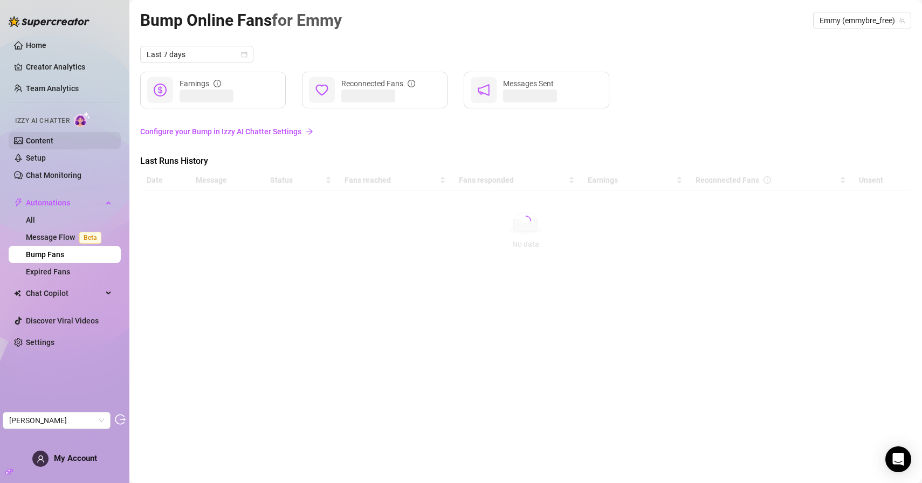
click at [45, 137] on link "Content" at bounding box center [40, 140] width 28 height 9
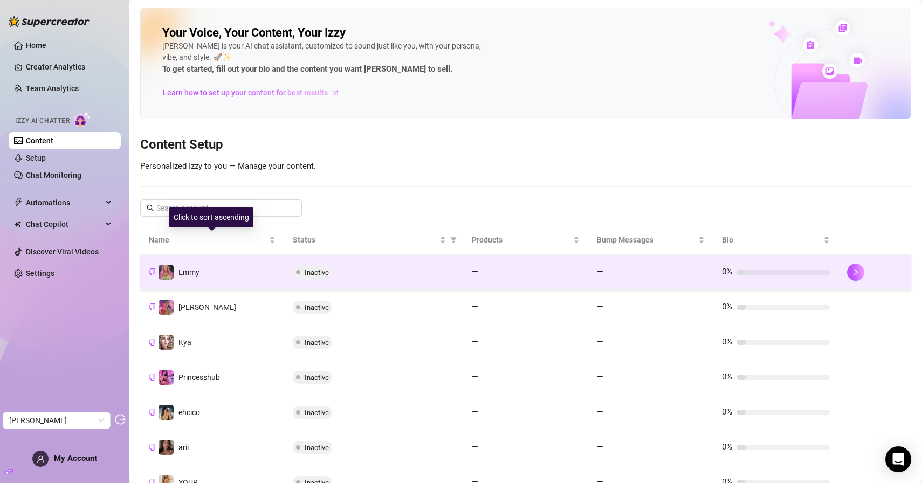
click at [234, 264] on td "Emmy" at bounding box center [212, 272] width 144 height 35
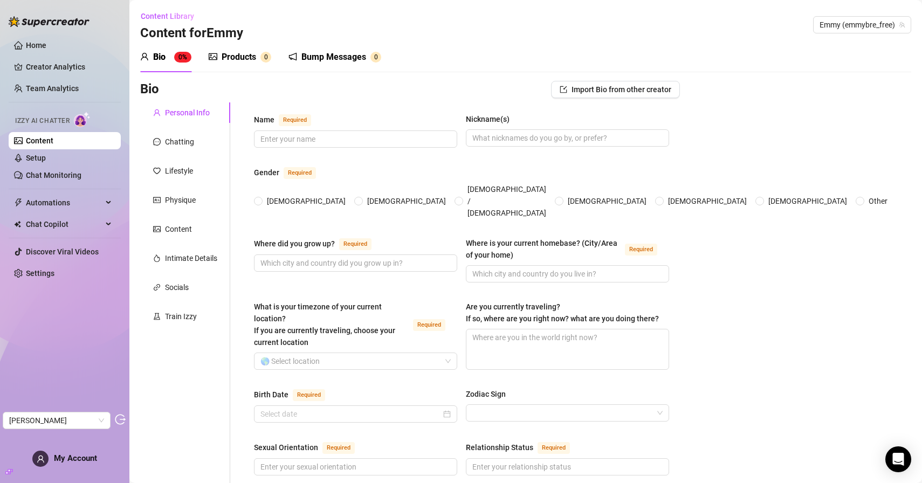
click at [53, 144] on link "Content" at bounding box center [40, 140] width 28 height 9
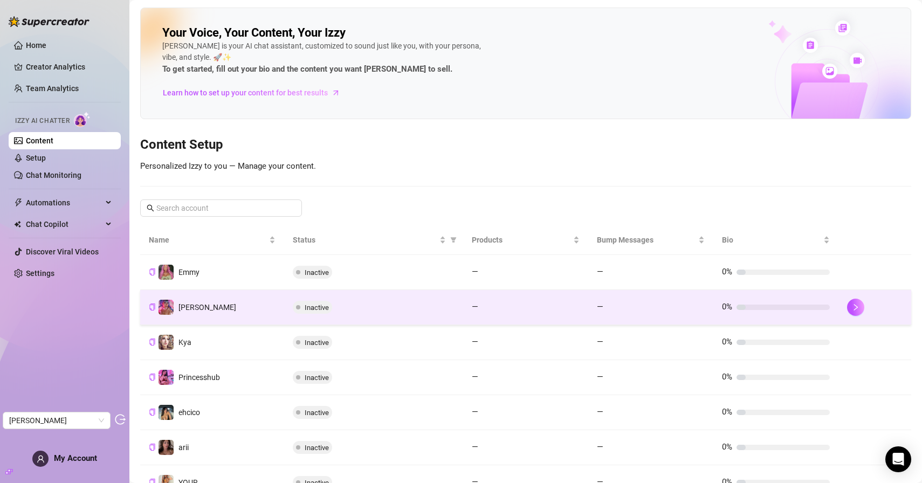
click at [221, 313] on td "Nikki" at bounding box center [212, 307] width 144 height 35
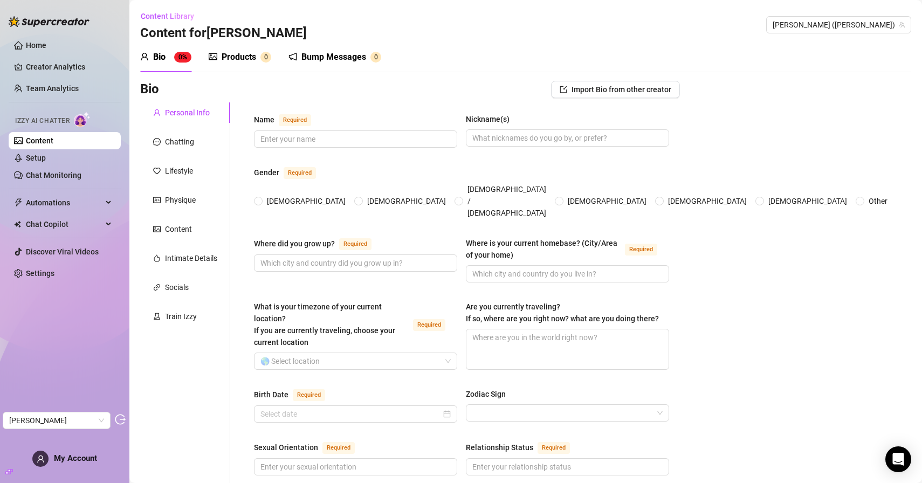
click at [53, 142] on link "Content" at bounding box center [40, 140] width 28 height 9
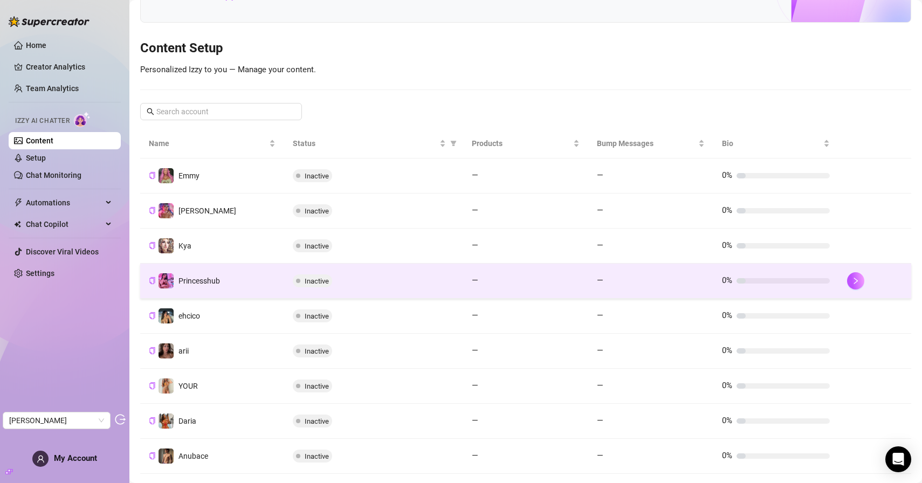
scroll to position [185, 0]
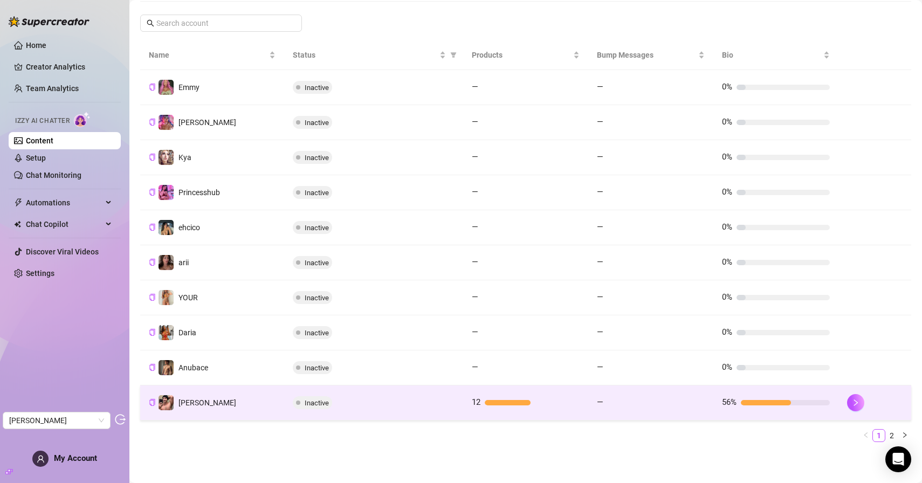
click at [238, 403] on td "Pablo" at bounding box center [212, 403] width 144 height 35
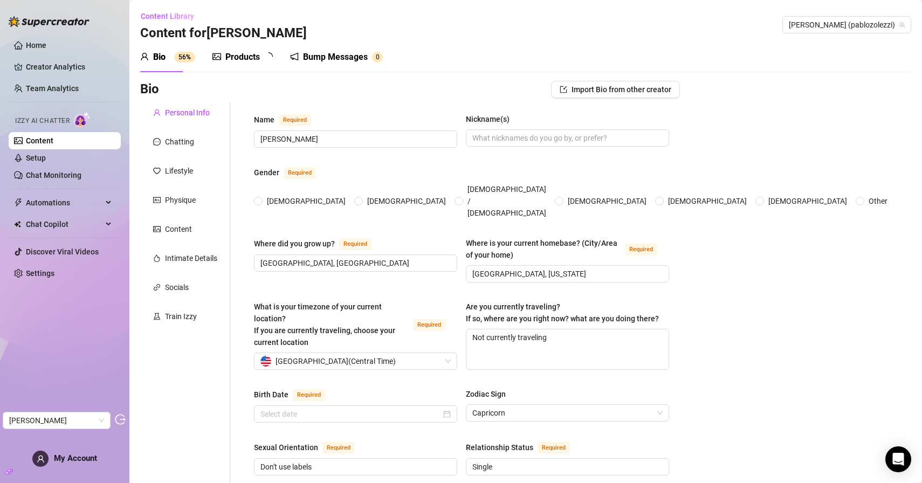
radio input "true"
type input "January 8th, 2001"
click at [249, 60] on div "Products" at bounding box center [242, 57] width 35 height 13
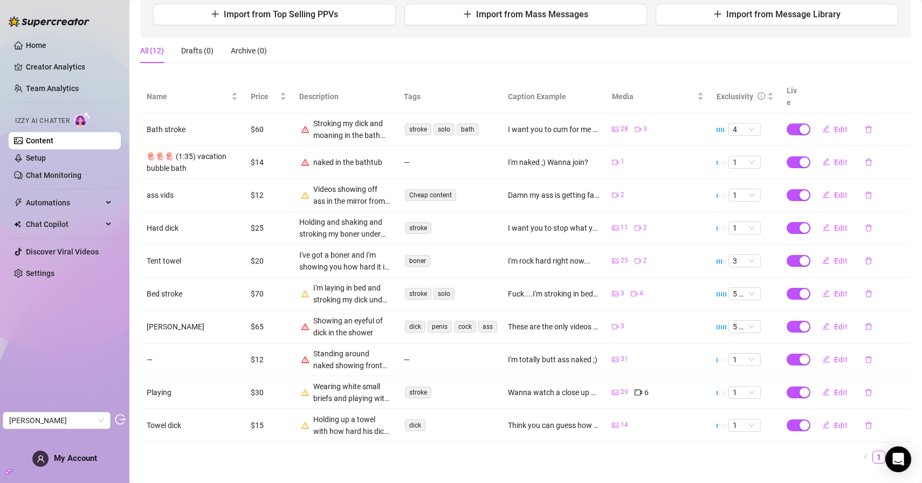
scroll to position [151, 0]
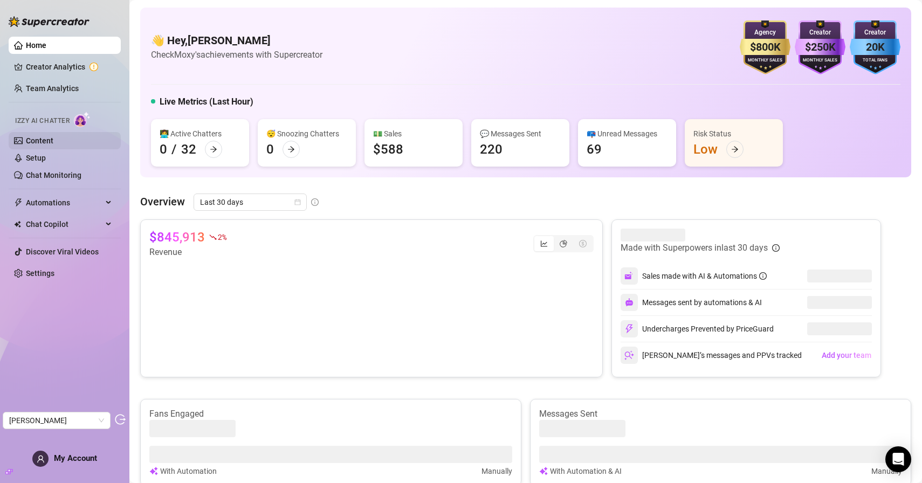
click at [50, 144] on link "Content" at bounding box center [40, 140] width 28 height 9
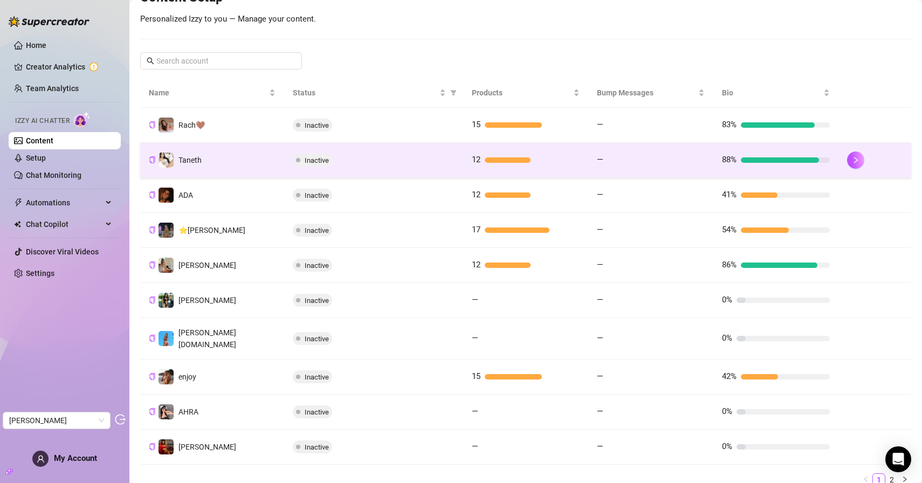
scroll to position [127, 0]
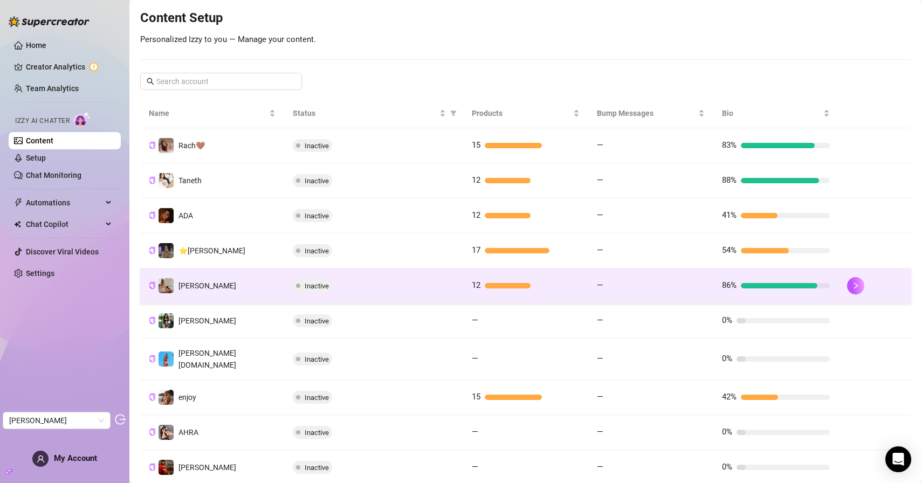
click at [421, 286] on div "Inactive" at bounding box center [374, 285] width 162 height 13
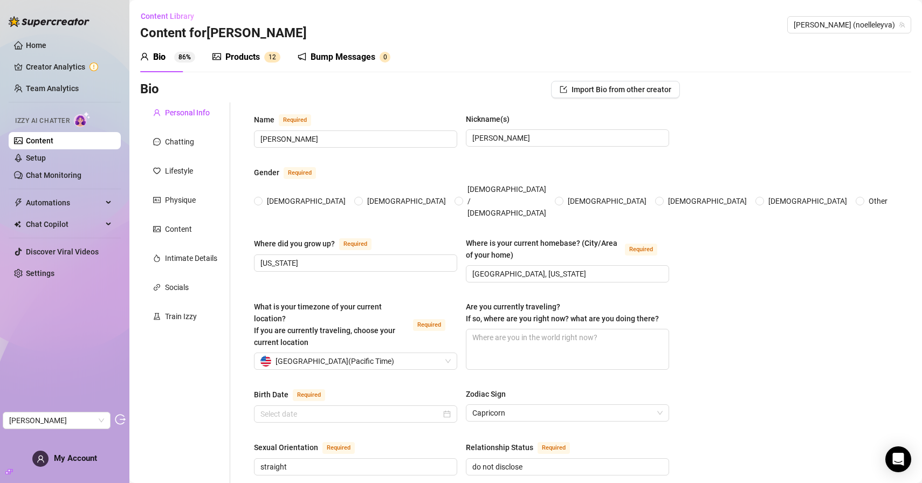
radio input "true"
type input "[DATE]"
click at [241, 62] on div "Products" at bounding box center [242, 57] width 35 height 13
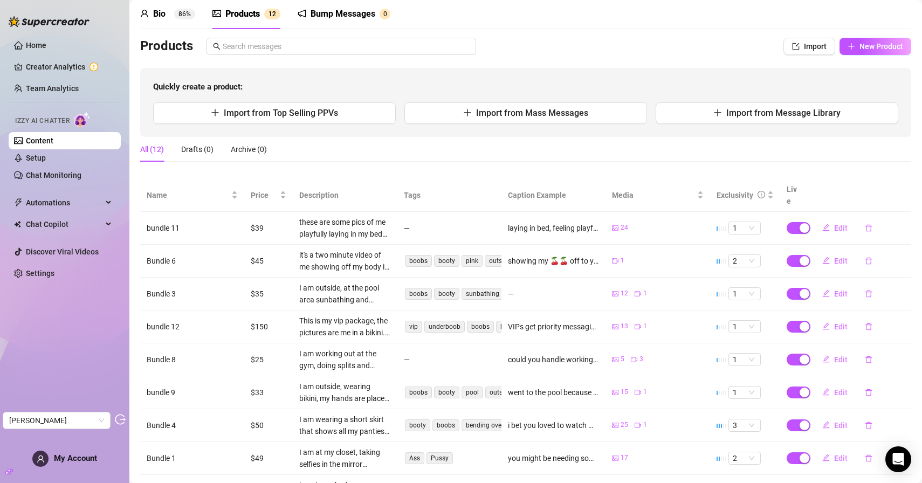
scroll to position [51, 0]
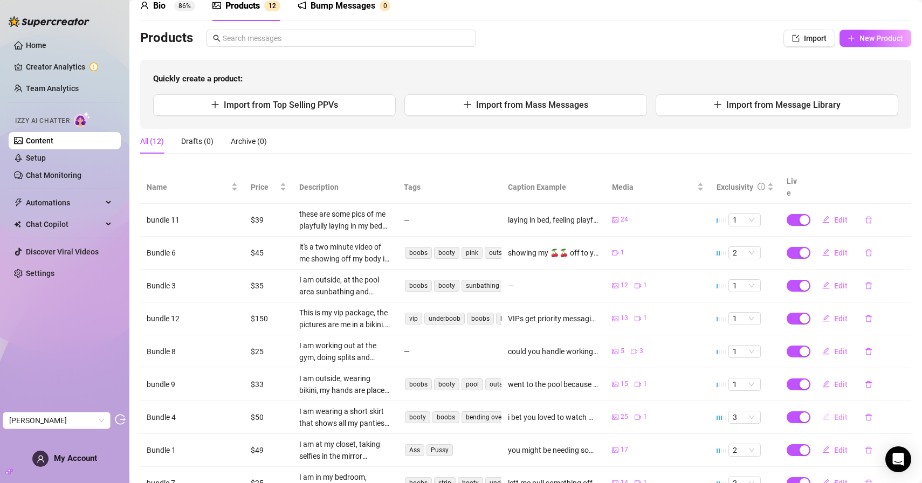
click at [835, 413] on span "Edit" at bounding box center [840, 417] width 13 height 9
type textarea "i bet you loved to watch me from the floor, looking up, seeing me move back and…"
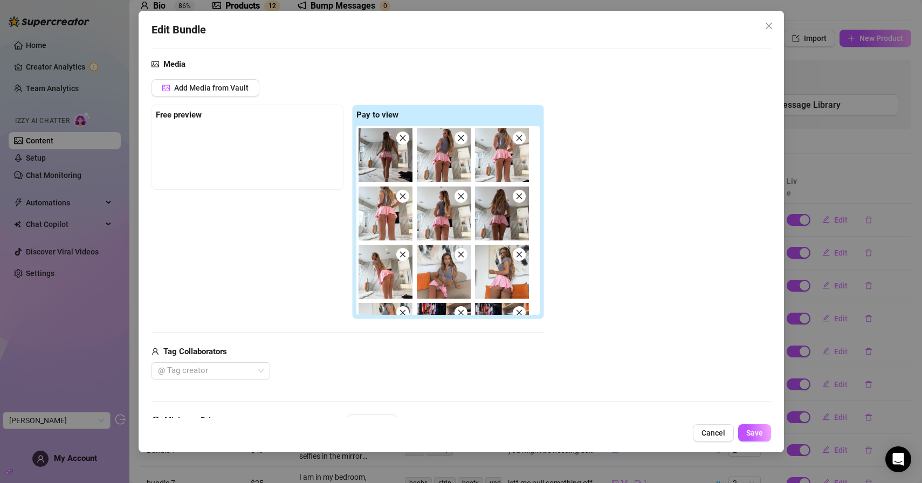
scroll to position [76, 0]
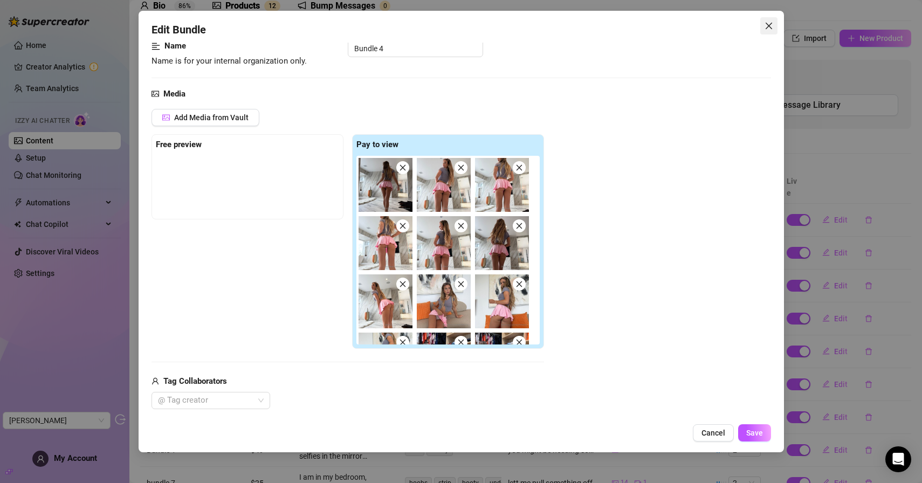
click at [771, 19] on button "Close" at bounding box center [768, 25] width 17 height 17
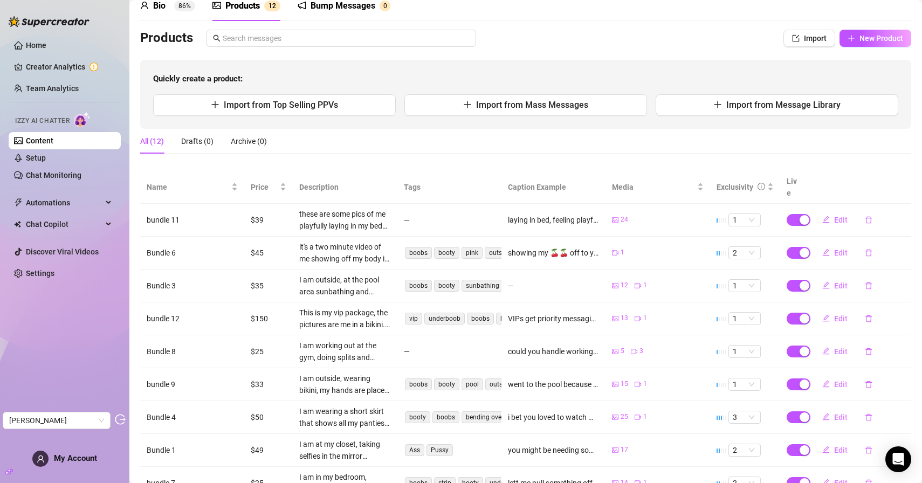
scroll to position [151, 0]
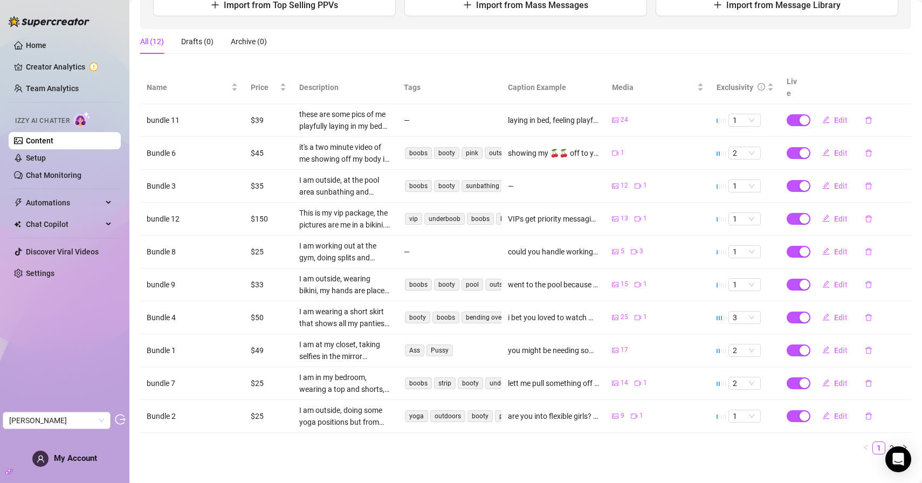
click at [53, 145] on link "Content" at bounding box center [40, 140] width 28 height 9
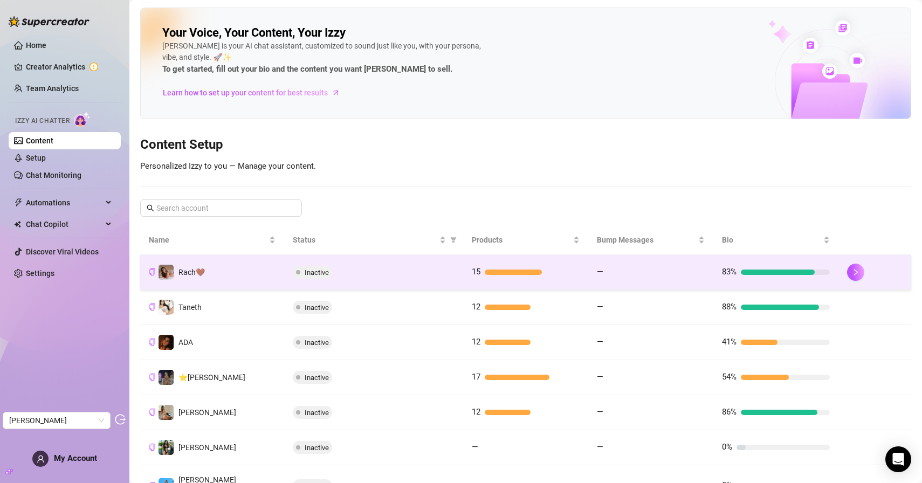
click at [394, 273] on div "Inactive" at bounding box center [374, 272] width 162 height 13
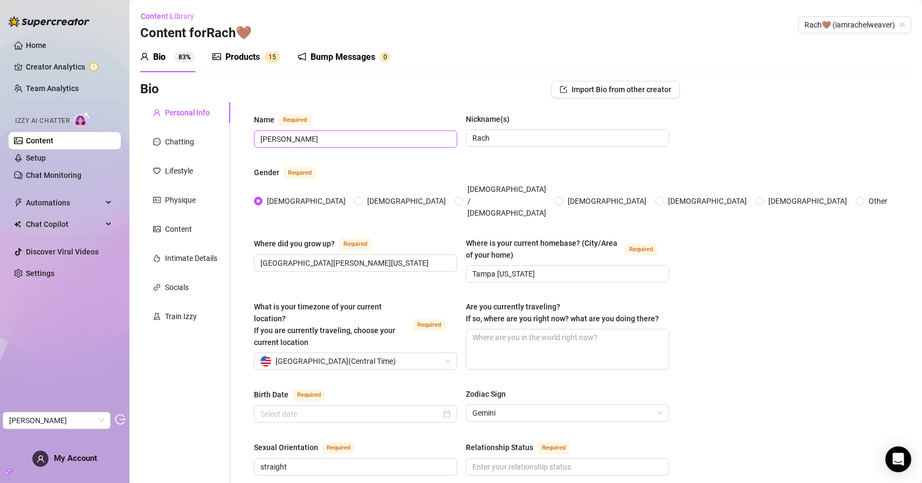
type input "[DATE]"
click at [257, 59] on div "Products" at bounding box center [242, 57] width 35 height 13
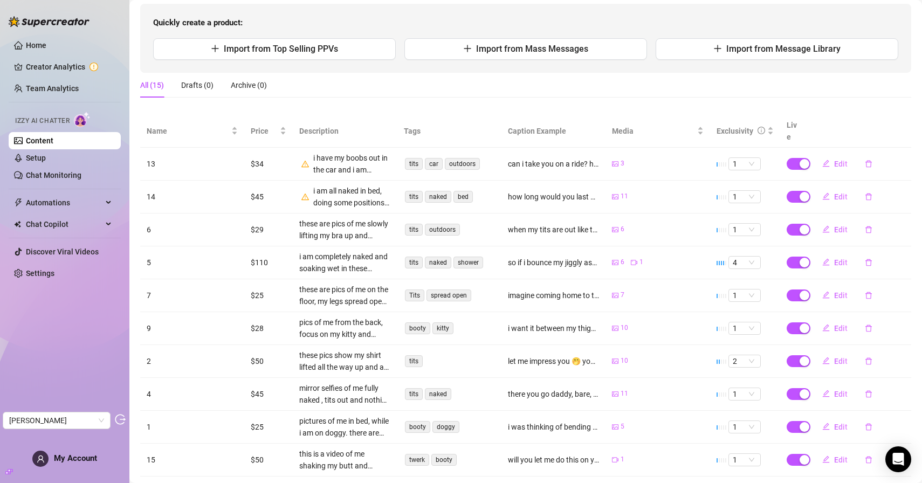
scroll to position [151, 0]
